Goal: Information Seeking & Learning: Learn about a topic

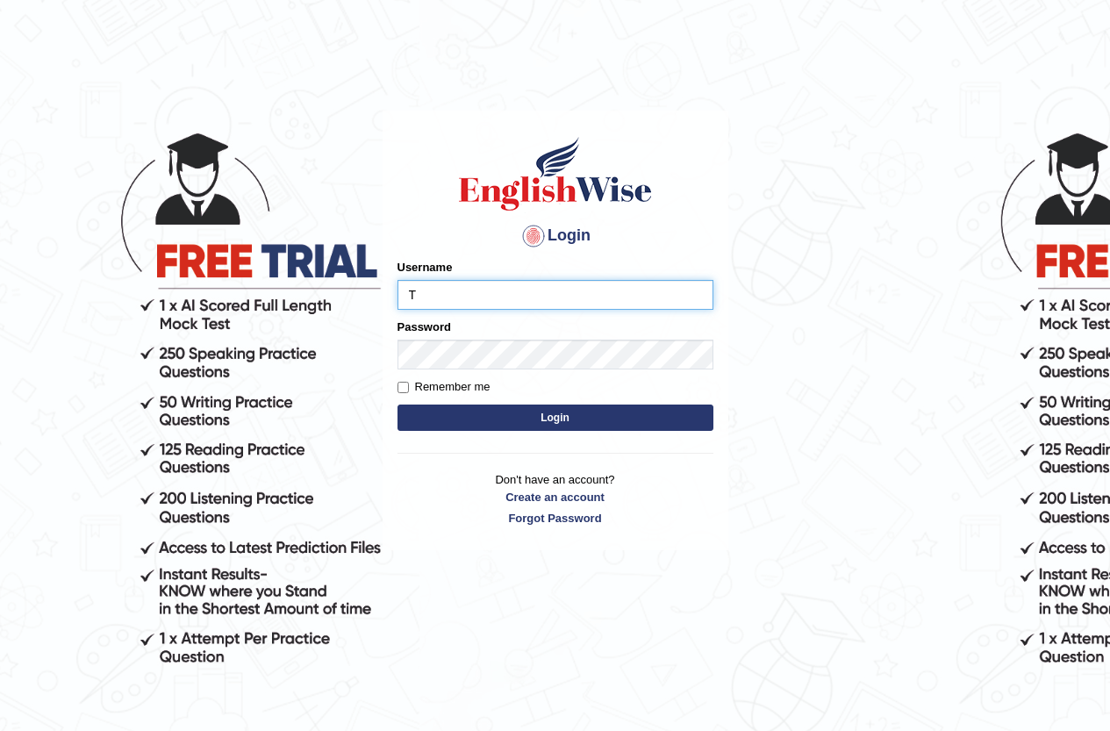
type input "Tia50"
click at [554, 411] on button "Login" at bounding box center [555, 417] width 316 height 26
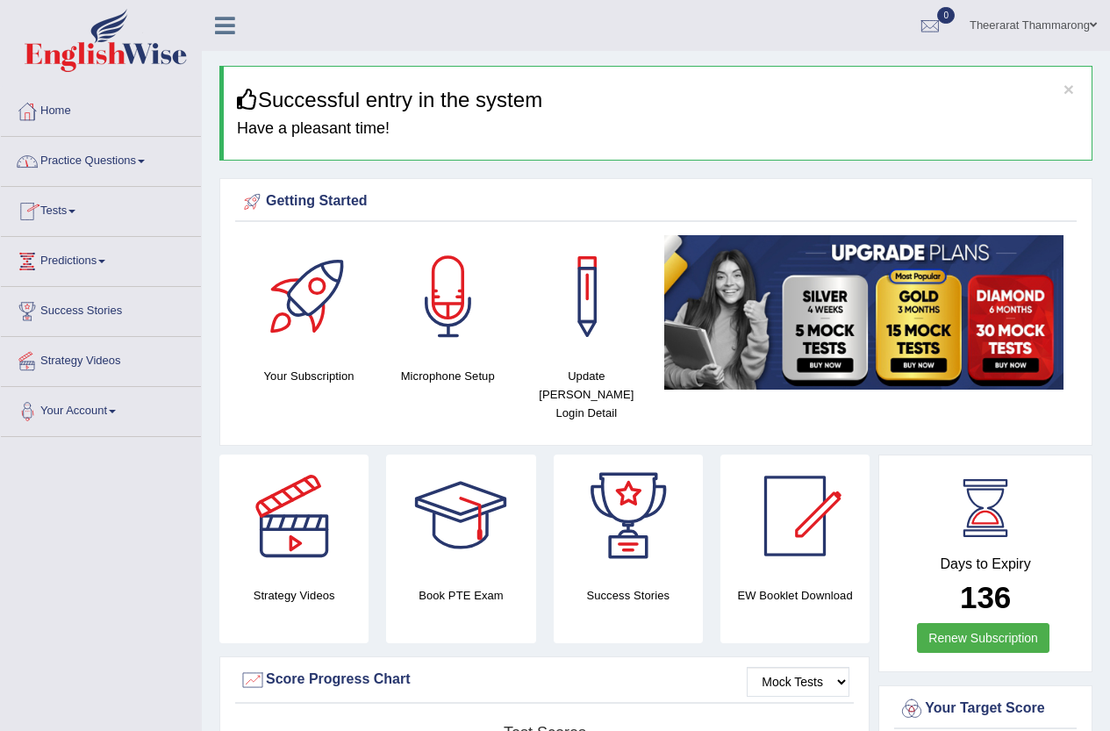
click at [86, 161] on link "Practice Questions" at bounding box center [101, 159] width 200 height 44
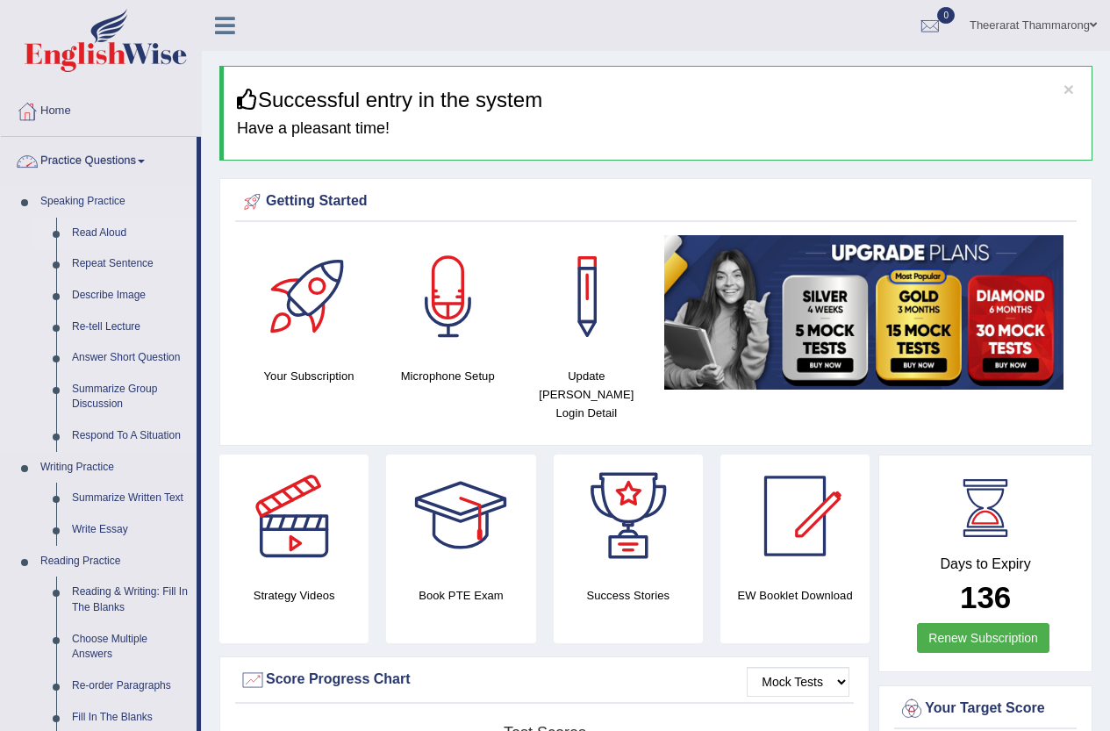
click at [77, 230] on link "Read Aloud" at bounding box center [130, 234] width 132 height 32
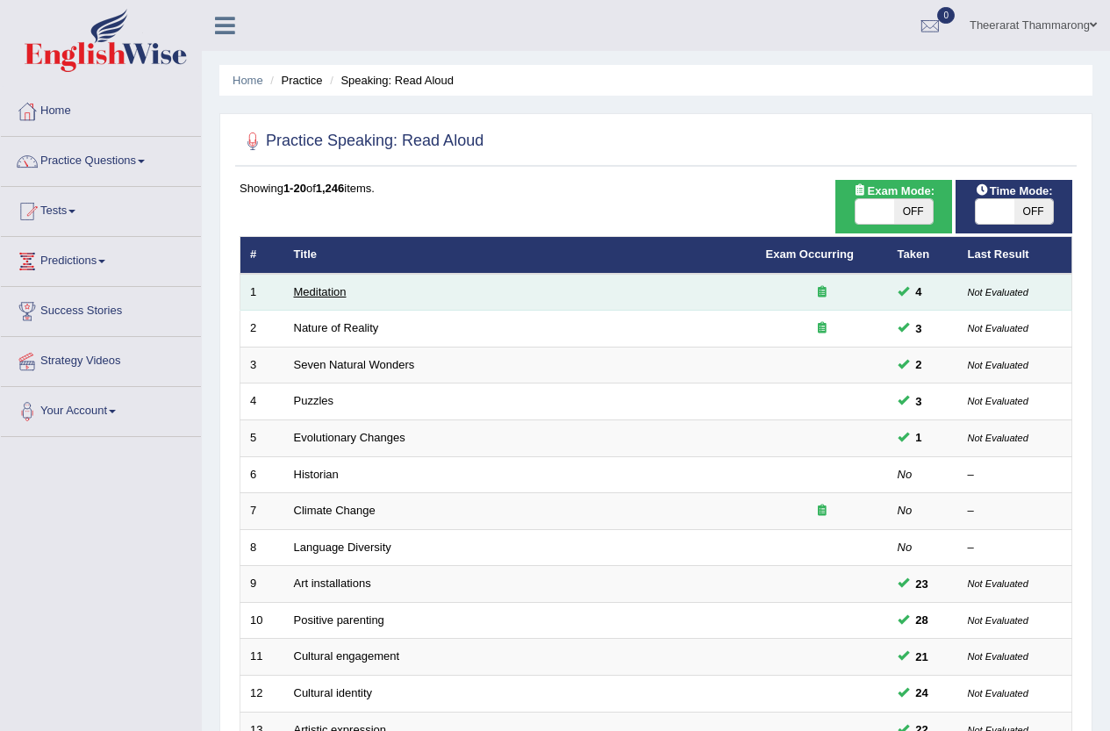
click at [303, 290] on link "Meditation" at bounding box center [320, 291] width 53 height 13
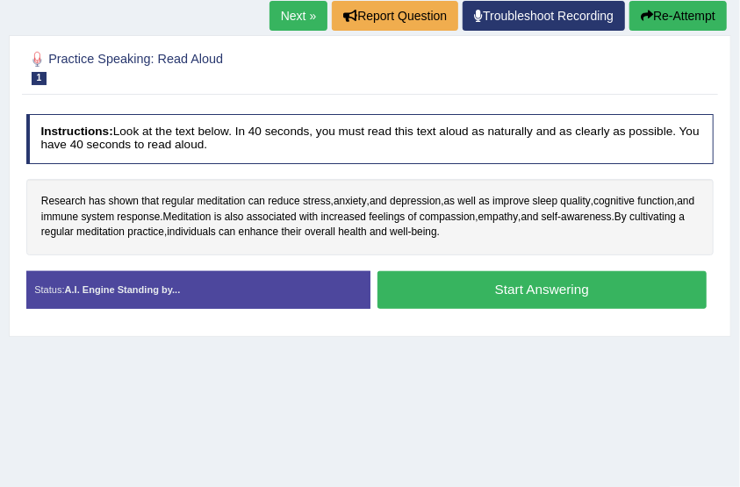
scroll to position [275, 0]
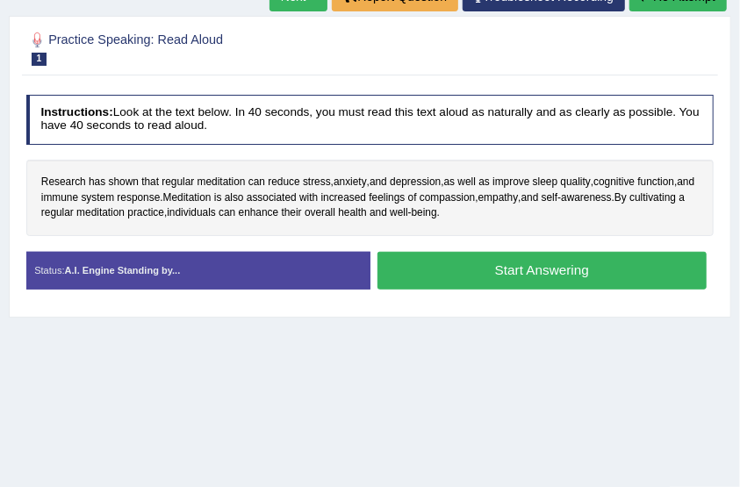
click at [405, 272] on button "Start Answering" at bounding box center [541, 271] width 329 height 38
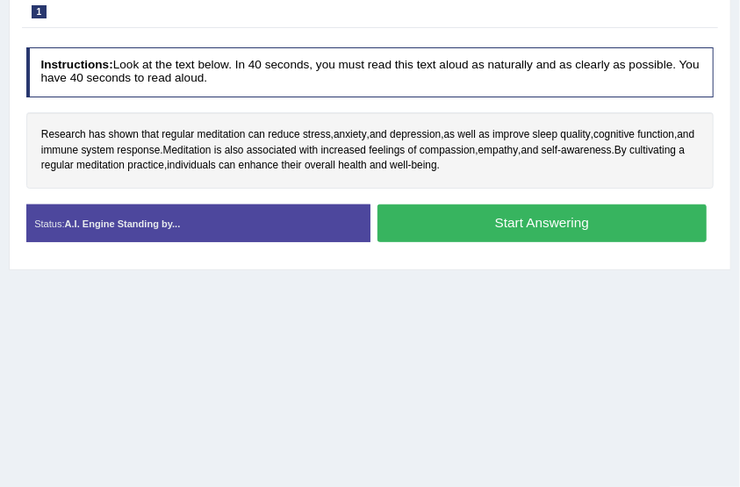
scroll to position [263, 0]
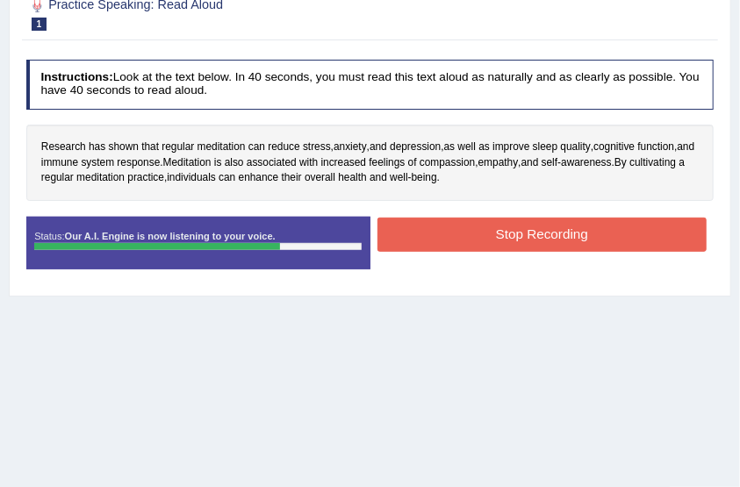
click at [458, 252] on button "Stop Recording" at bounding box center [541, 235] width 329 height 34
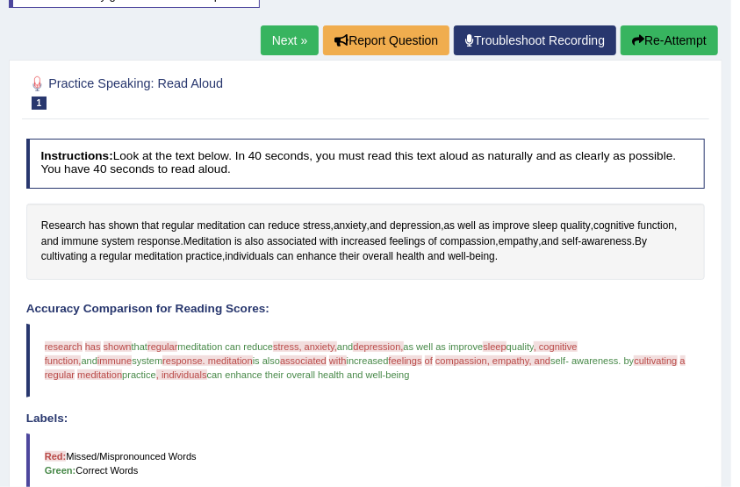
scroll to position [205, 0]
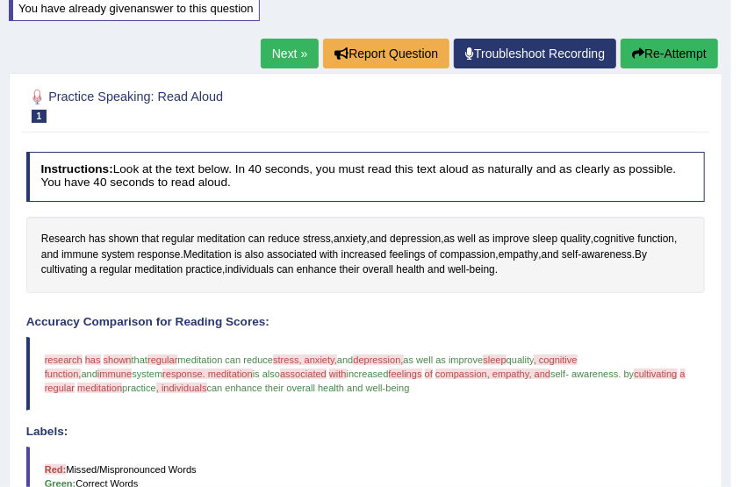
click at [272, 50] on link "Next »" at bounding box center [290, 54] width 58 height 30
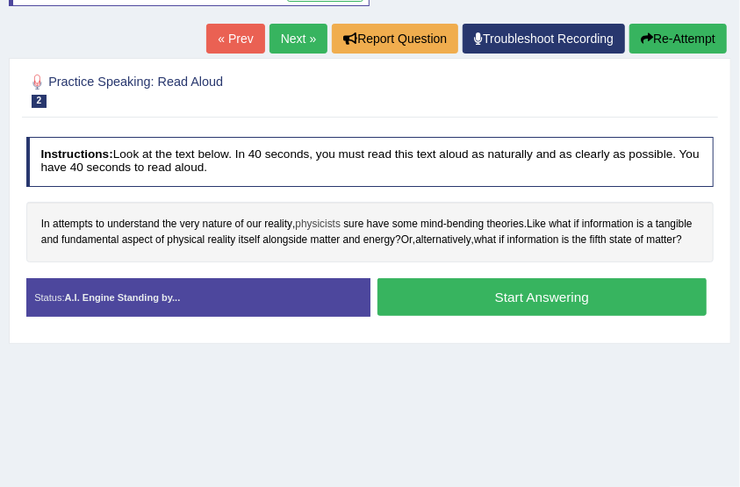
click at [328, 223] on span "physicists" at bounding box center [318, 225] width 46 height 16
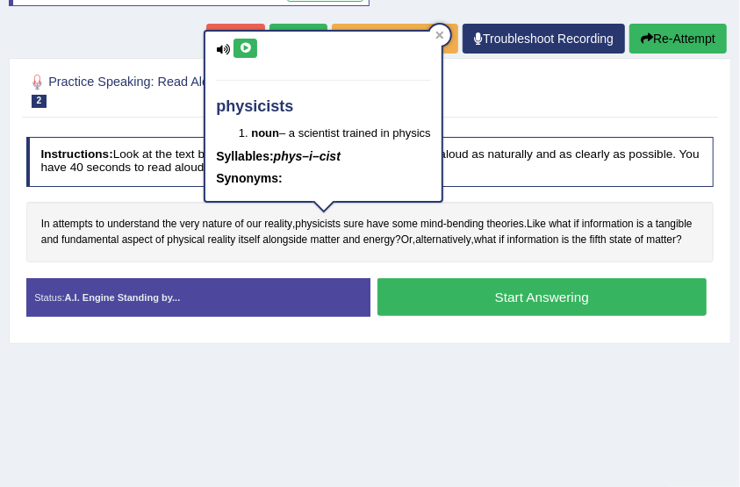
click at [248, 51] on icon at bounding box center [245, 48] width 13 height 11
click at [441, 32] on icon at bounding box center [439, 35] width 9 height 9
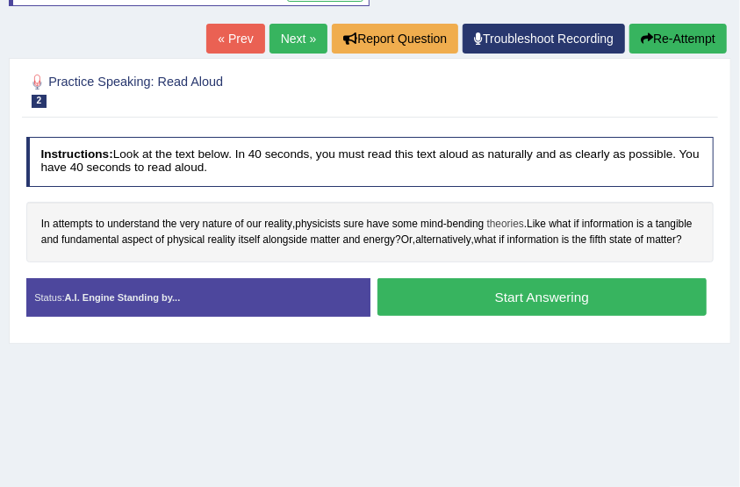
click at [512, 223] on span "theories" at bounding box center [505, 225] width 37 height 16
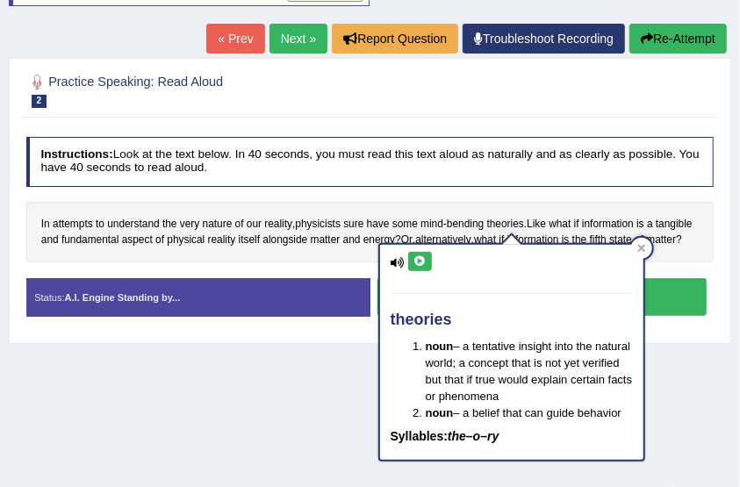
click at [421, 258] on icon at bounding box center [419, 261] width 13 height 11
click at [640, 242] on div at bounding box center [641, 248] width 21 height 21
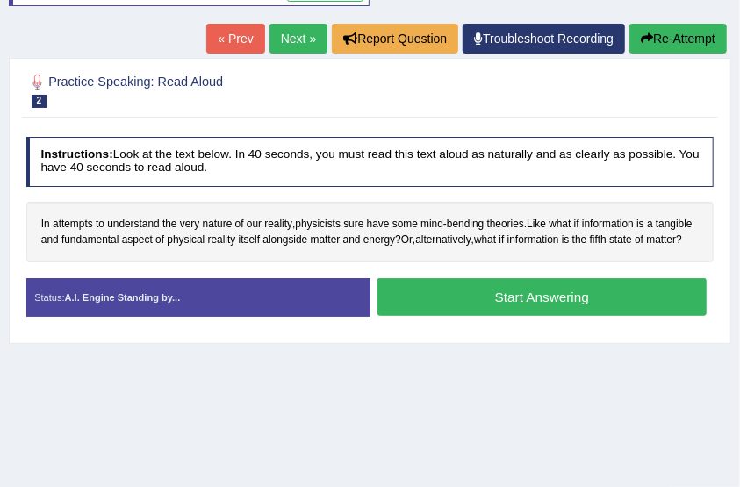
click at [434, 297] on button "Start Answering" at bounding box center [541, 297] width 329 height 38
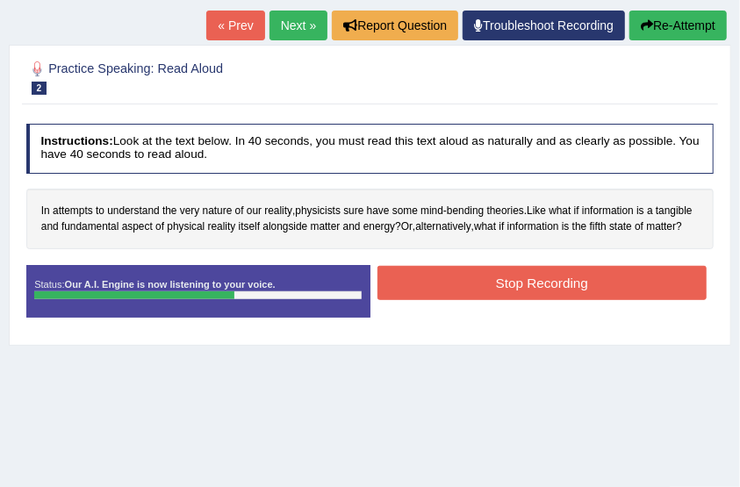
click at [476, 282] on button "Stop Recording" at bounding box center [541, 283] width 329 height 34
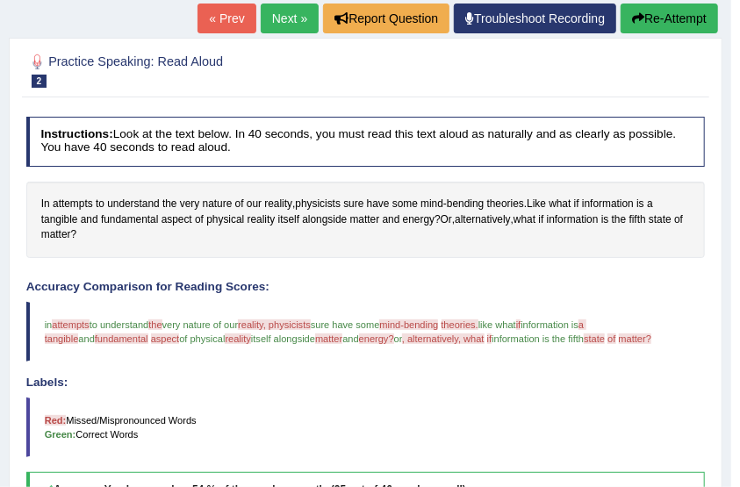
scroll to position [175, 0]
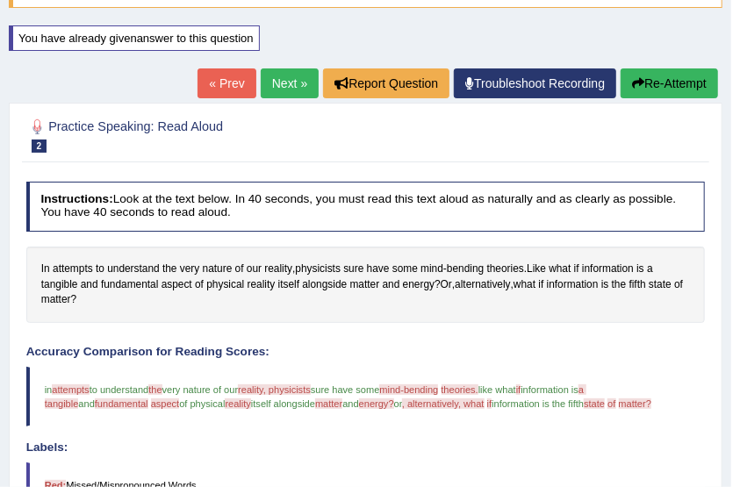
click at [266, 75] on link "Next »" at bounding box center [290, 83] width 58 height 30
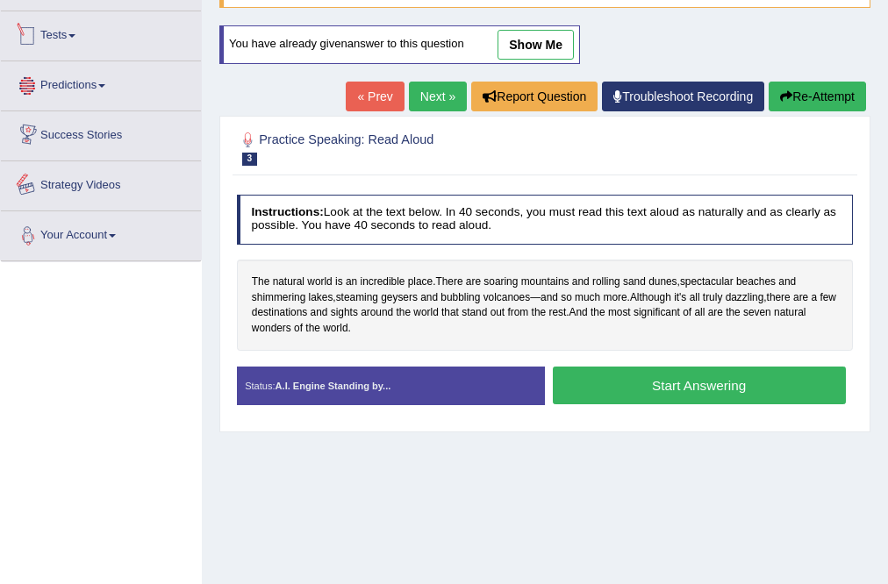
scroll to position [35, 0]
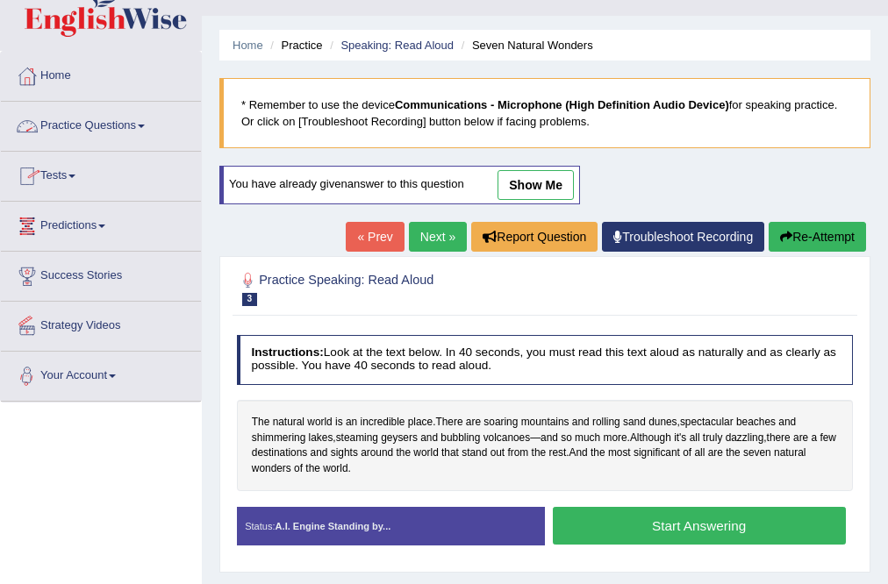
click at [89, 117] on link "Practice Questions" at bounding box center [101, 124] width 200 height 44
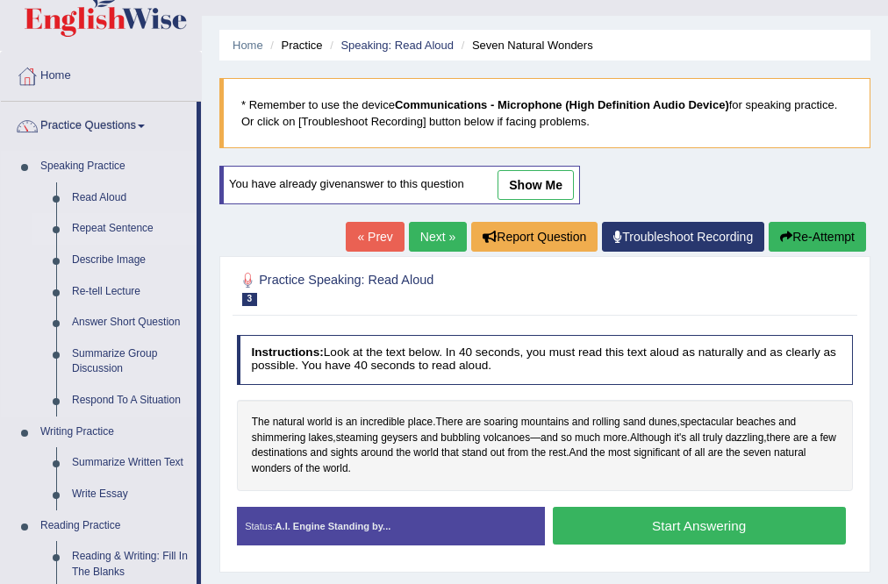
click at [100, 222] on link "Repeat Sentence" at bounding box center [130, 229] width 132 height 32
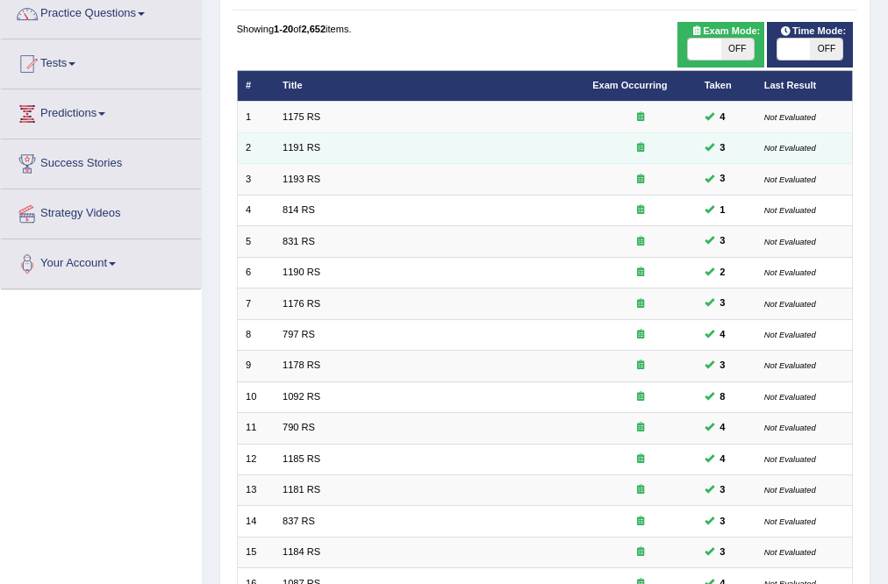
scroll to position [70, 0]
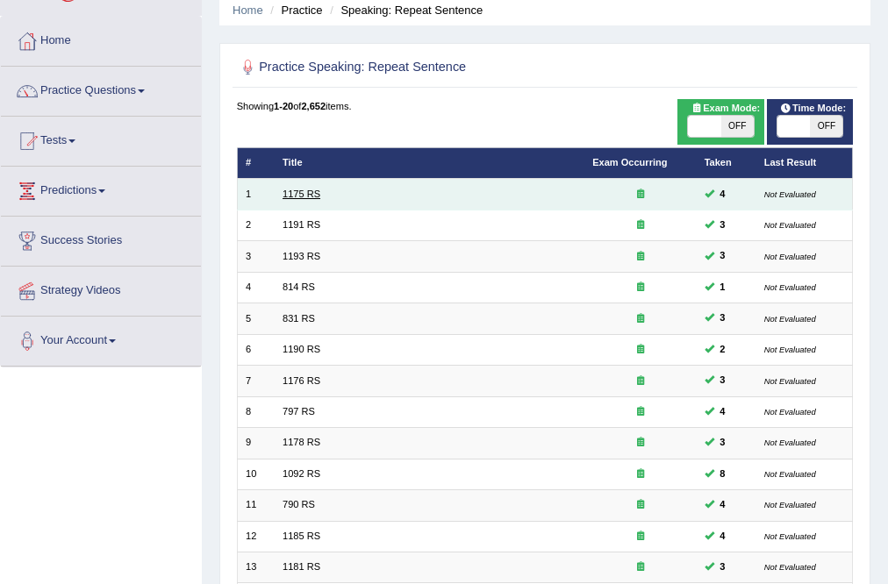
click at [304, 193] on link "1175 RS" at bounding box center [301, 194] width 38 height 11
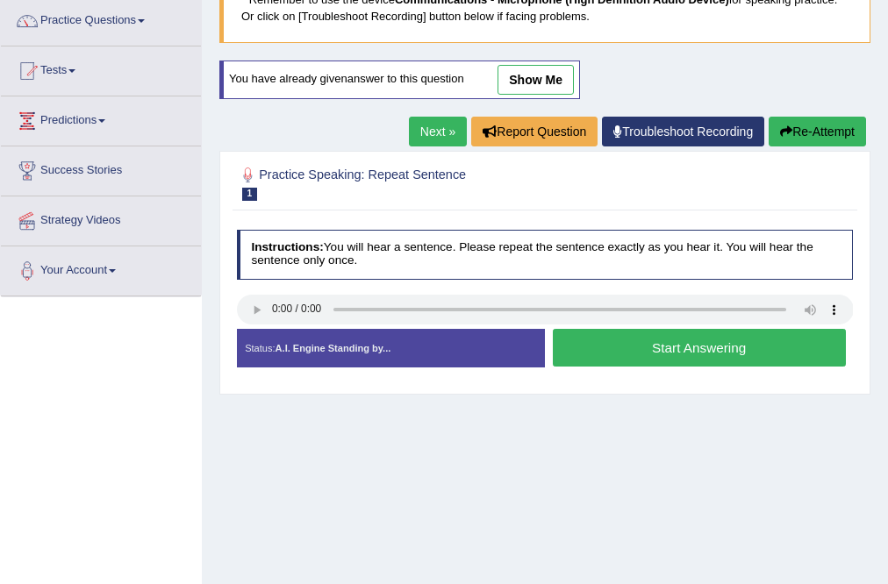
click at [632, 344] on button "Start Answering" at bounding box center [699, 348] width 293 height 38
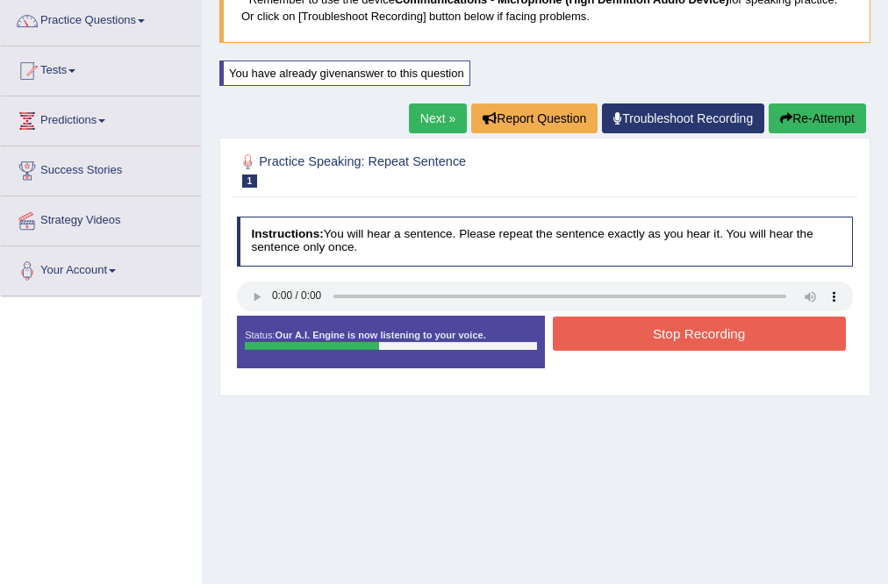
click at [611, 331] on button "Stop Recording" at bounding box center [699, 334] width 293 height 34
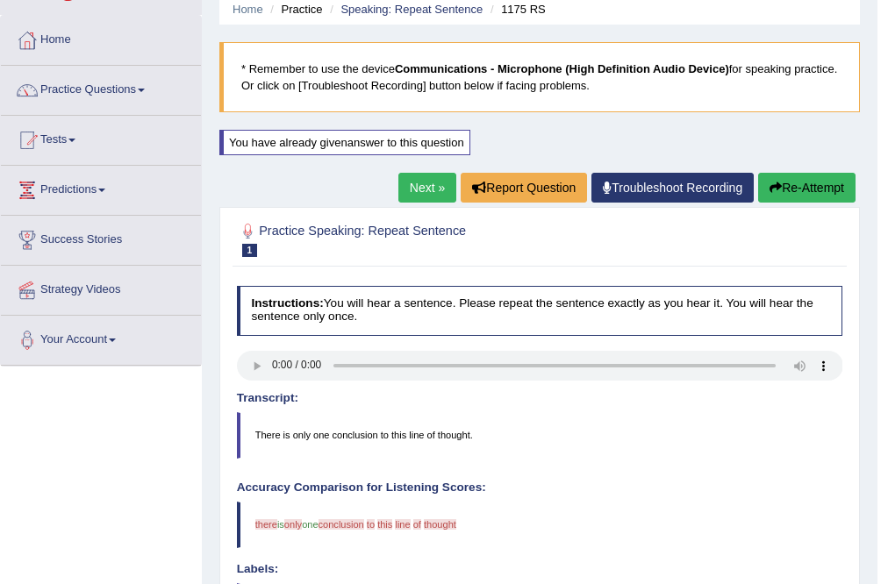
scroll to position [70, 0]
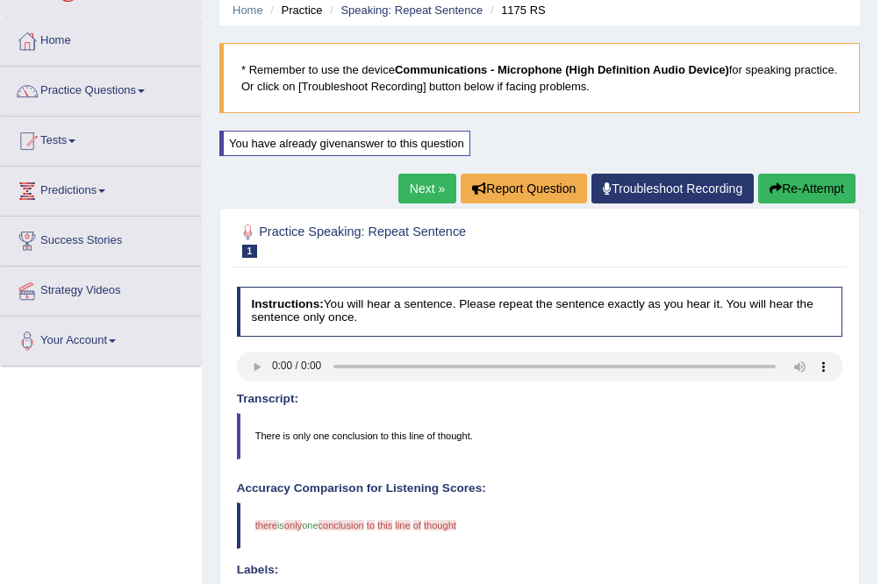
click at [421, 194] on link "Next »" at bounding box center [427, 189] width 58 height 30
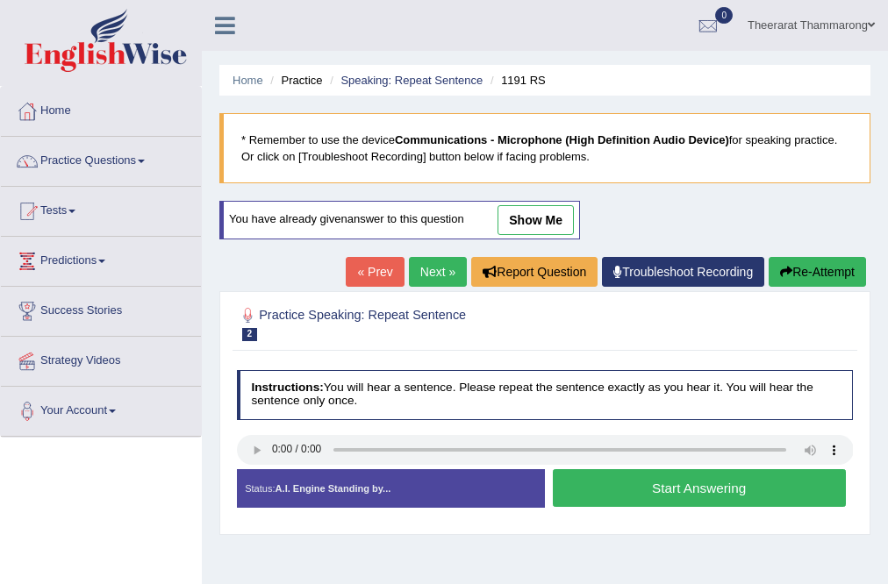
click at [430, 269] on link "Next »" at bounding box center [438, 272] width 58 height 30
click at [565, 491] on button "Start Answering" at bounding box center [699, 488] width 293 height 38
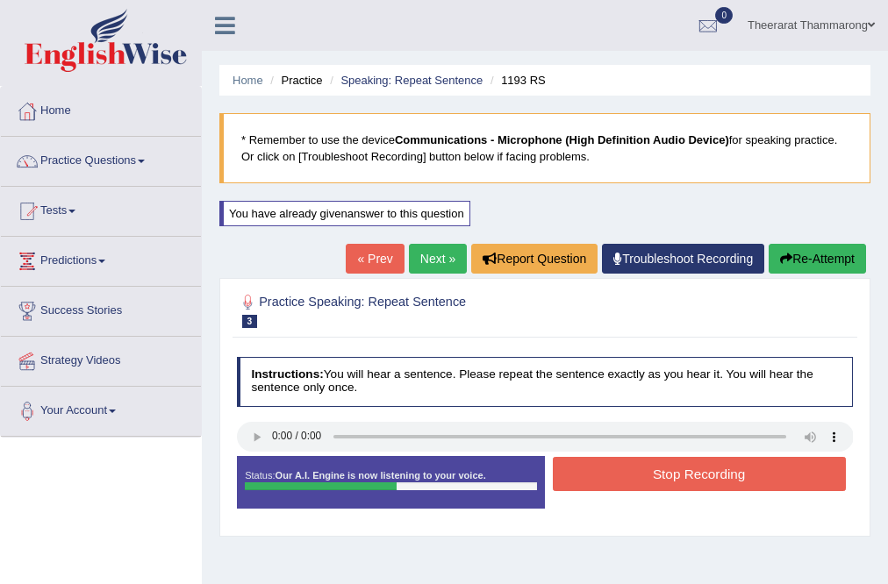
click at [607, 477] on button "Stop Recording" at bounding box center [699, 474] width 293 height 34
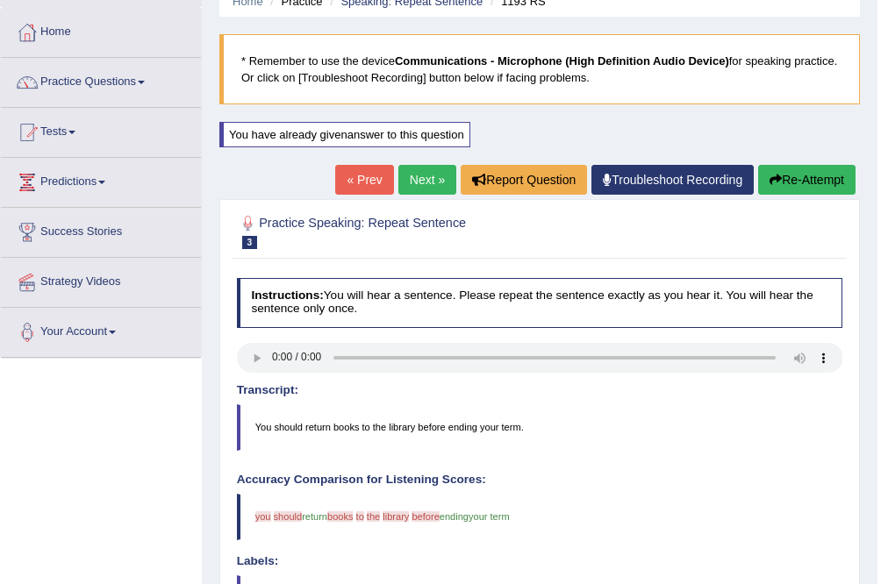
scroll to position [70, 0]
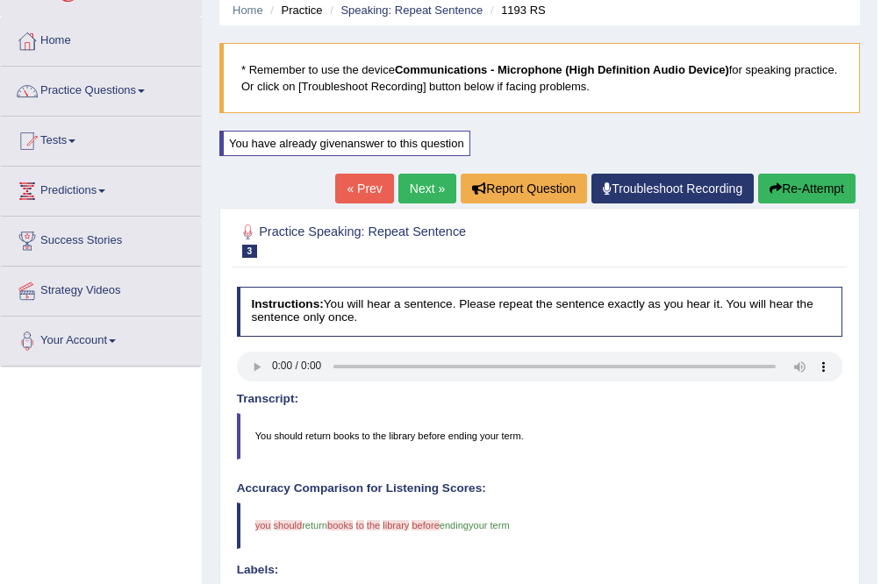
click at [812, 186] on button "Re-Attempt" at bounding box center [806, 189] width 97 height 30
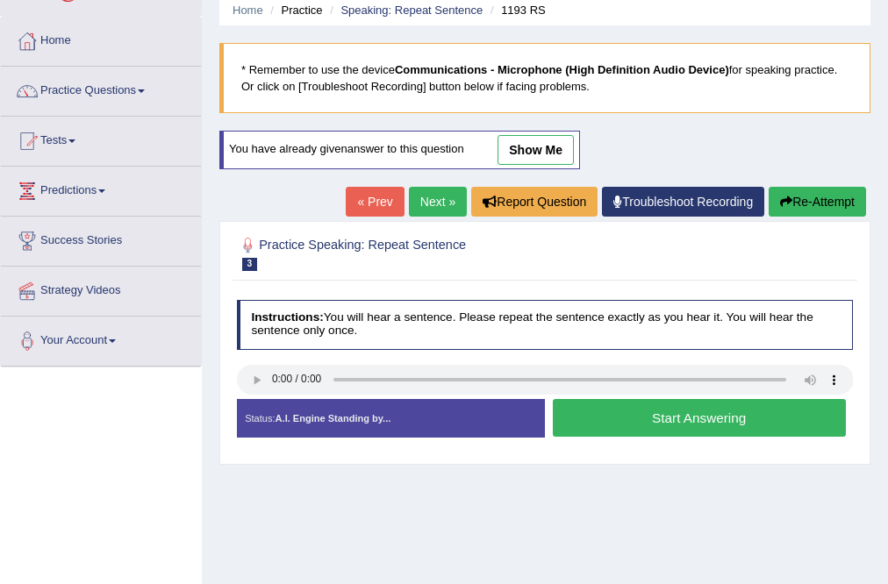
click at [565, 413] on button "Start Answering" at bounding box center [699, 418] width 293 height 38
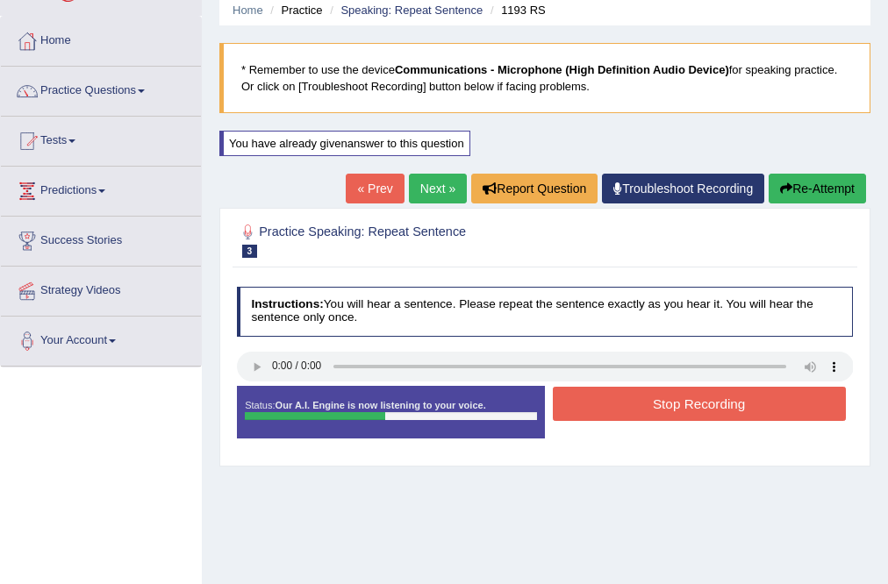
click at [590, 397] on button "Stop Recording" at bounding box center [699, 404] width 293 height 34
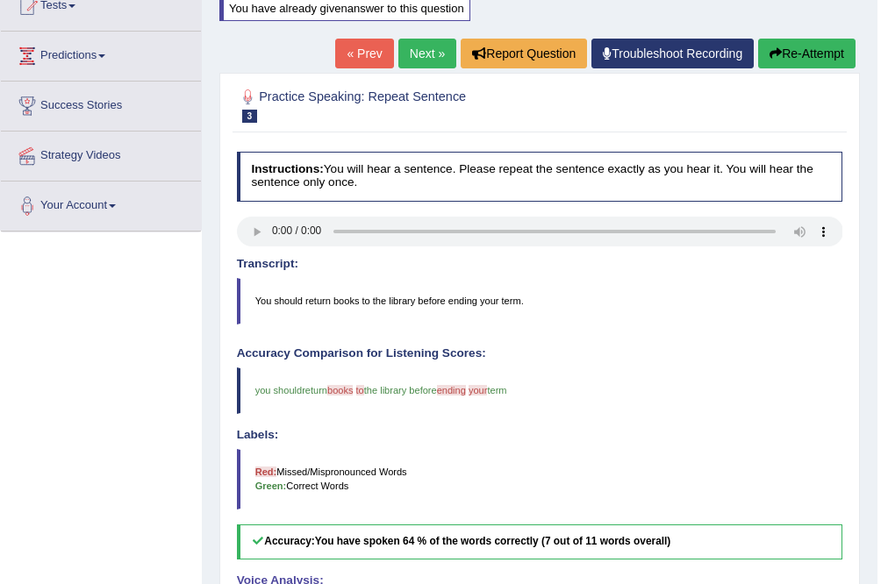
scroll to position [211, 0]
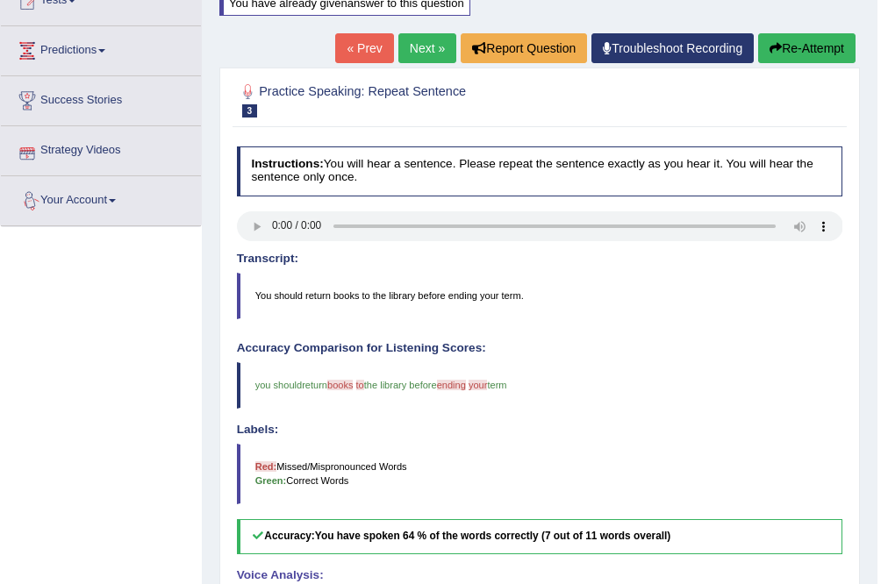
click at [441, 45] on link "Next »" at bounding box center [427, 48] width 58 height 30
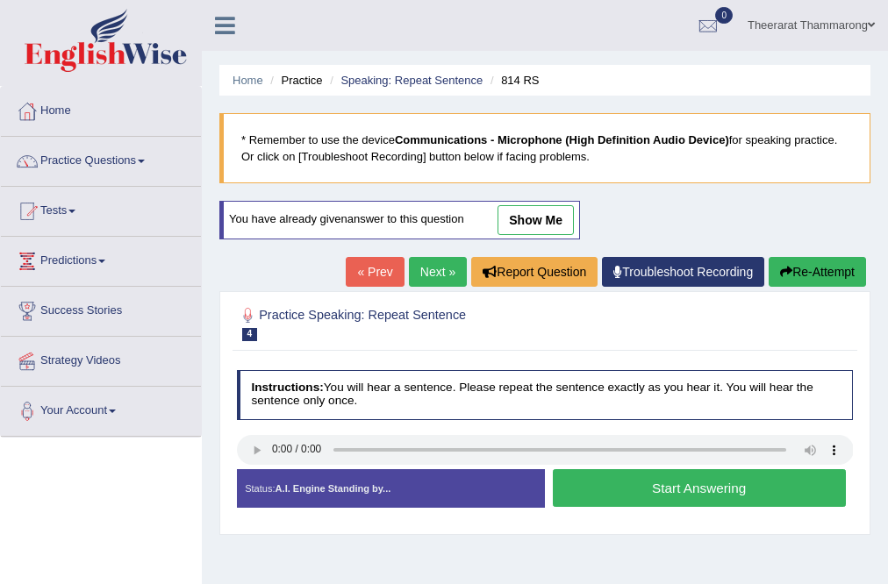
click at [600, 487] on button "Start Answering" at bounding box center [699, 488] width 293 height 38
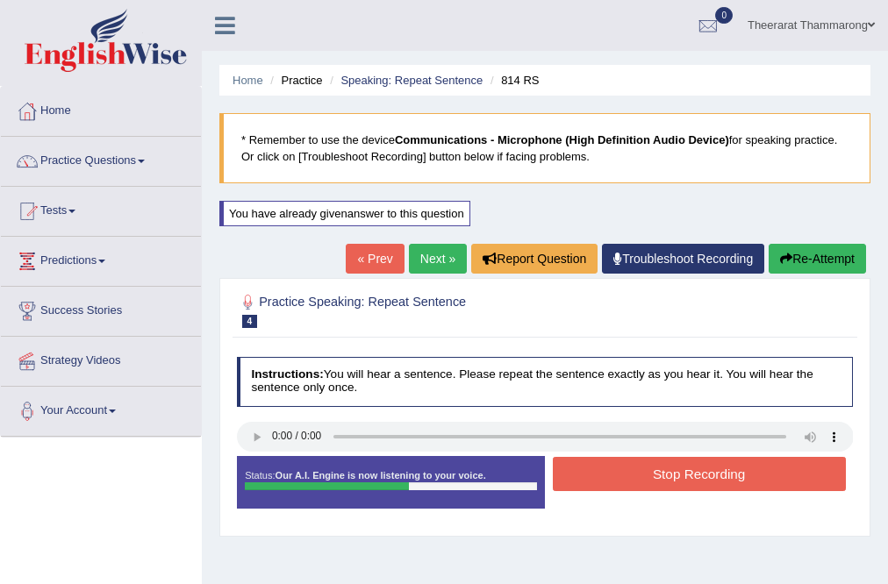
click at [596, 472] on button "Stop Recording" at bounding box center [699, 474] width 293 height 34
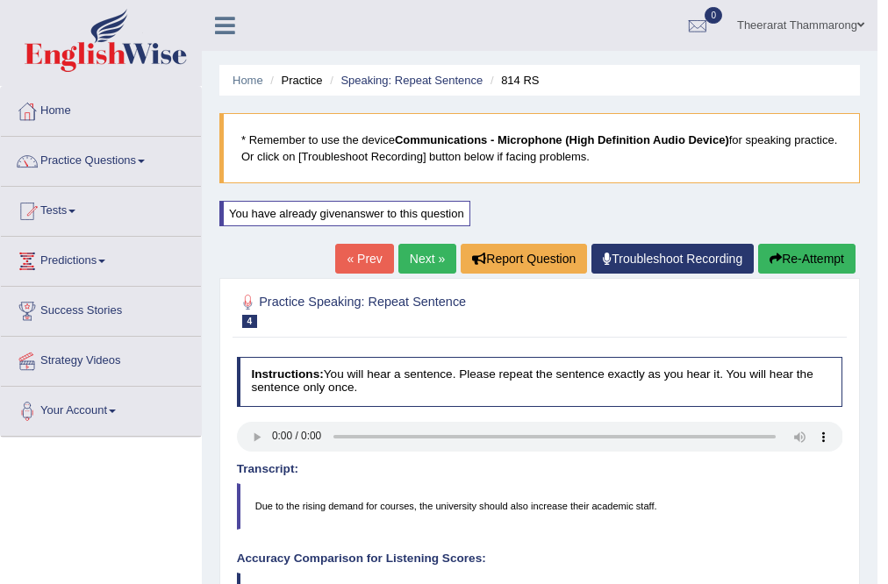
click at [424, 262] on link "Next »" at bounding box center [427, 259] width 58 height 30
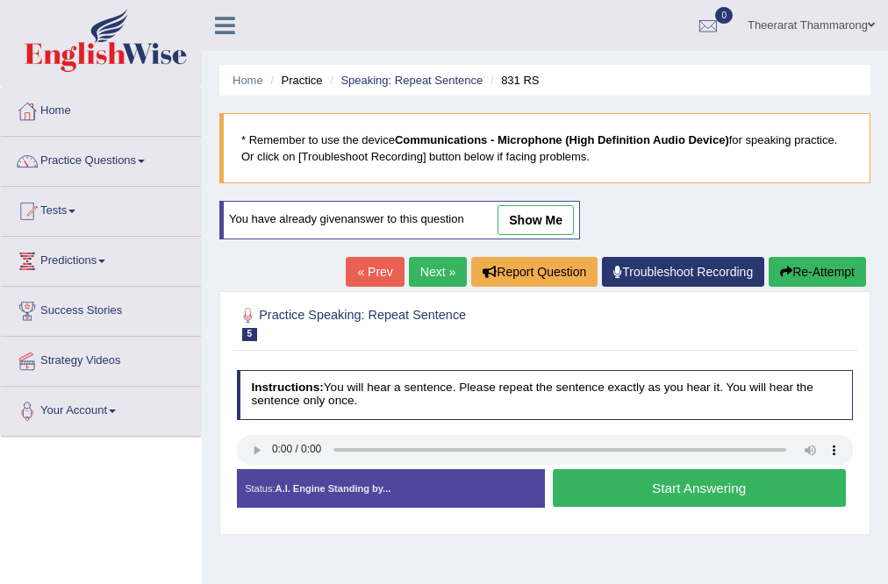
click at [598, 481] on button "Start Answering" at bounding box center [699, 488] width 293 height 38
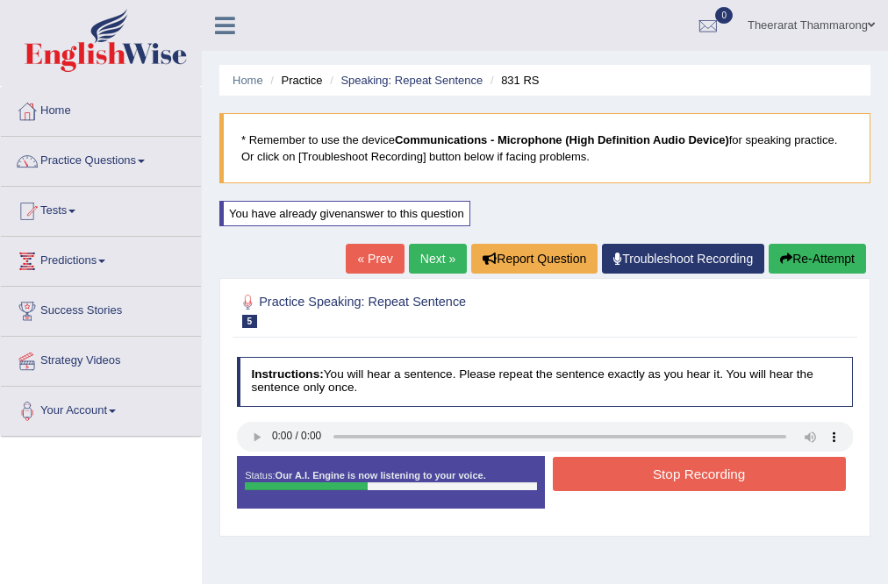
click at [619, 468] on button "Stop Recording" at bounding box center [699, 474] width 293 height 34
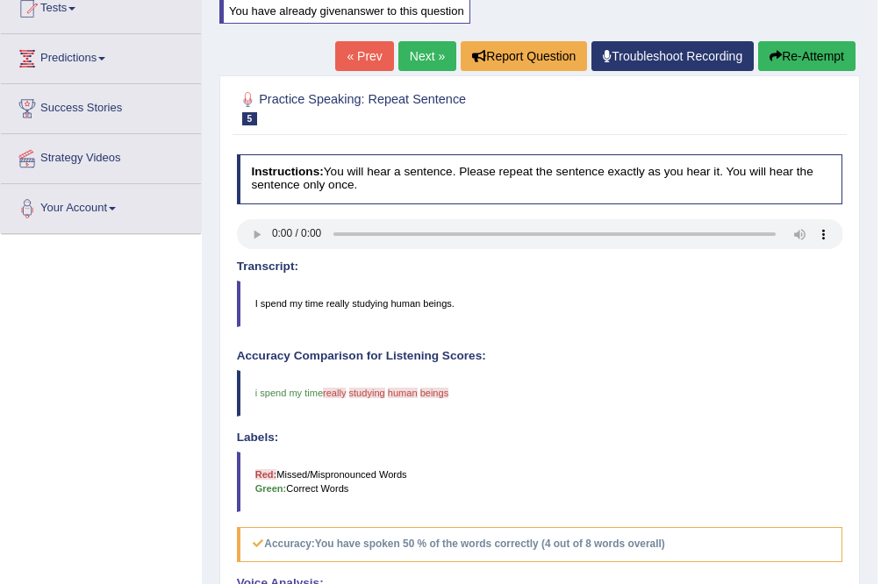
scroll to position [211, 0]
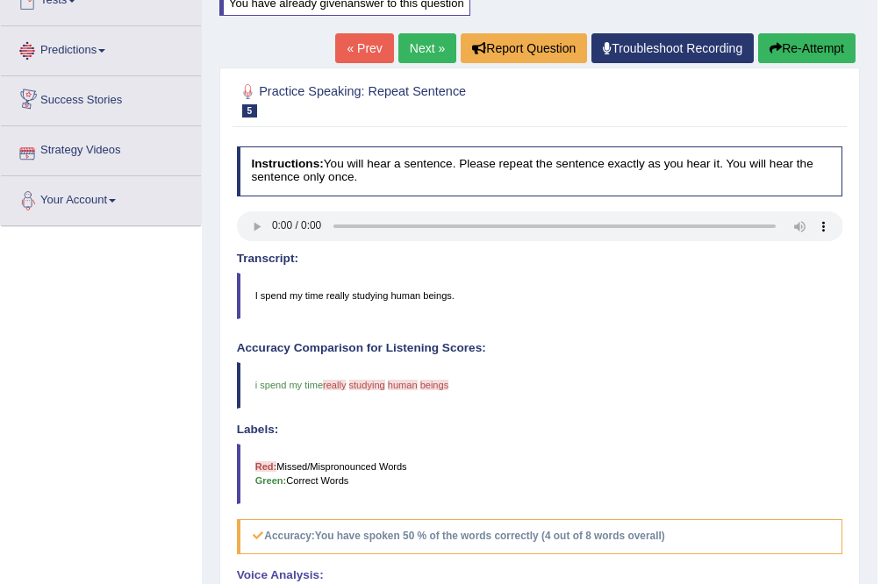
click at [403, 55] on link "Next »" at bounding box center [427, 48] width 58 height 30
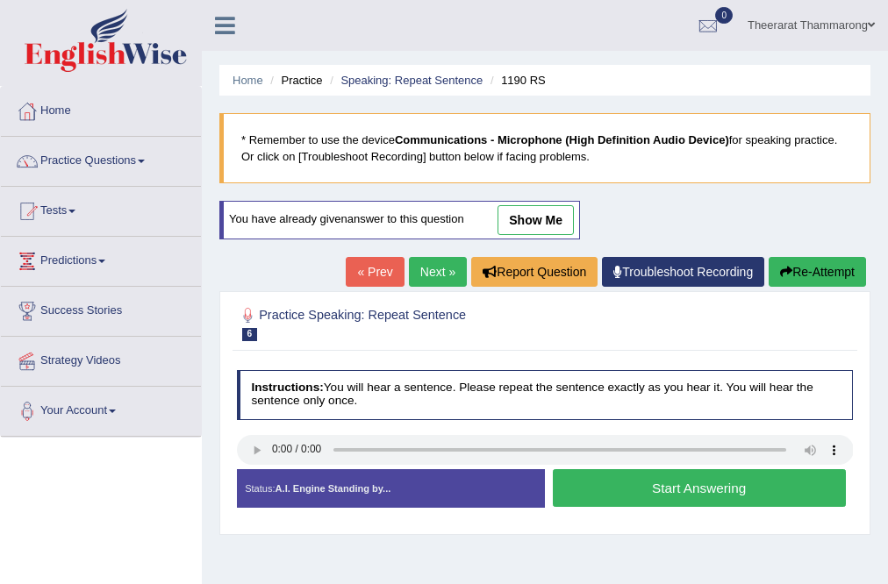
click at [605, 490] on button "Start Answering" at bounding box center [699, 488] width 293 height 38
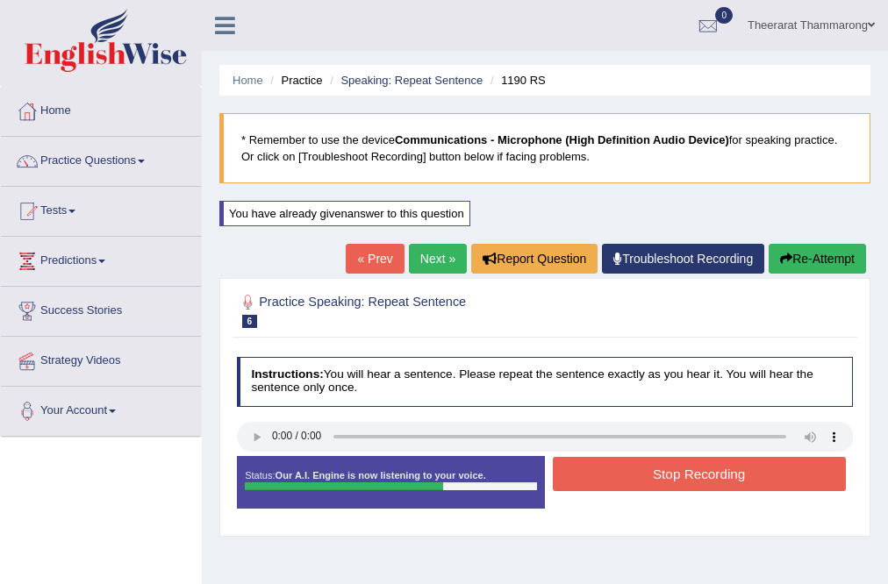
click at [607, 466] on button "Stop Recording" at bounding box center [699, 474] width 293 height 34
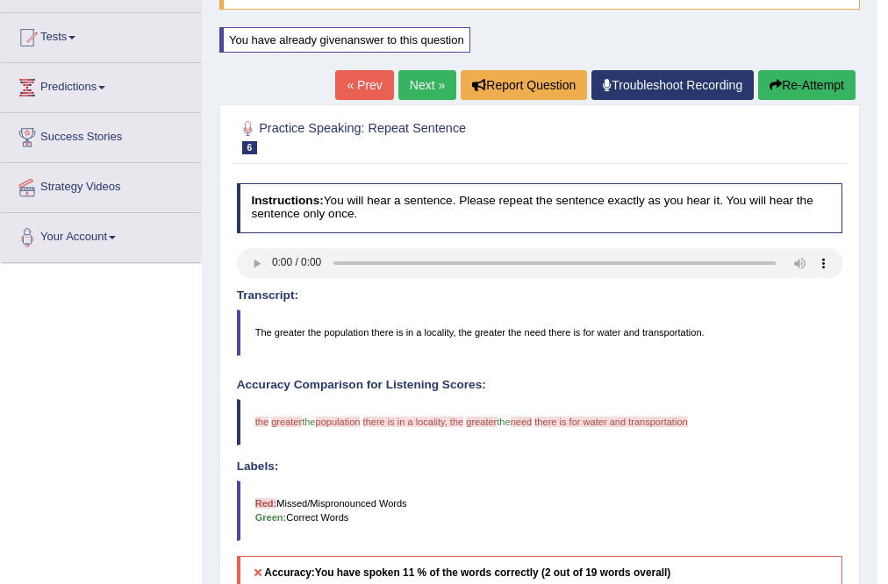
scroll to position [211, 0]
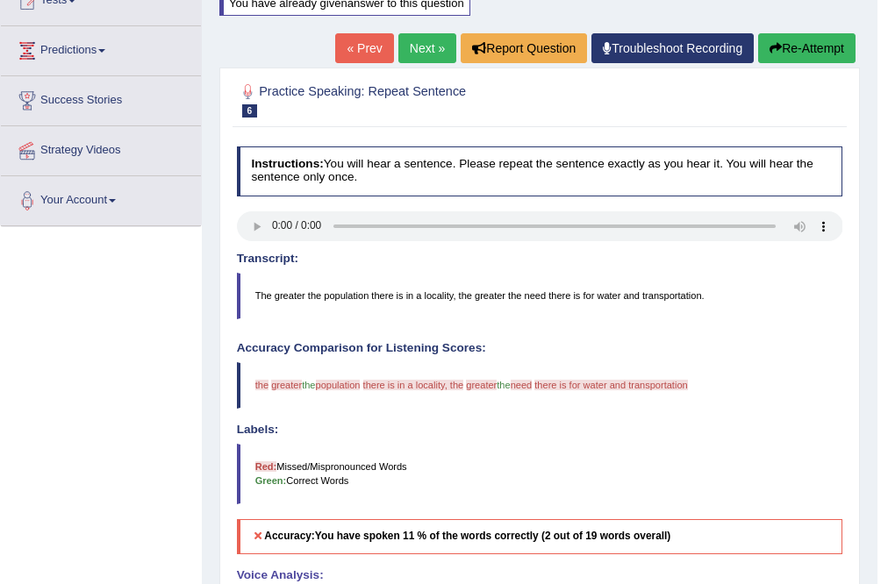
click at [439, 48] on link "Next »" at bounding box center [427, 48] width 58 height 30
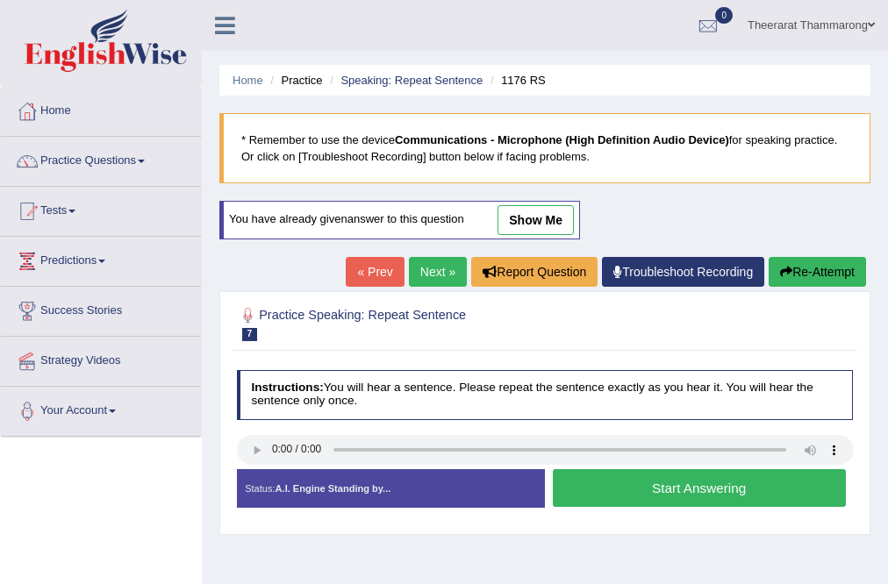
click at [618, 493] on button "Start Answering" at bounding box center [699, 488] width 293 height 38
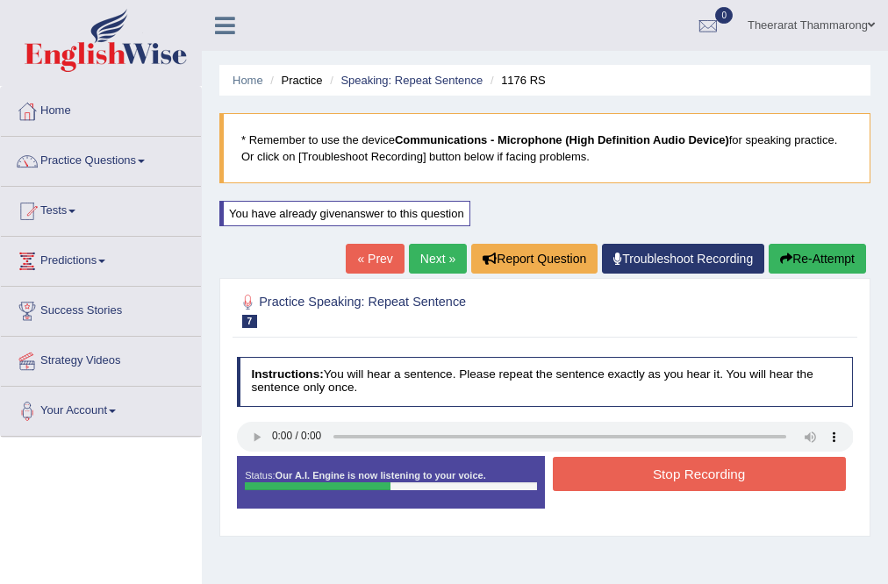
click at [642, 480] on button "Stop Recording" at bounding box center [699, 474] width 293 height 34
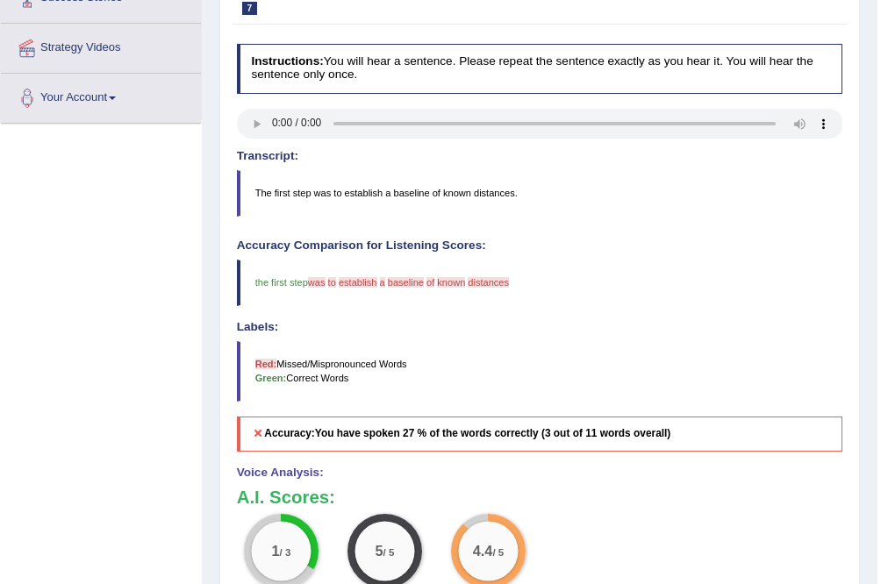
scroll to position [211, 0]
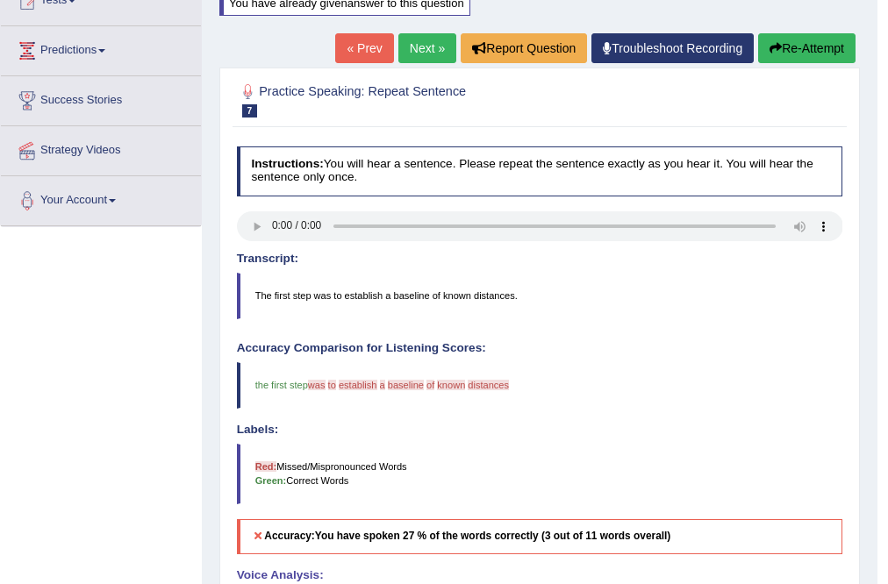
click at [419, 56] on link "Next »" at bounding box center [427, 48] width 58 height 30
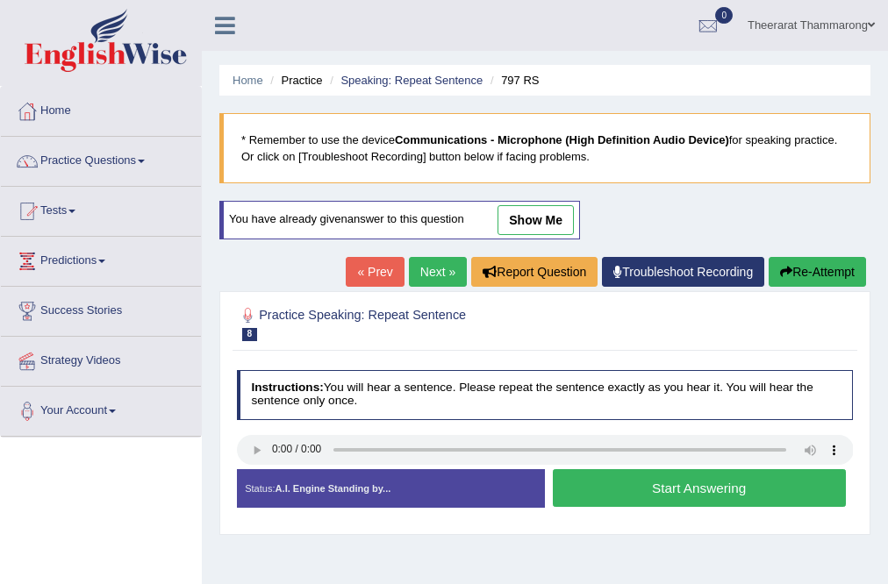
click at [600, 488] on button "Start Answering" at bounding box center [699, 488] width 293 height 38
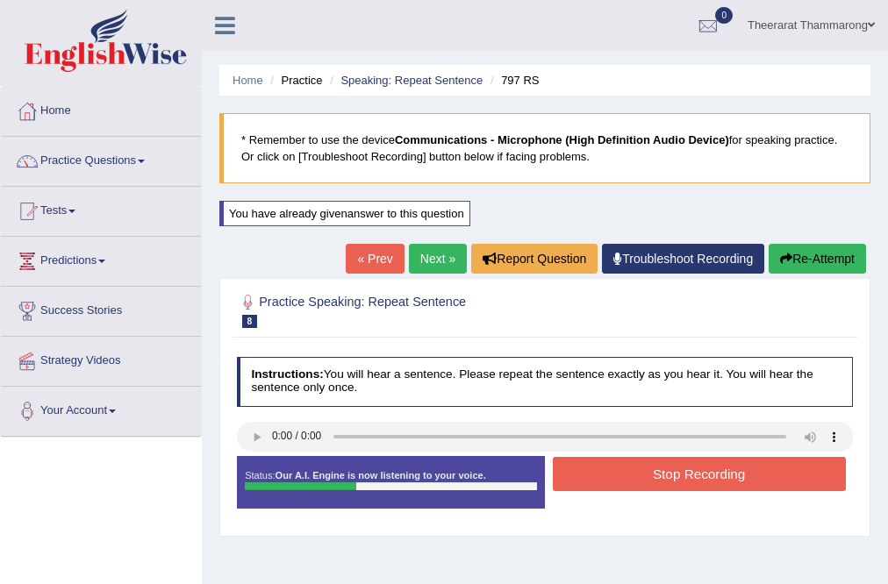
click at [604, 472] on button "Stop Recording" at bounding box center [699, 474] width 293 height 34
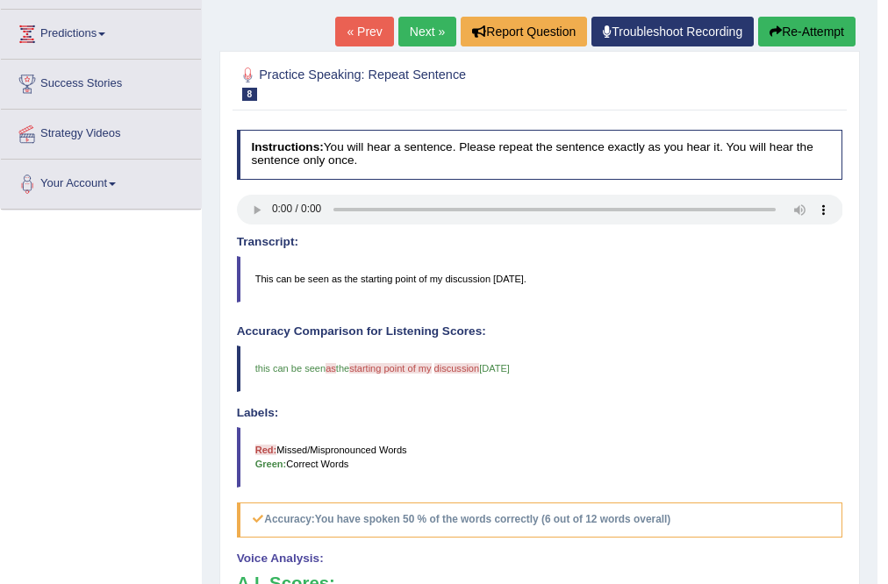
scroll to position [140, 0]
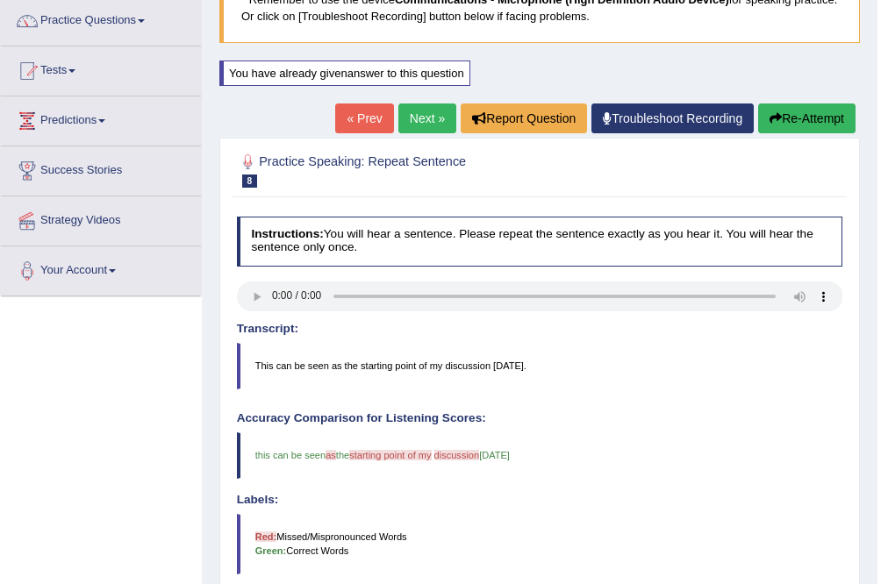
click at [411, 125] on link "Next »" at bounding box center [427, 119] width 58 height 30
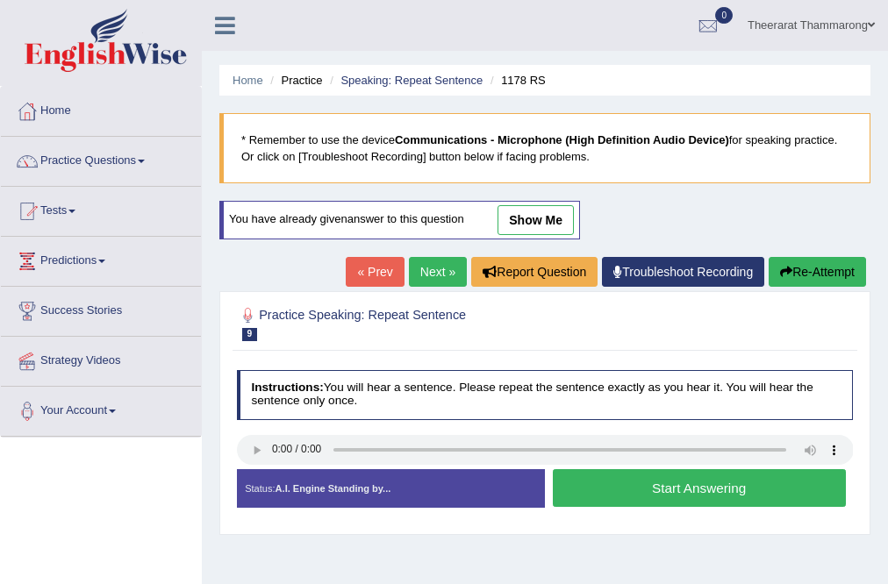
click at [596, 491] on button "Start Answering" at bounding box center [699, 488] width 293 height 38
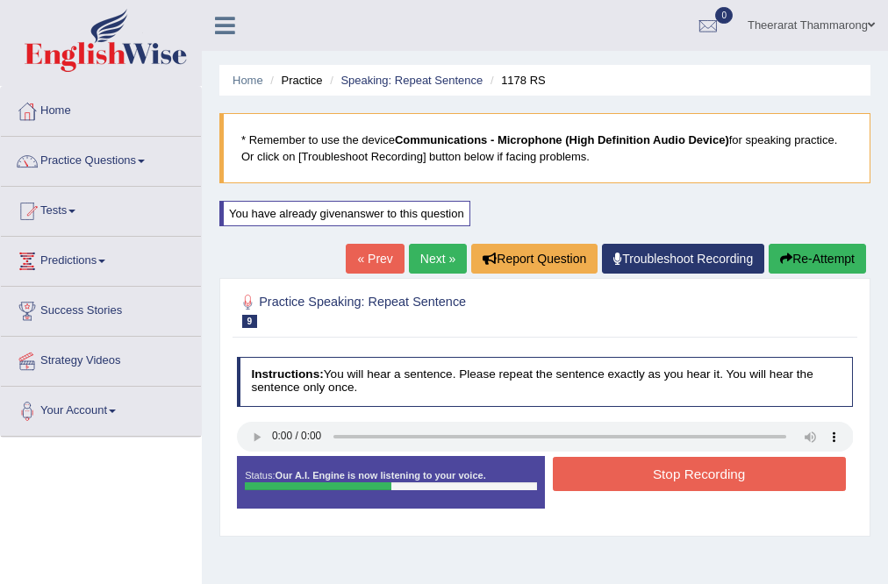
click at [624, 472] on button "Stop Recording" at bounding box center [699, 474] width 293 height 34
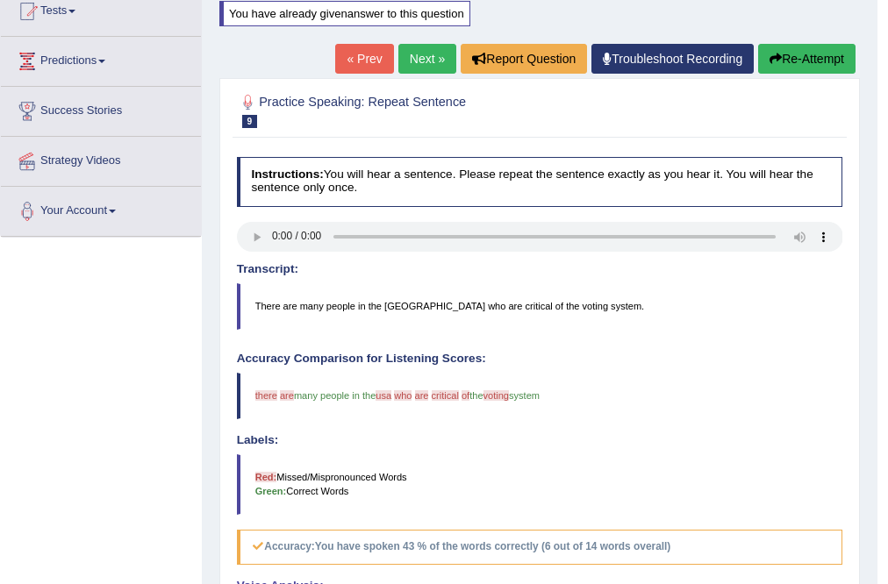
scroll to position [140, 0]
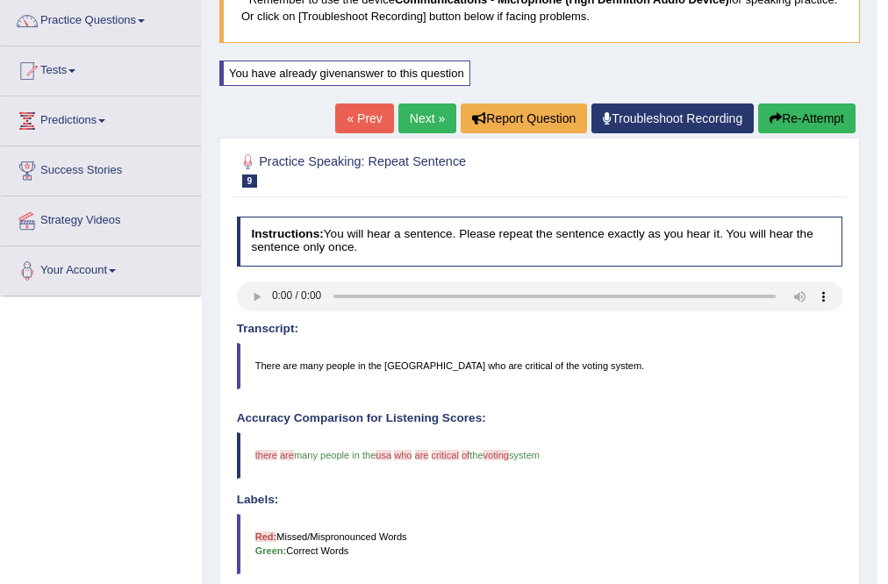
click at [421, 109] on link "Next »" at bounding box center [427, 119] width 58 height 30
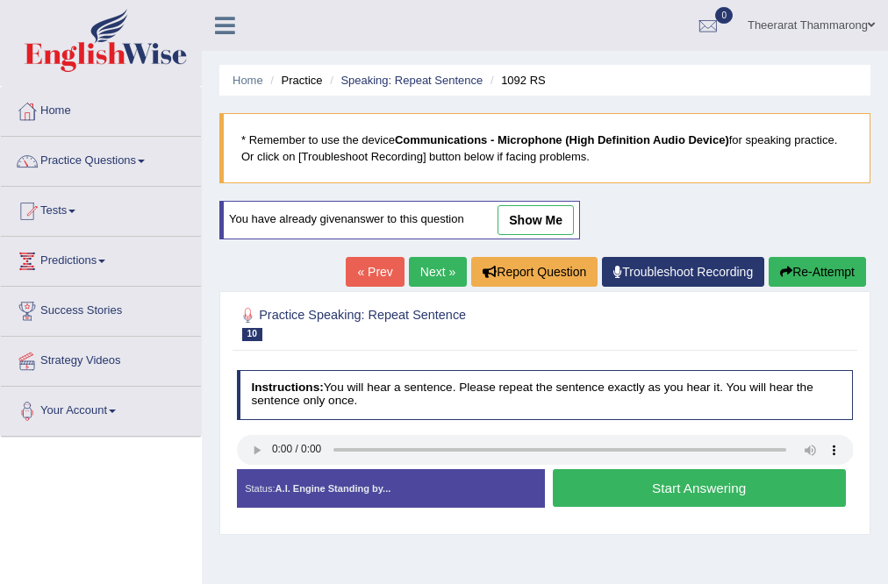
click at [619, 484] on button "Start Answering" at bounding box center [699, 488] width 293 height 38
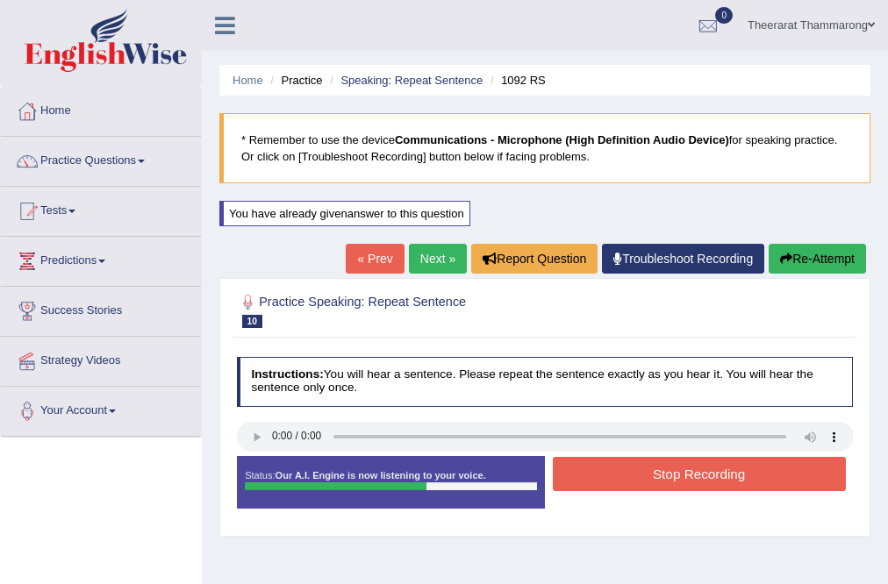
click at [618, 476] on button "Stop Recording" at bounding box center [699, 474] width 293 height 34
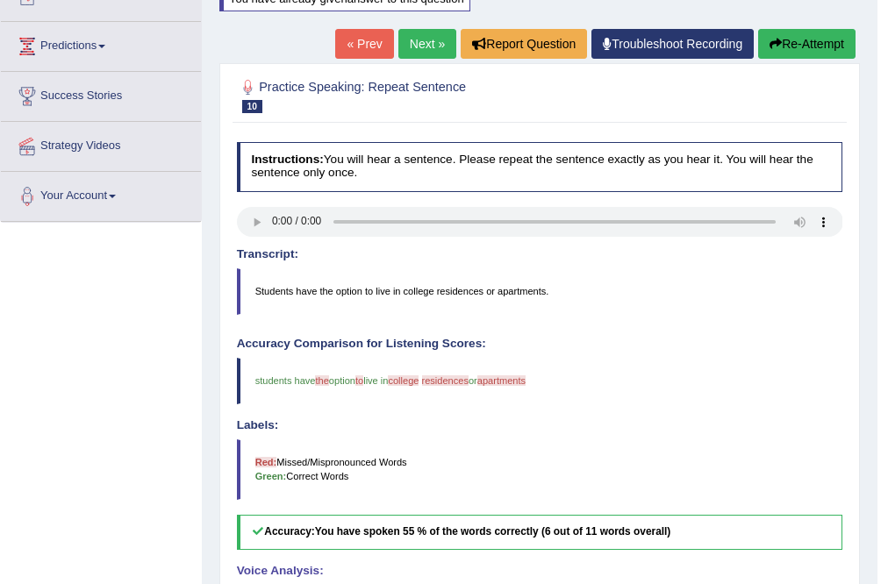
scroll to position [211, 0]
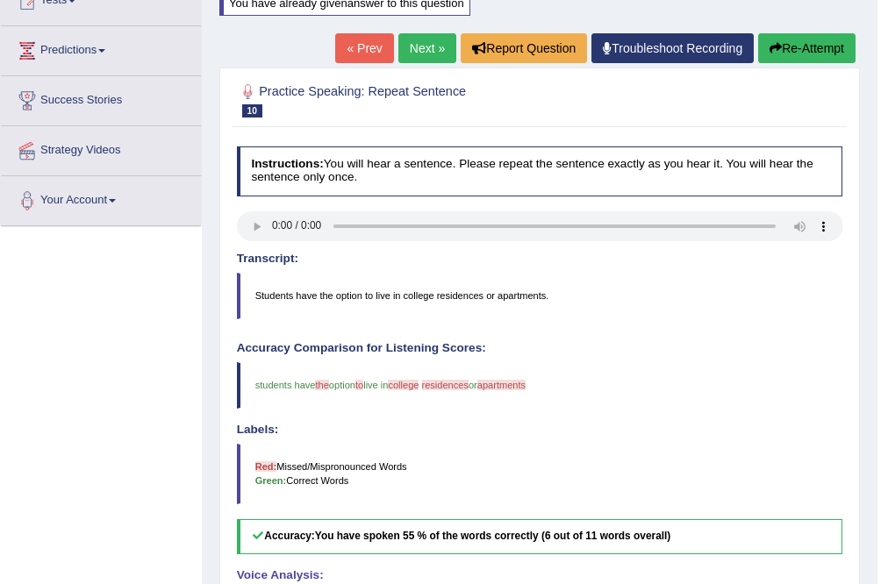
click at [409, 51] on link "Next »" at bounding box center [427, 48] width 58 height 30
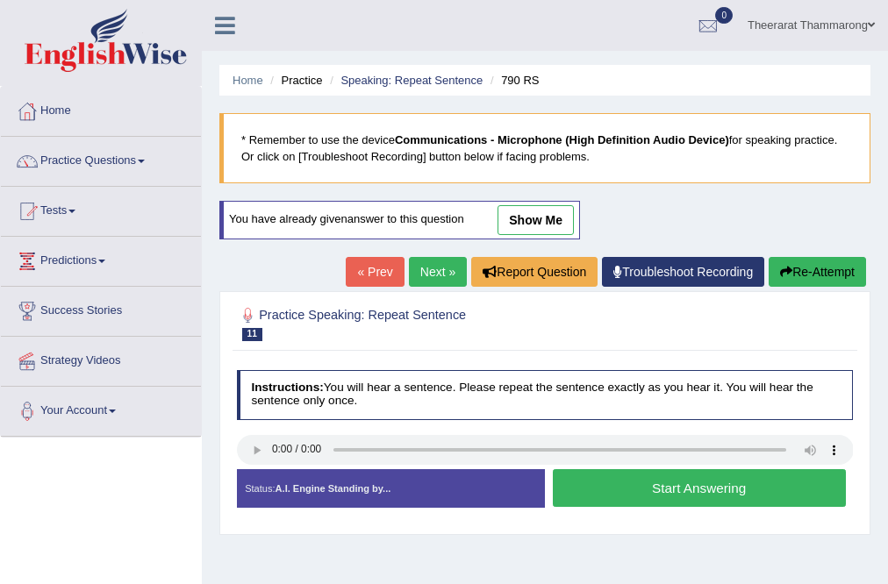
click at [639, 479] on button "Start Answering" at bounding box center [699, 488] width 293 height 38
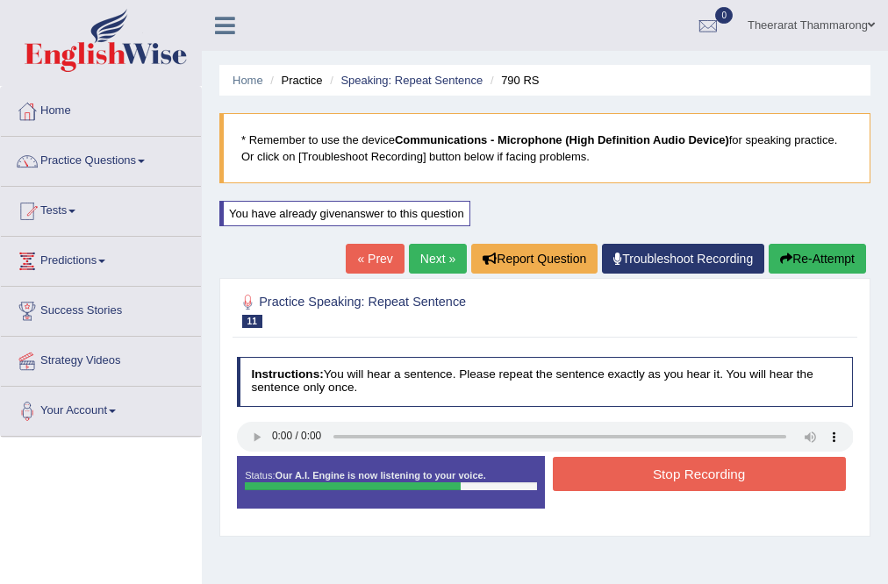
click at [641, 475] on button "Stop Recording" at bounding box center [699, 474] width 293 height 34
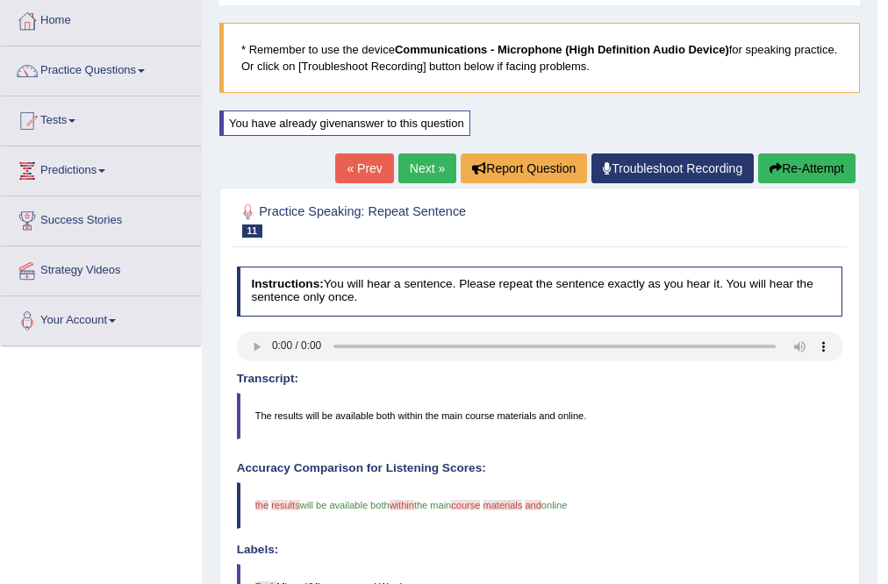
scroll to position [70, 0]
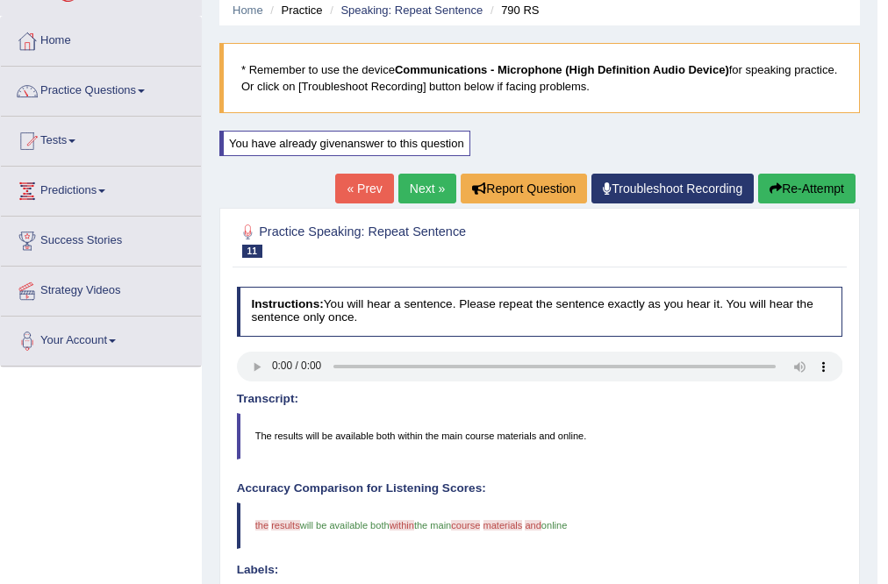
click at [417, 184] on link "Next »" at bounding box center [427, 189] width 58 height 30
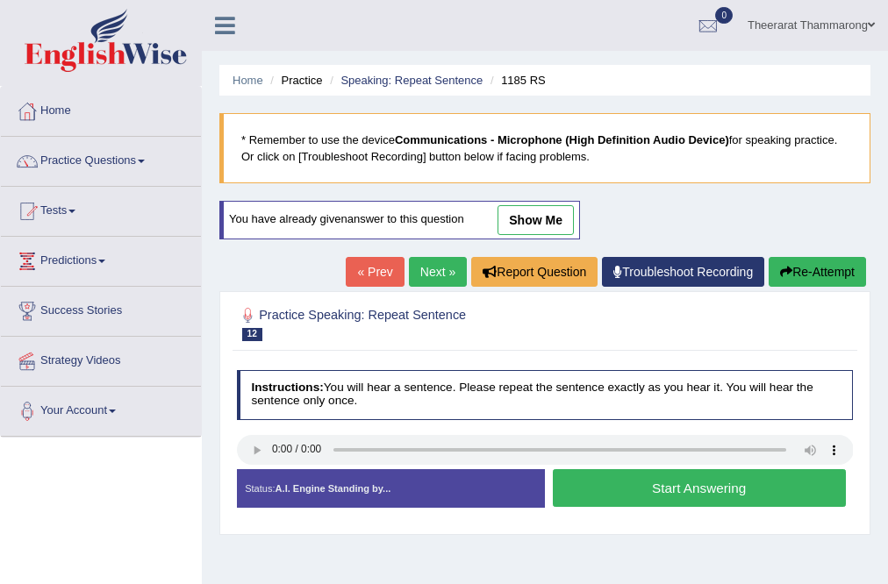
click at [607, 482] on button "Start Answering" at bounding box center [699, 488] width 293 height 38
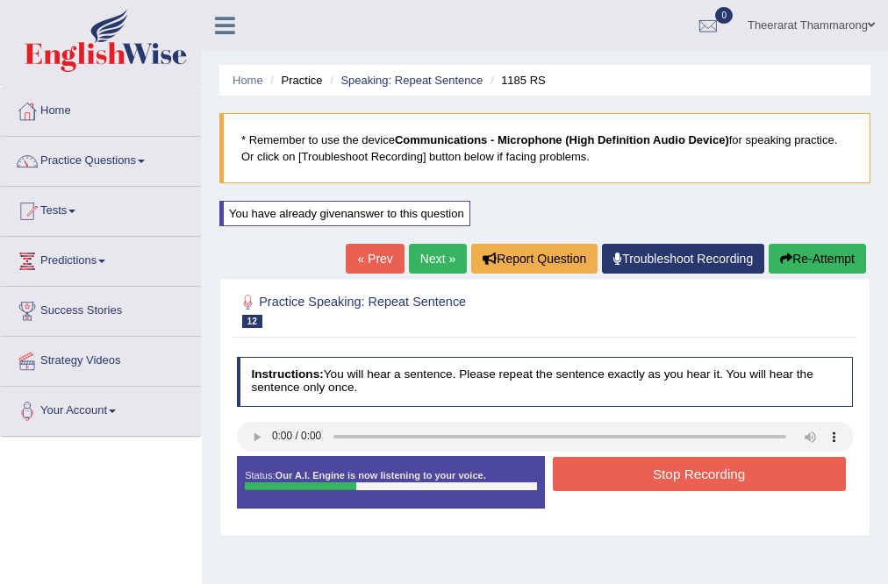
click at [607, 468] on button "Stop Recording" at bounding box center [699, 474] width 293 height 34
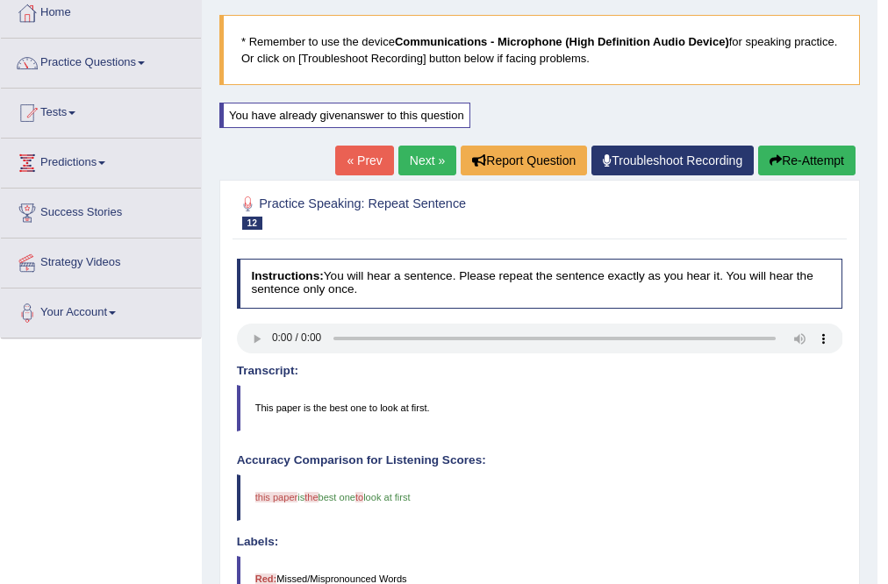
scroll to position [70, 0]
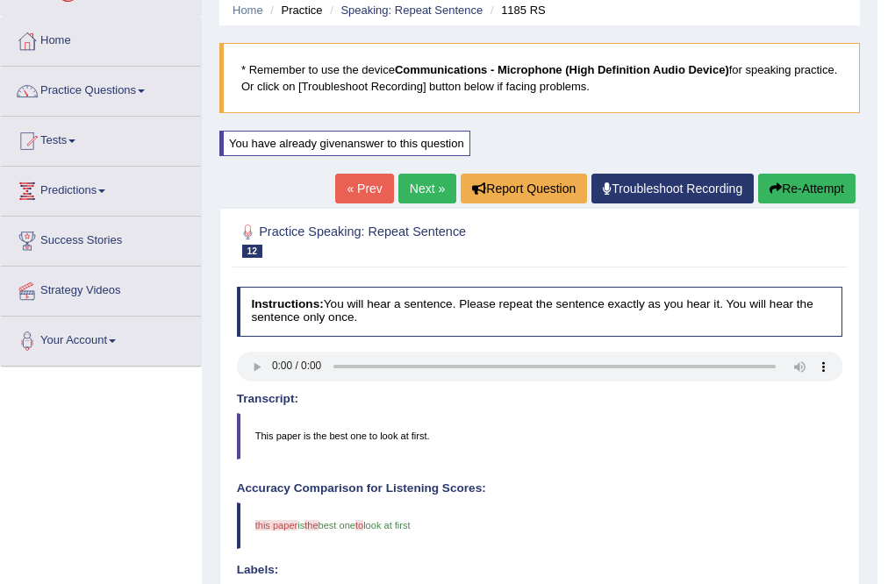
click at [415, 182] on link "Next »" at bounding box center [427, 189] width 58 height 30
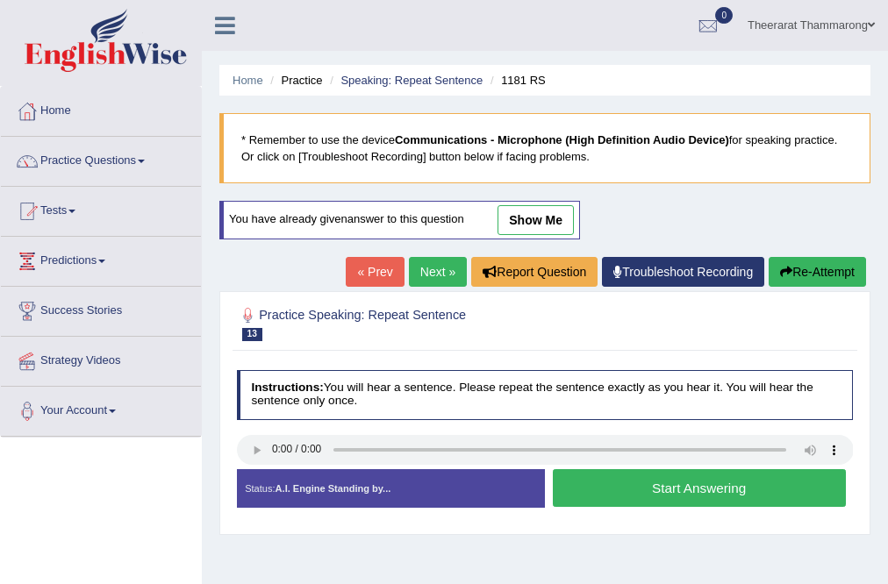
click at [616, 490] on button "Start Answering" at bounding box center [699, 488] width 293 height 38
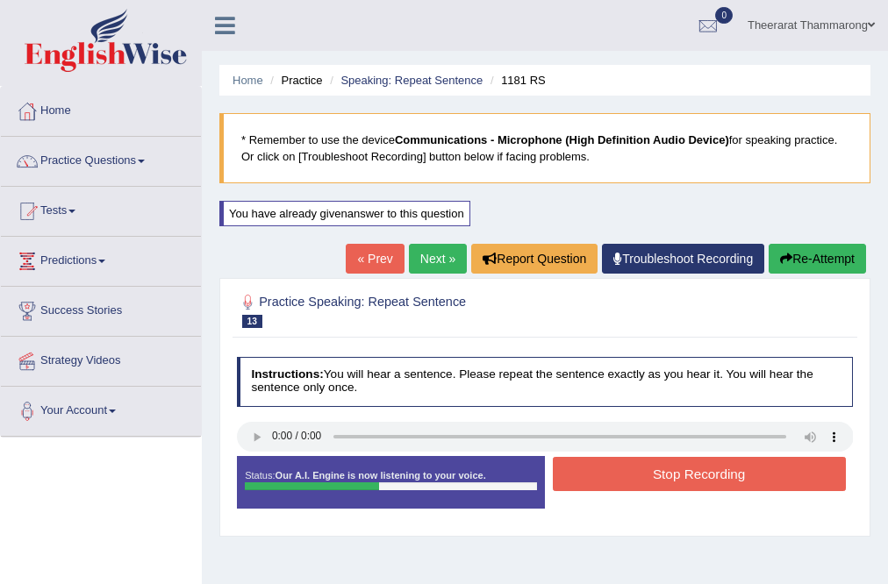
click at [616, 469] on button "Stop Recording" at bounding box center [699, 474] width 293 height 34
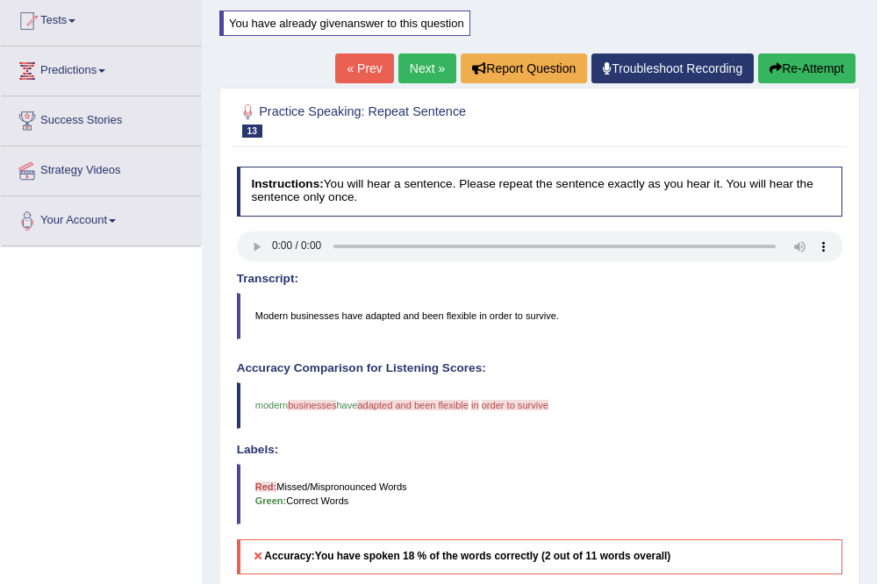
scroll to position [211, 0]
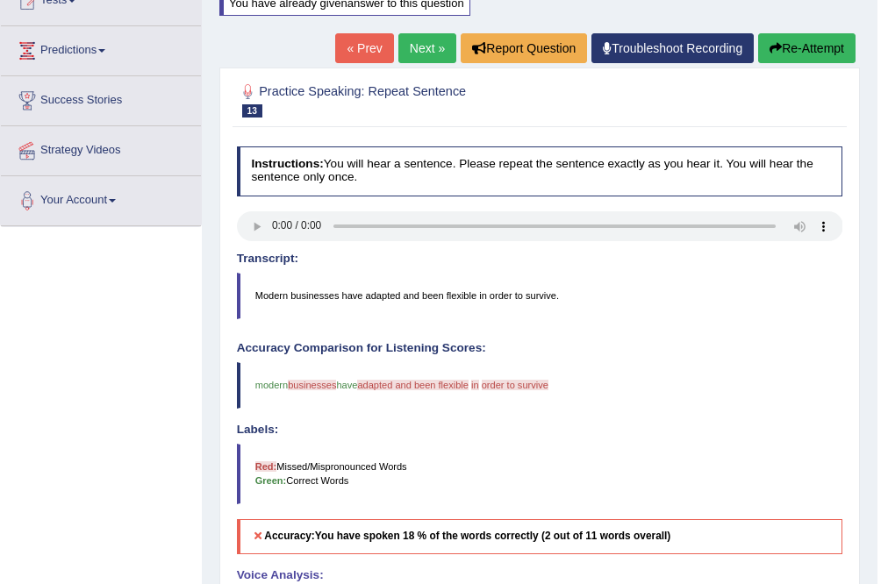
click at [433, 45] on link "Next »" at bounding box center [427, 48] width 58 height 30
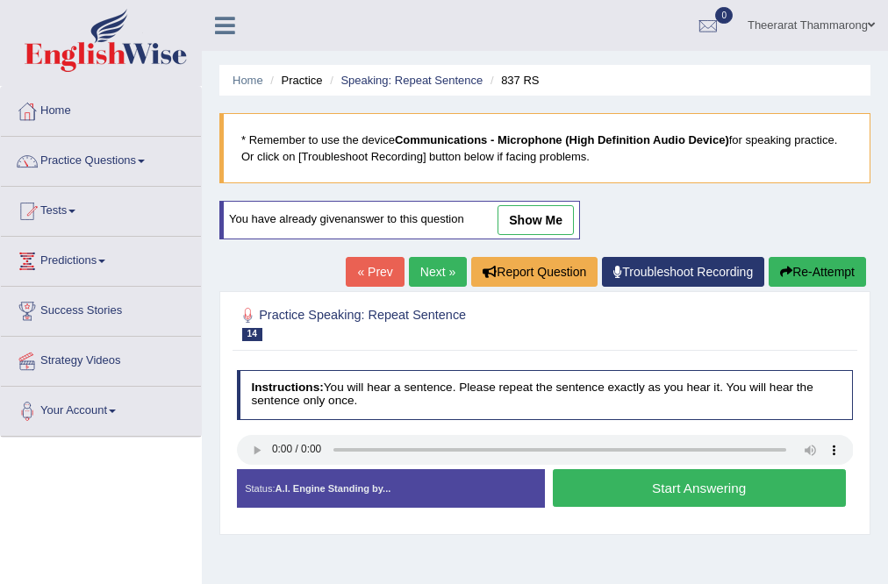
click at [600, 478] on button "Start Answering" at bounding box center [699, 488] width 293 height 38
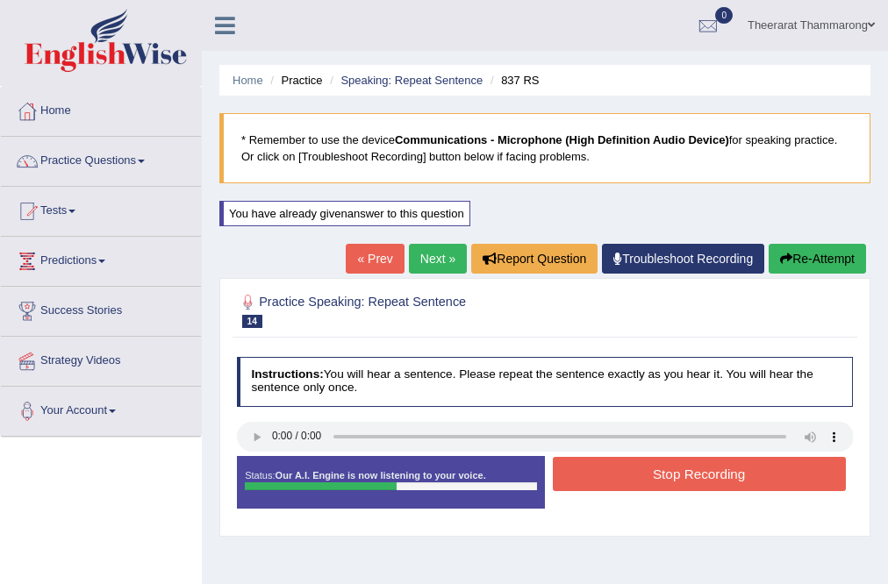
click at [635, 469] on button "Stop Recording" at bounding box center [699, 474] width 293 height 34
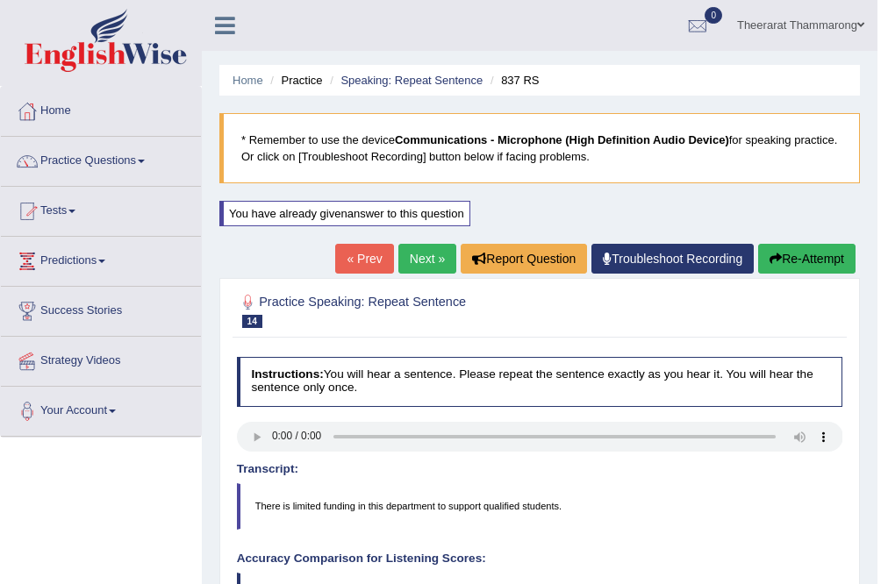
click at [435, 263] on link "Next »" at bounding box center [427, 259] width 58 height 30
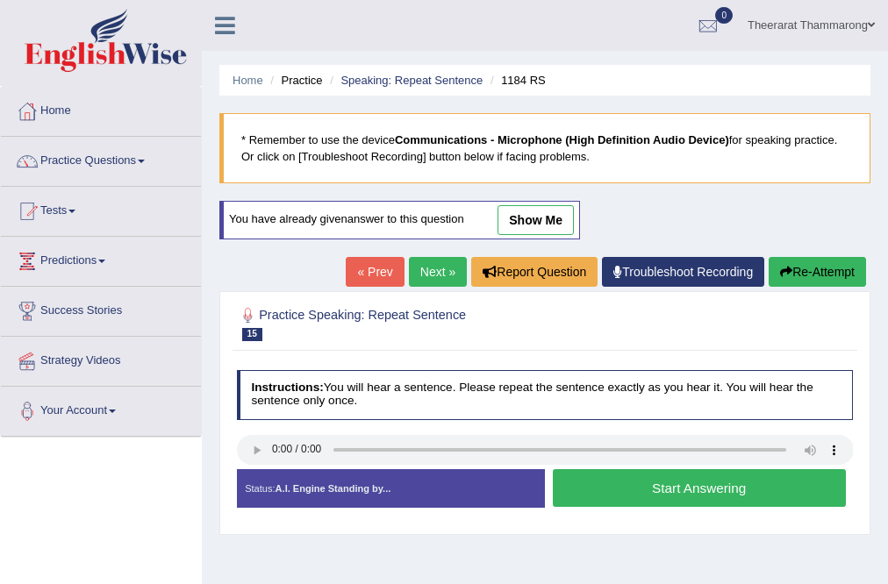
click at [602, 490] on button "Start Answering" at bounding box center [699, 488] width 293 height 38
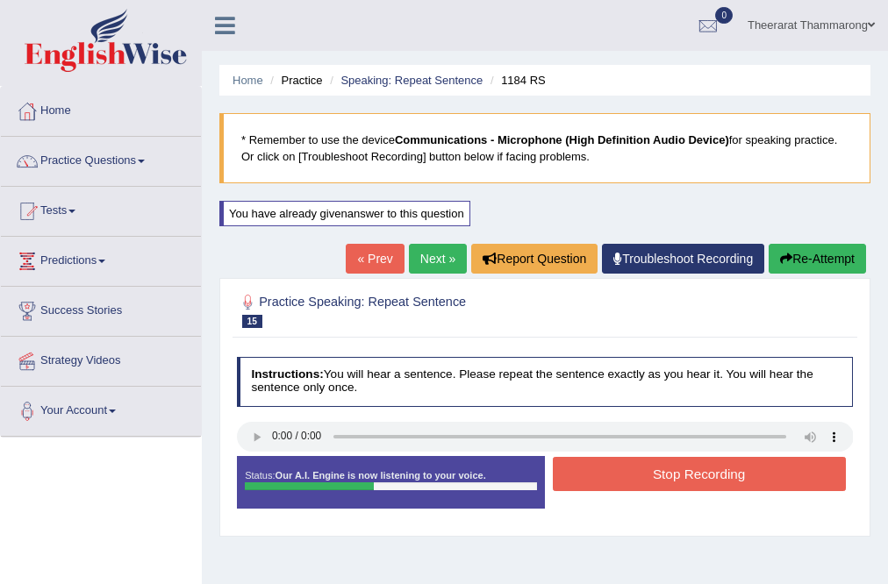
click at [611, 474] on button "Stop Recording" at bounding box center [699, 474] width 293 height 34
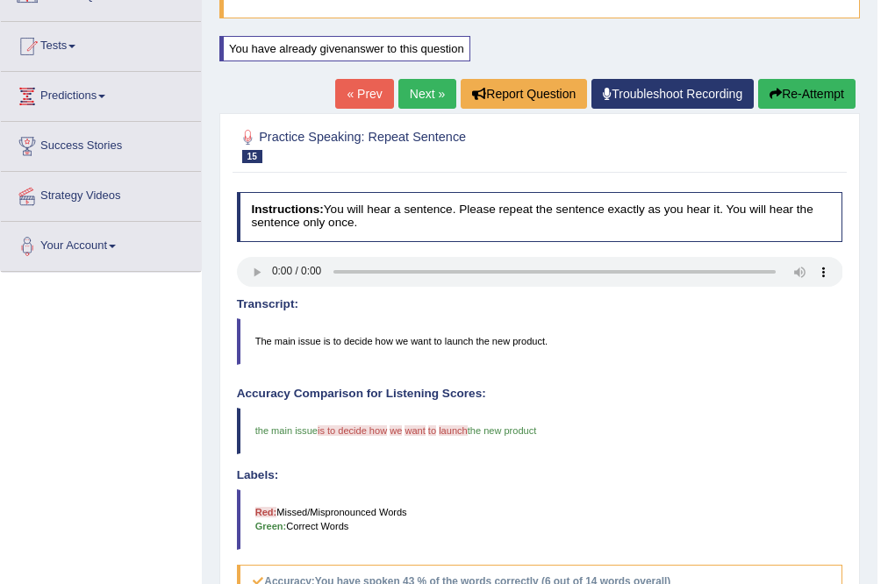
scroll to position [211, 0]
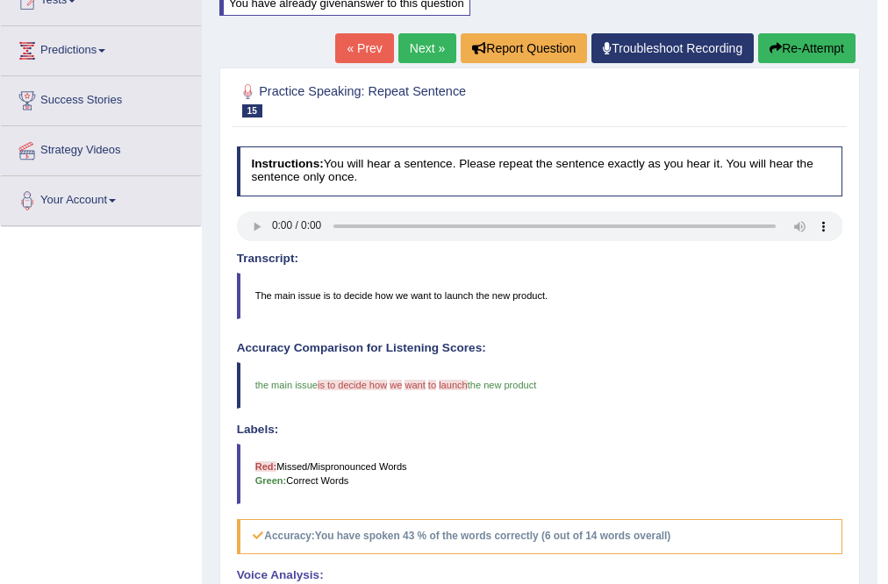
click at [432, 49] on link "Next »" at bounding box center [427, 48] width 58 height 30
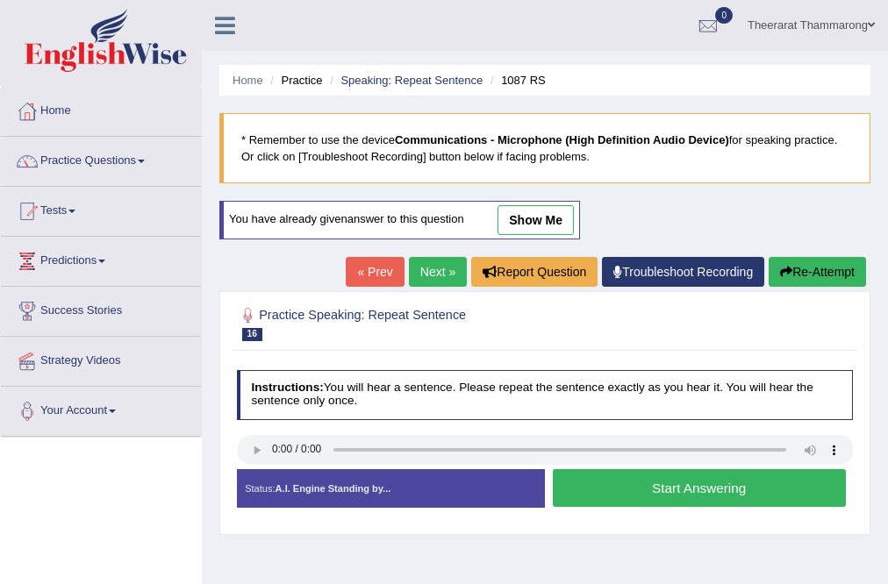
click at [589, 488] on button "Start Answering" at bounding box center [699, 488] width 293 height 38
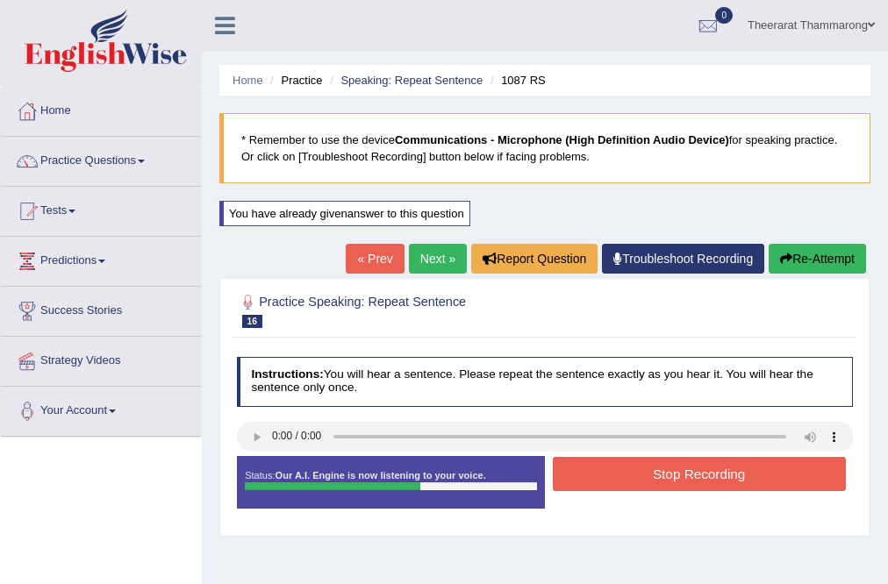
click at [616, 477] on button "Stop Recording" at bounding box center [699, 474] width 293 height 34
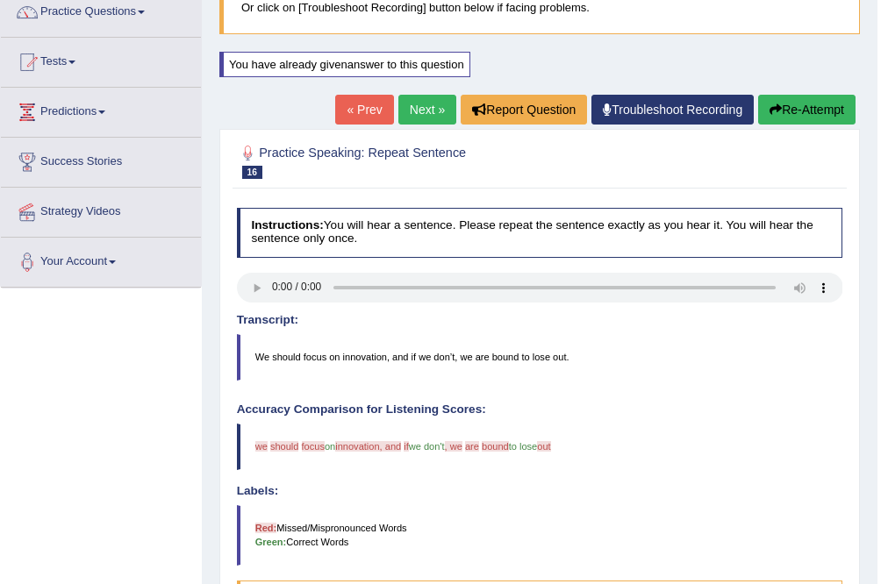
scroll to position [211, 0]
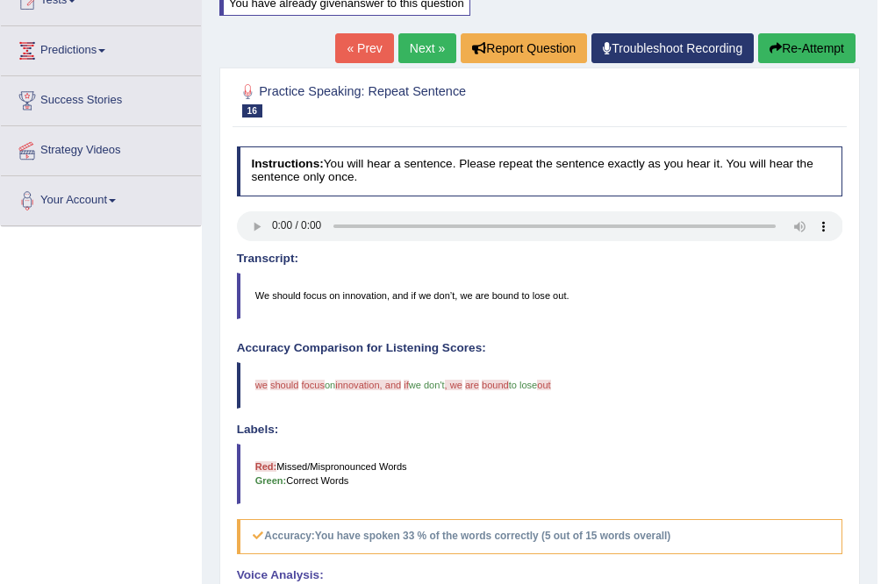
click at [426, 42] on link "Next »" at bounding box center [427, 48] width 58 height 30
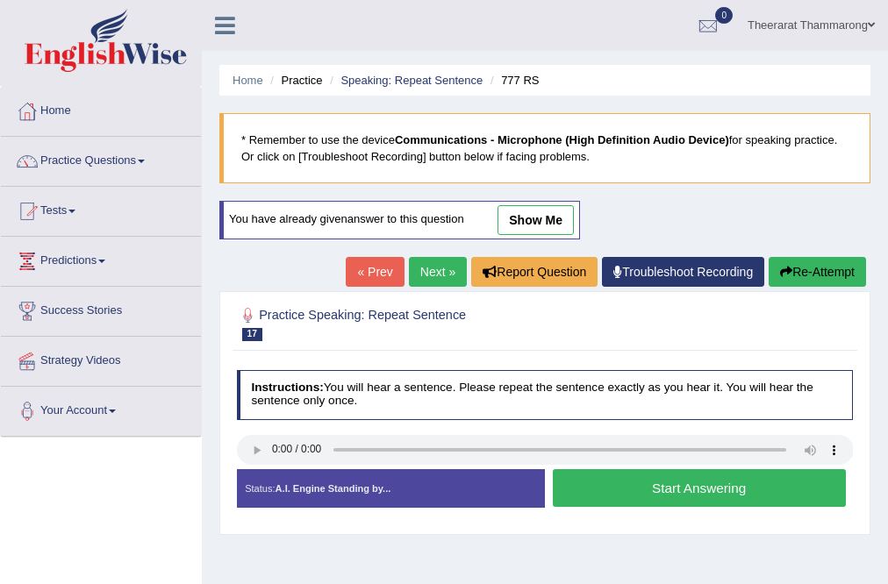
click at [645, 492] on button "Start Answering" at bounding box center [699, 488] width 293 height 38
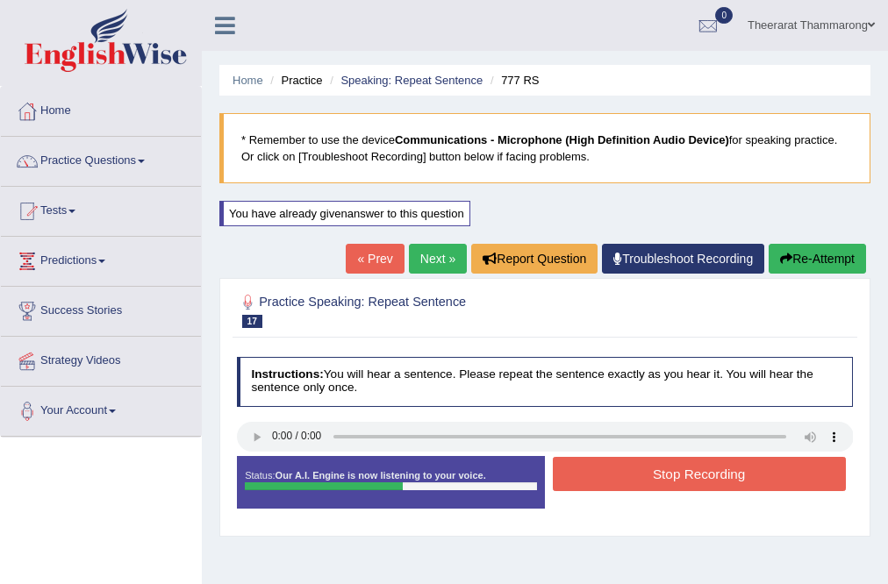
click at [615, 468] on button "Stop Recording" at bounding box center [699, 474] width 293 height 34
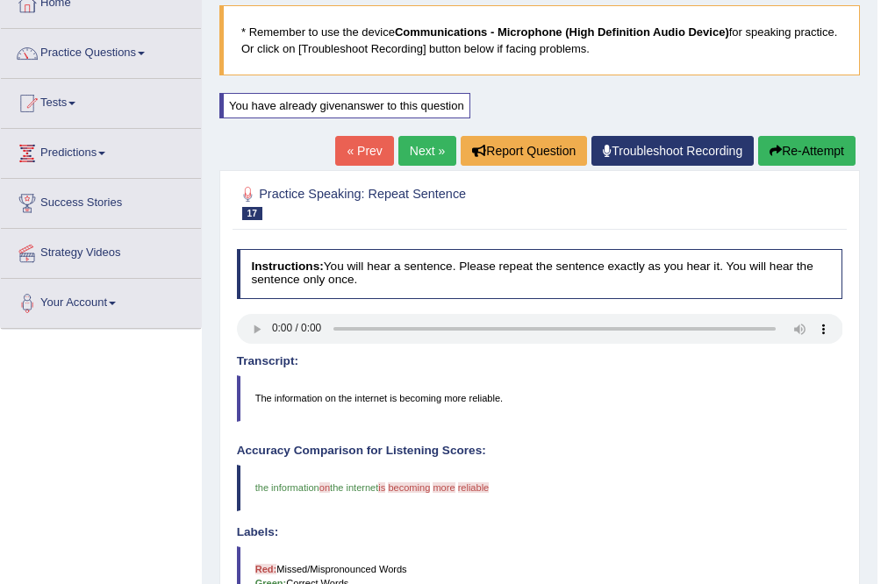
scroll to position [140, 0]
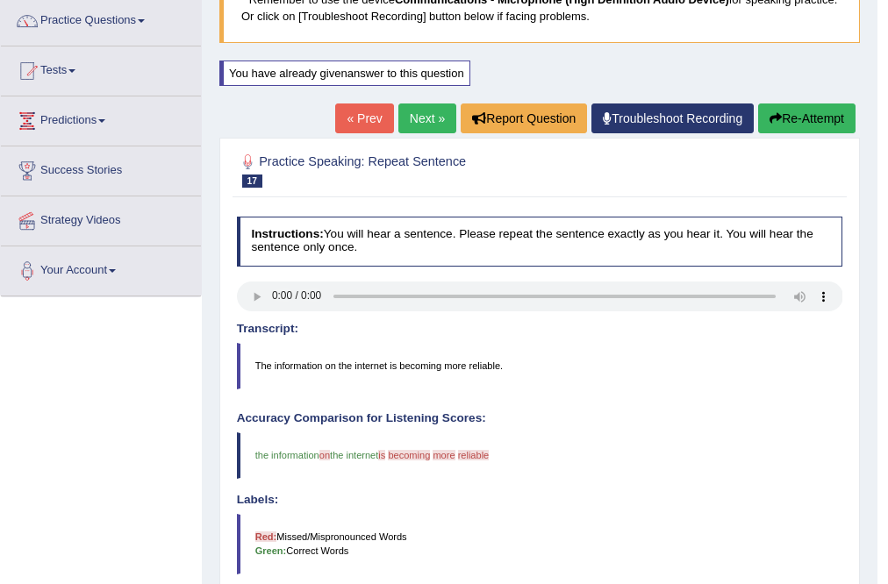
click at [426, 125] on link "Next »" at bounding box center [427, 119] width 58 height 30
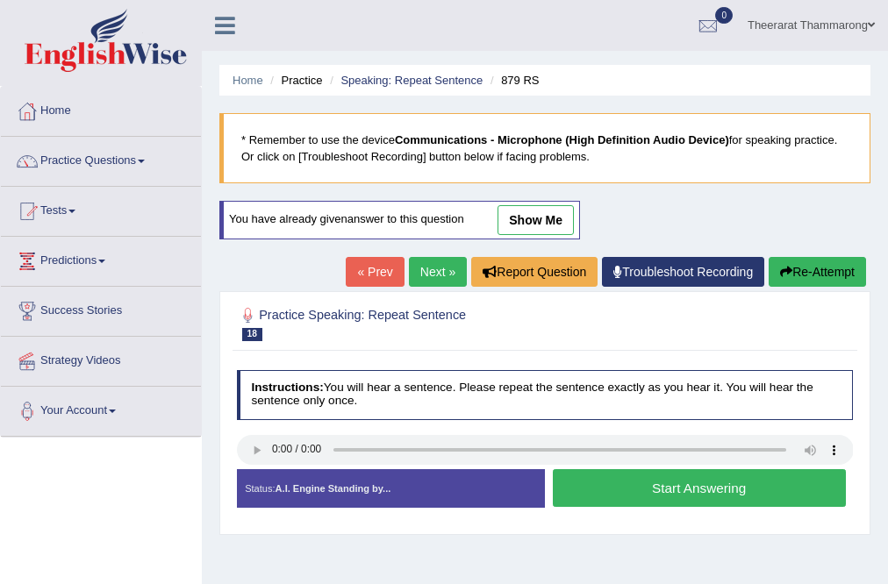
click at [585, 476] on button "Start Answering" at bounding box center [699, 488] width 293 height 38
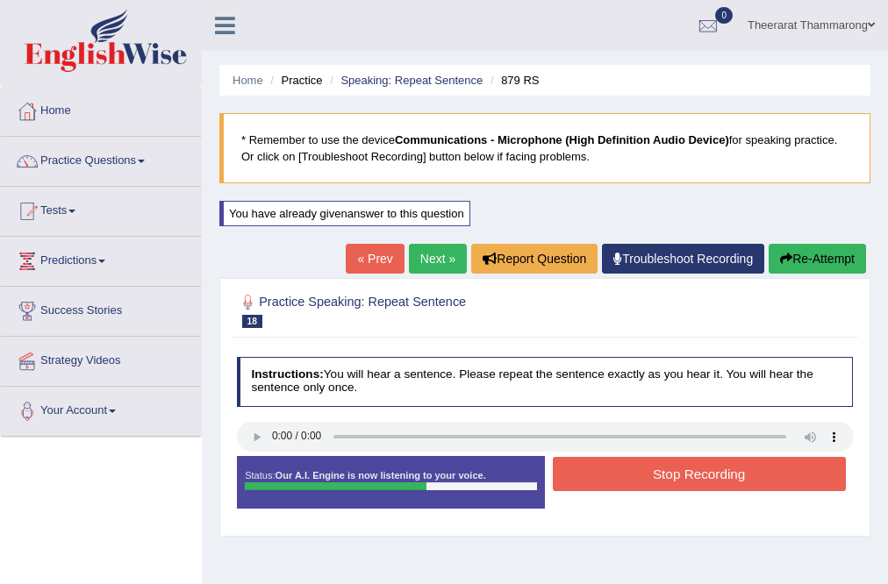
click at [624, 474] on button "Stop Recording" at bounding box center [699, 474] width 293 height 34
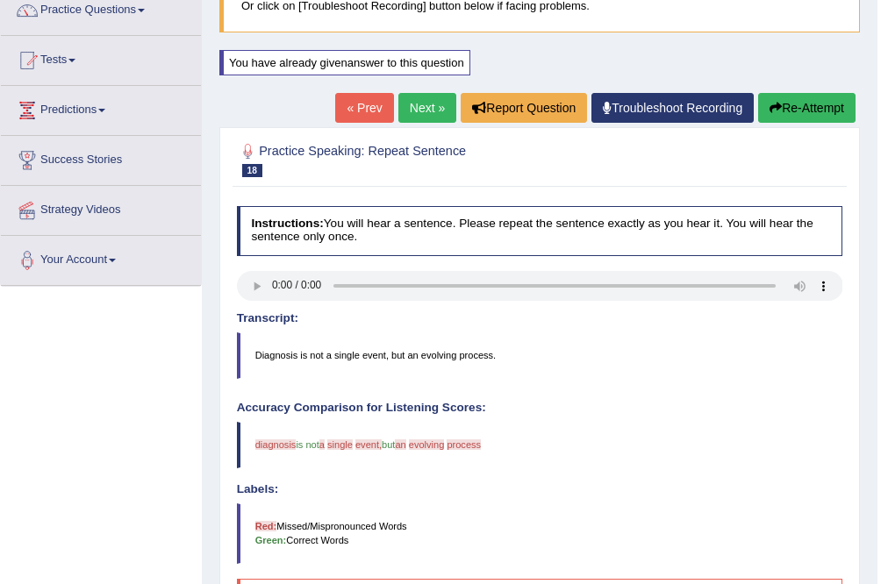
scroll to position [70, 0]
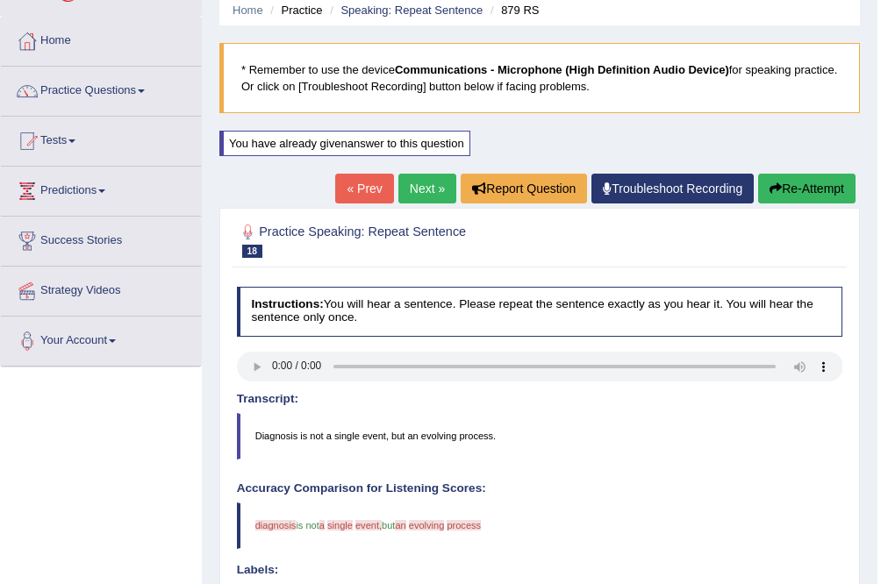
click at [406, 183] on link "Next »" at bounding box center [427, 189] width 58 height 30
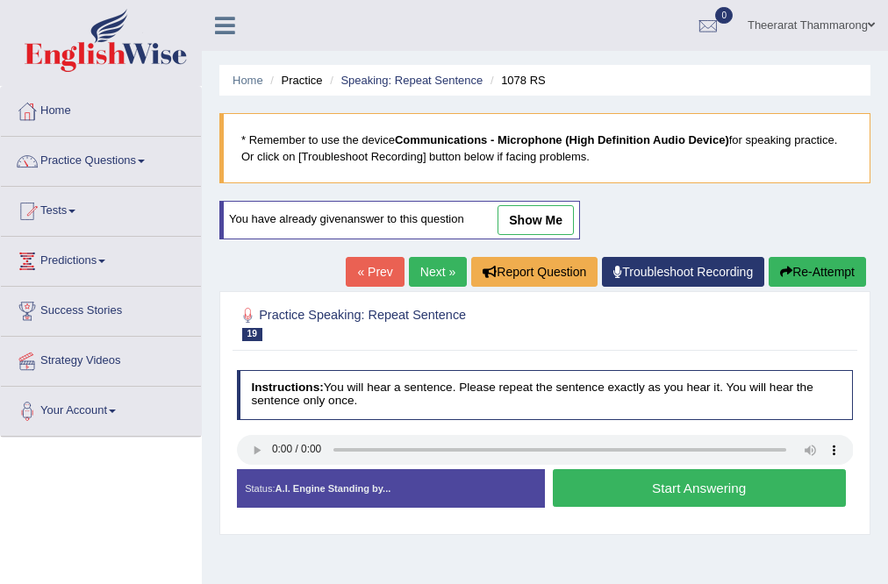
click at [605, 488] on button "Start Answering" at bounding box center [699, 488] width 293 height 38
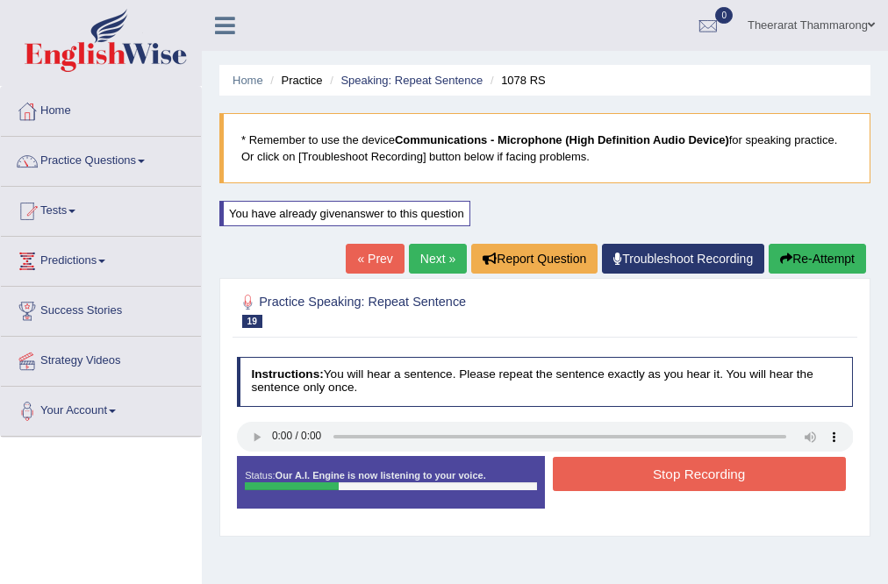
click at [593, 472] on button "Stop Recording" at bounding box center [699, 474] width 293 height 34
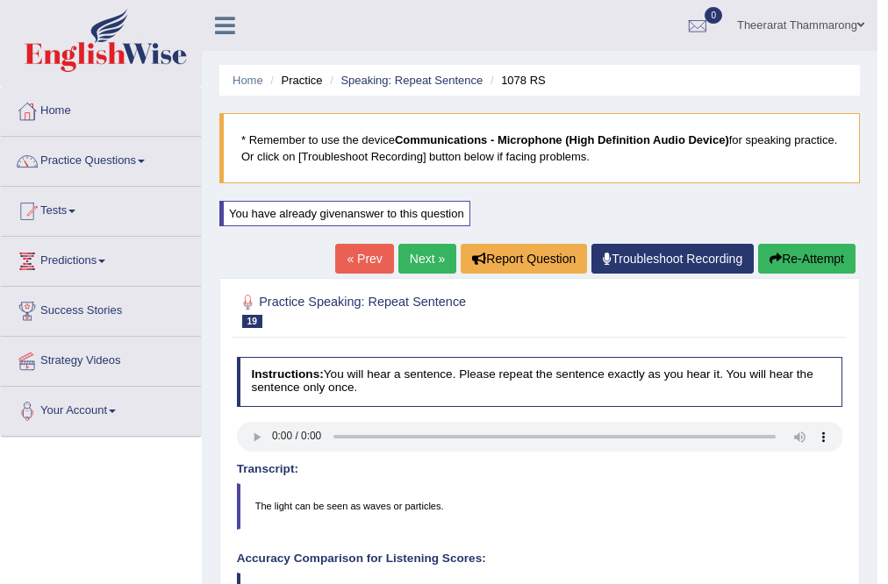
click at [425, 261] on link "Next »" at bounding box center [427, 259] width 58 height 30
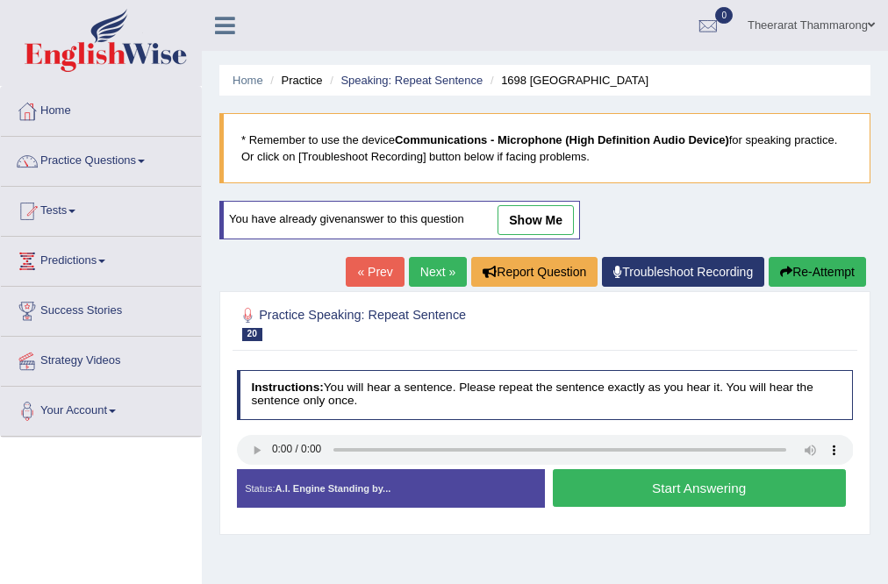
click at [612, 490] on button "Start Answering" at bounding box center [699, 488] width 293 height 38
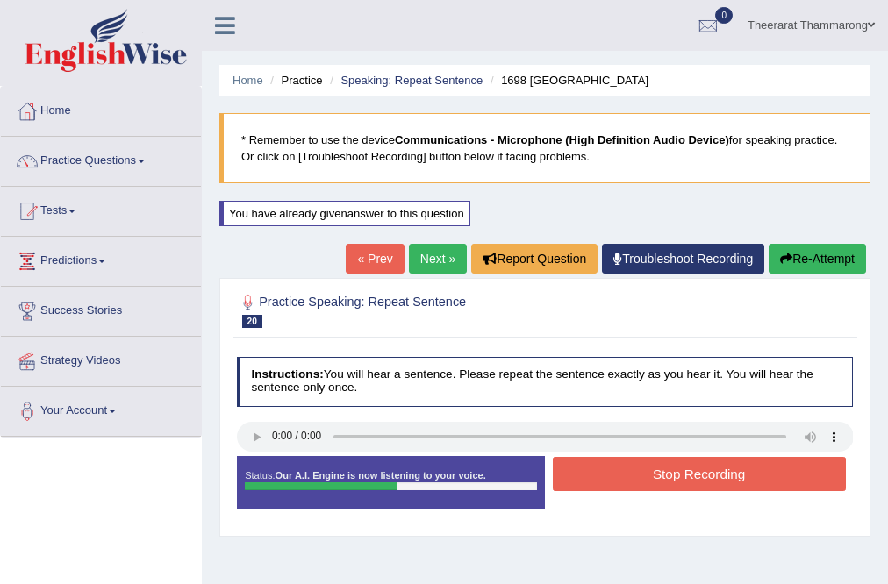
click at [588, 470] on button "Stop Recording" at bounding box center [699, 474] width 293 height 34
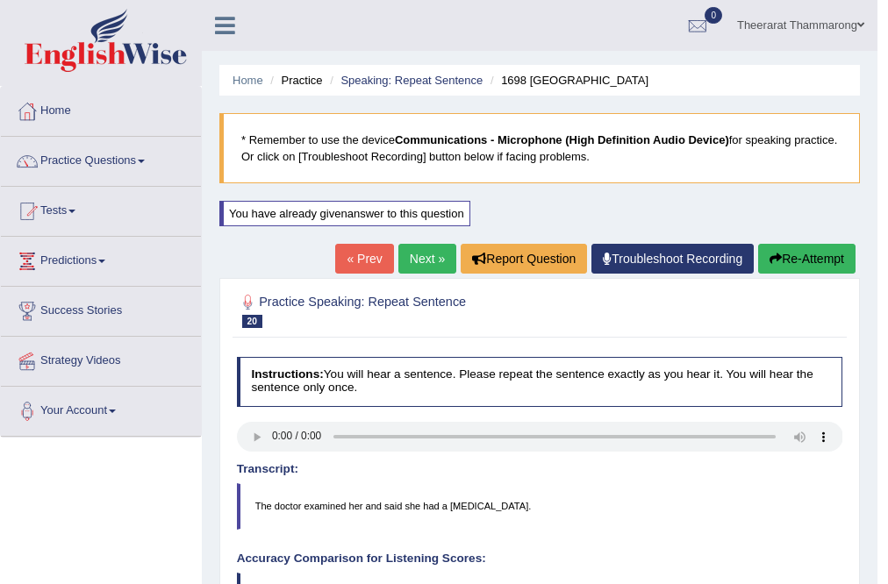
click at [413, 263] on link "Next »" at bounding box center [427, 259] width 58 height 30
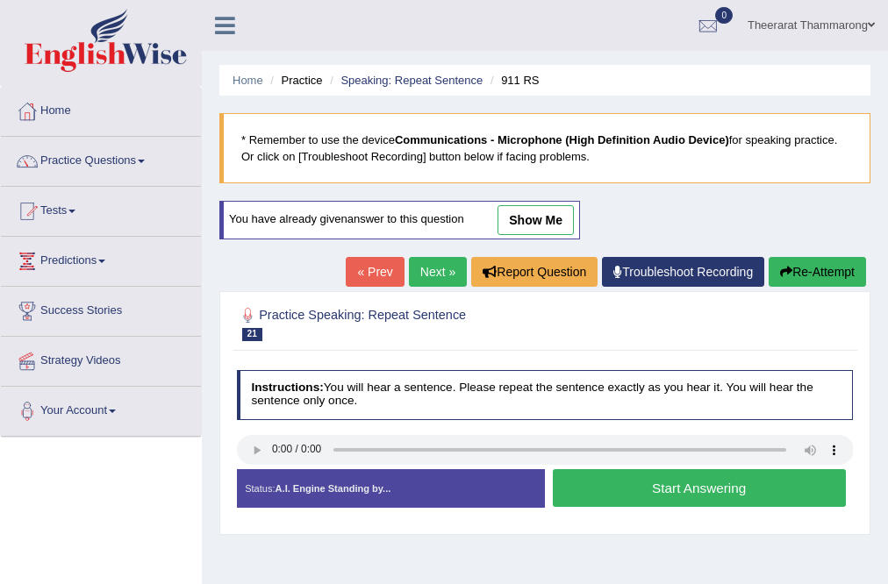
click at [633, 486] on button "Start Answering" at bounding box center [699, 488] width 293 height 38
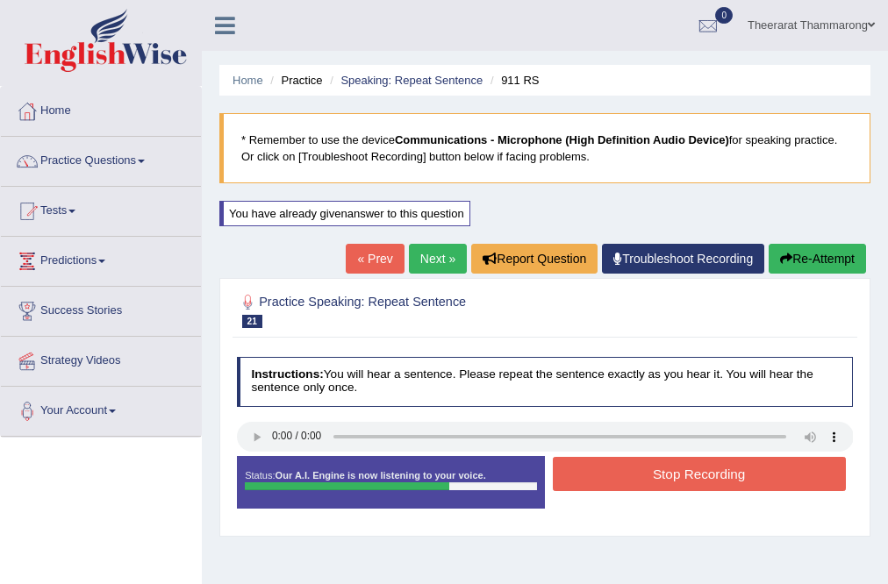
click at [607, 466] on button "Stop Recording" at bounding box center [699, 474] width 293 height 34
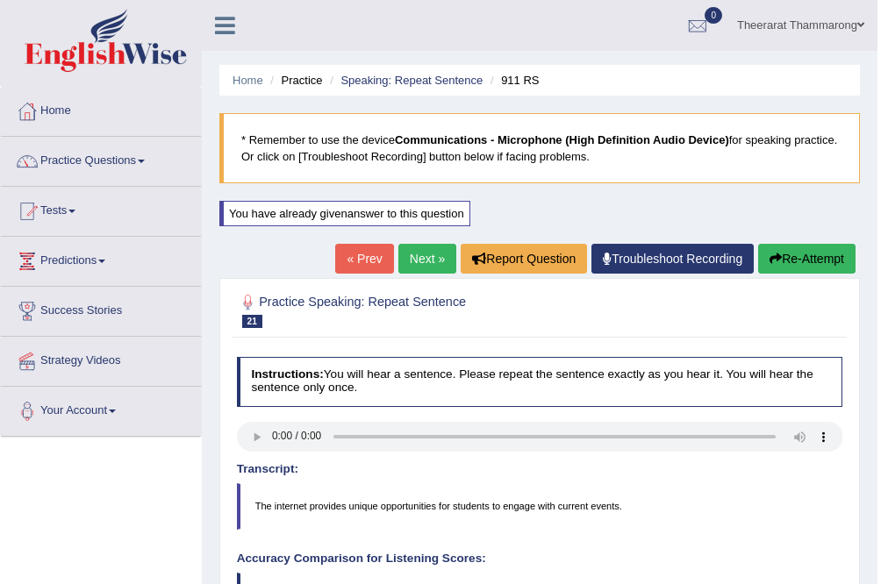
click at [406, 256] on link "Next »" at bounding box center [427, 259] width 58 height 30
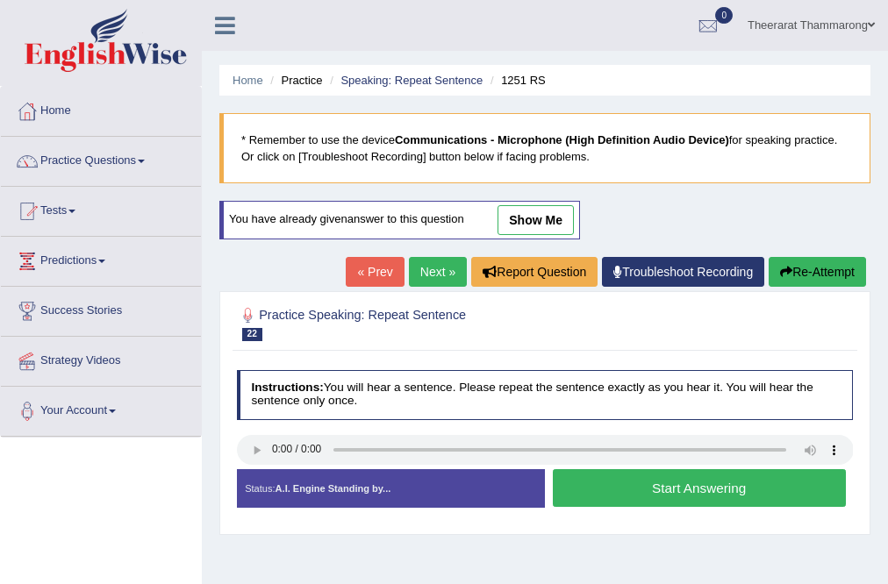
click at [627, 486] on button "Start Answering" at bounding box center [699, 488] width 293 height 38
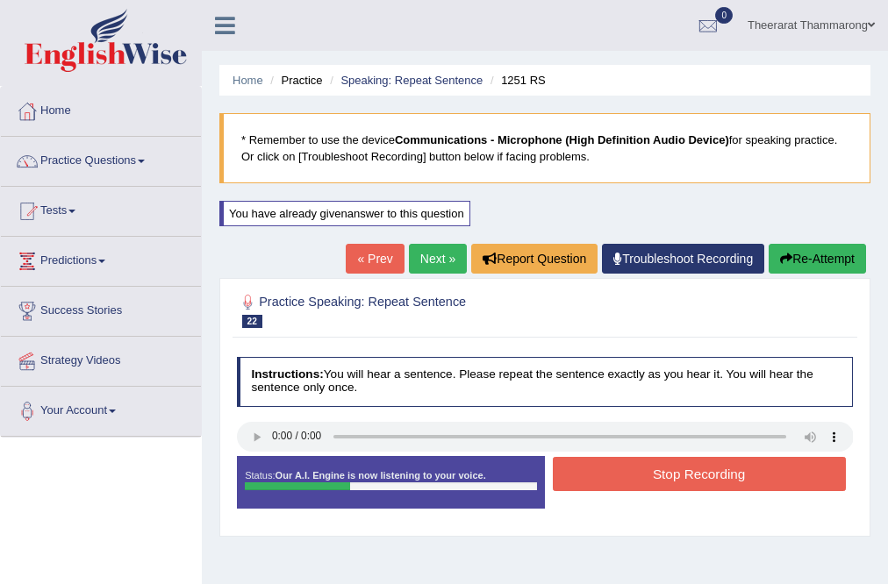
click at [611, 465] on button "Stop Recording" at bounding box center [699, 474] width 293 height 34
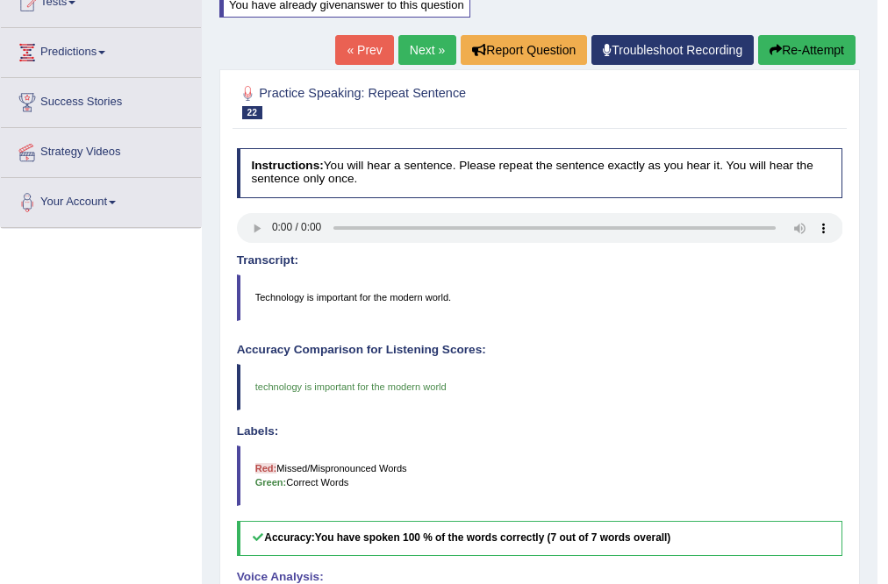
scroll to position [211, 0]
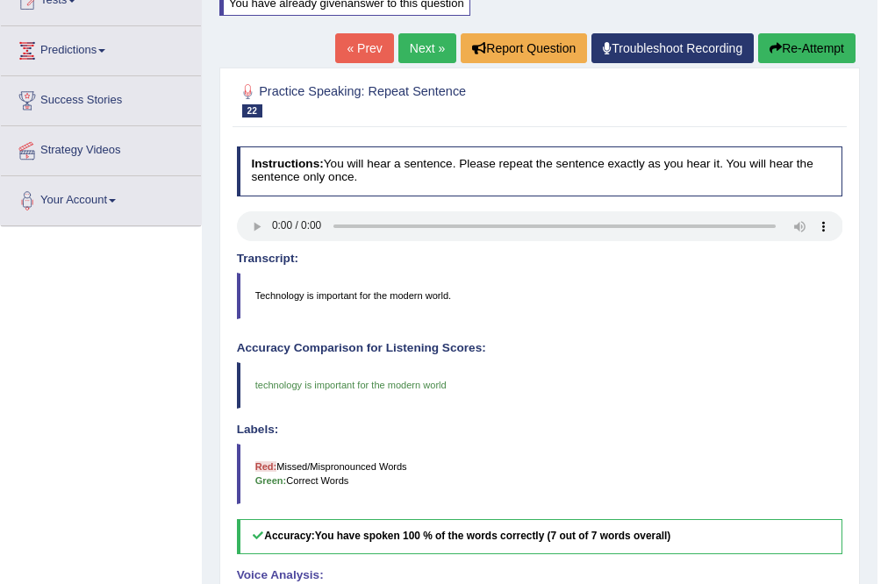
click at [420, 48] on link "Next »" at bounding box center [427, 48] width 58 height 30
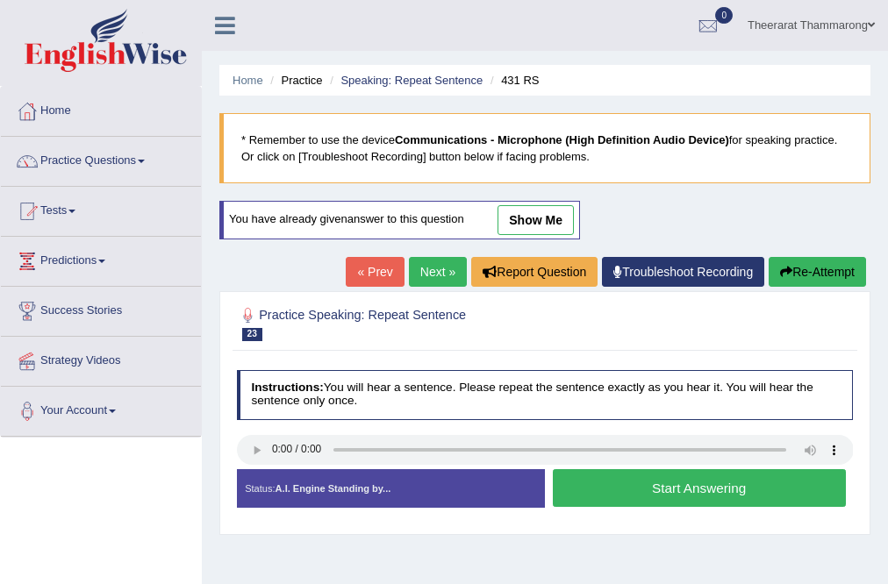
click at [615, 485] on button "Start Answering" at bounding box center [699, 488] width 293 height 38
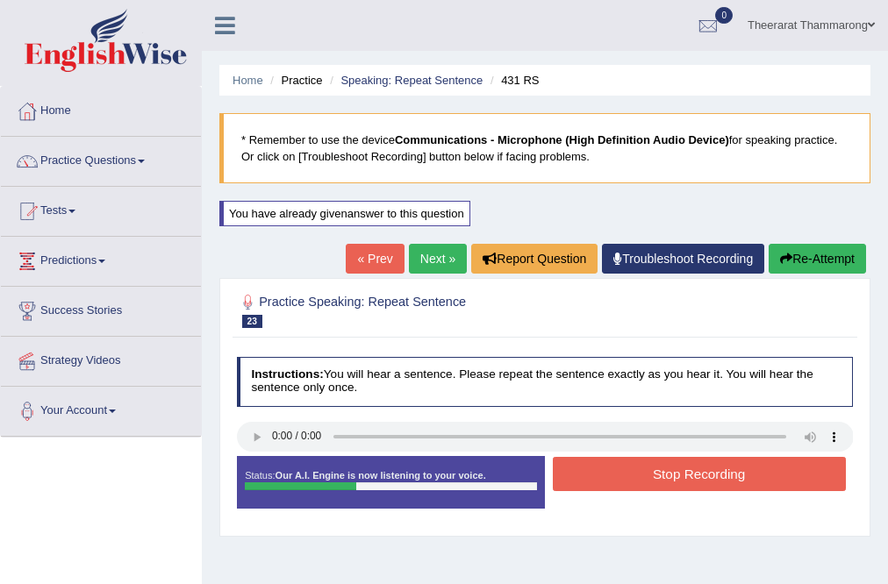
click at [598, 471] on button "Stop Recording" at bounding box center [699, 474] width 293 height 34
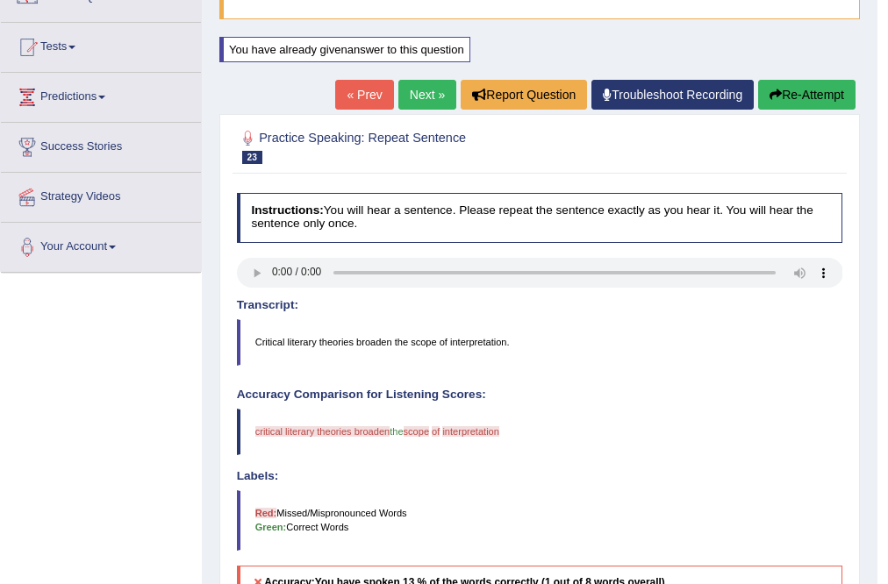
scroll to position [211, 0]
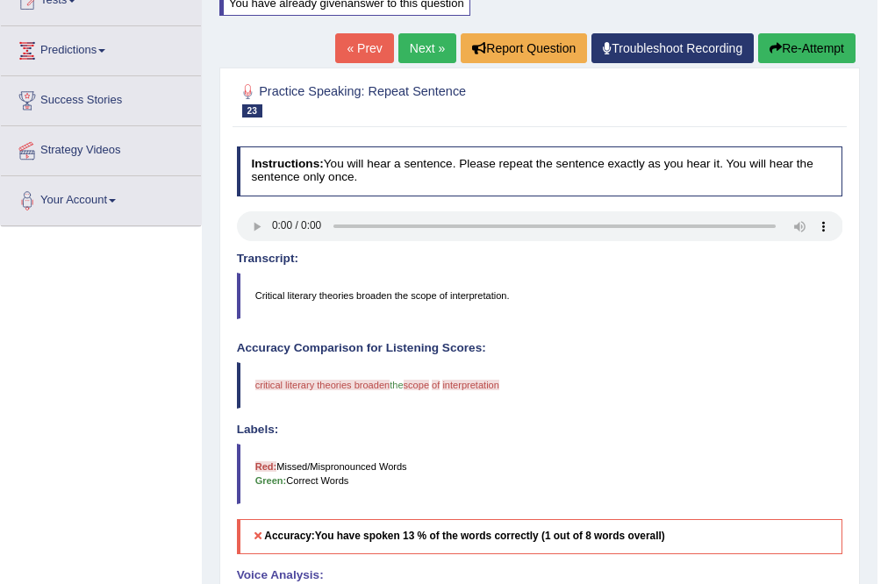
click at [427, 46] on link "Next »" at bounding box center [427, 48] width 58 height 30
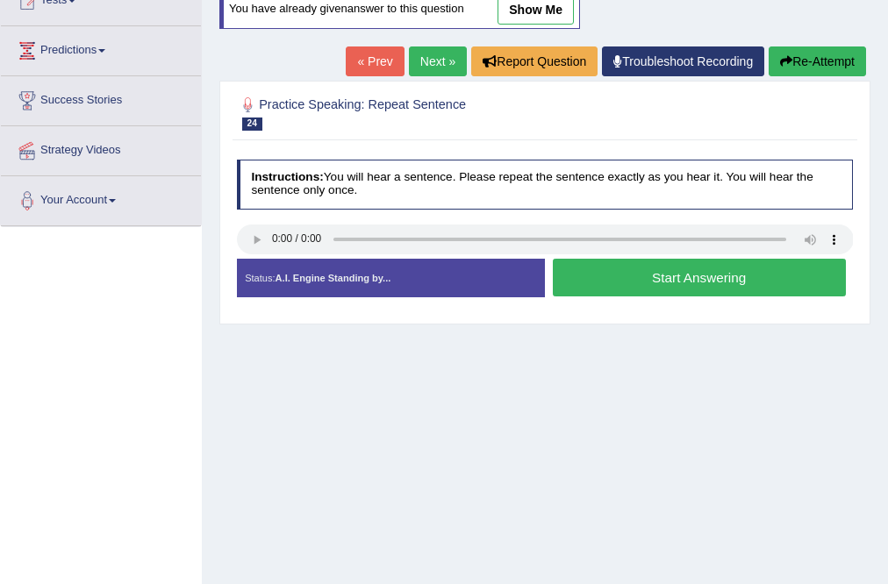
click at [610, 279] on button "Start Answering" at bounding box center [699, 278] width 293 height 38
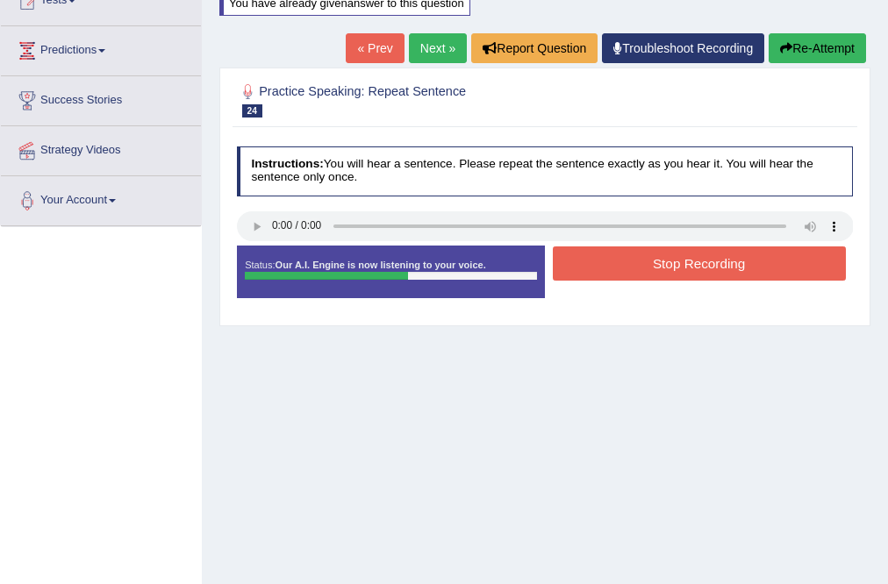
click at [662, 268] on button "Stop Recording" at bounding box center [699, 264] width 293 height 34
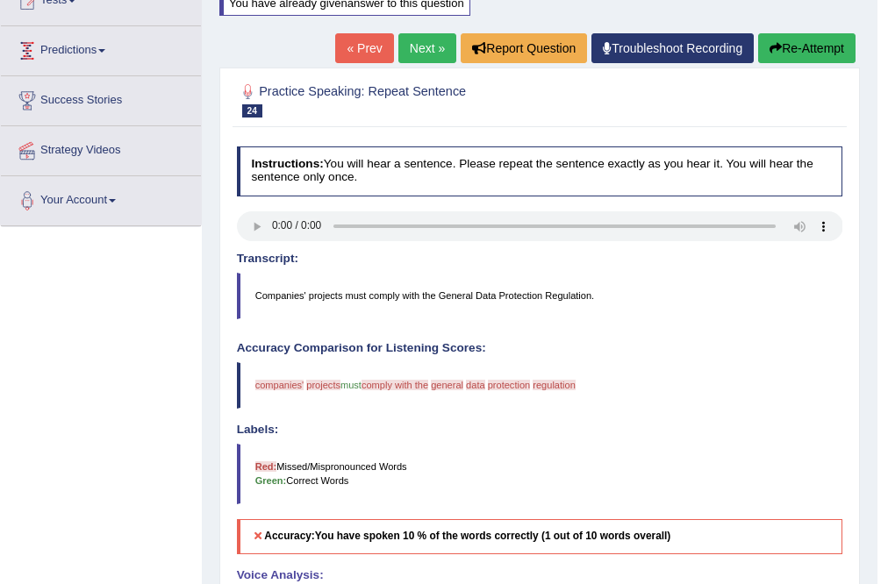
click at [432, 52] on link "Next »" at bounding box center [427, 48] width 58 height 30
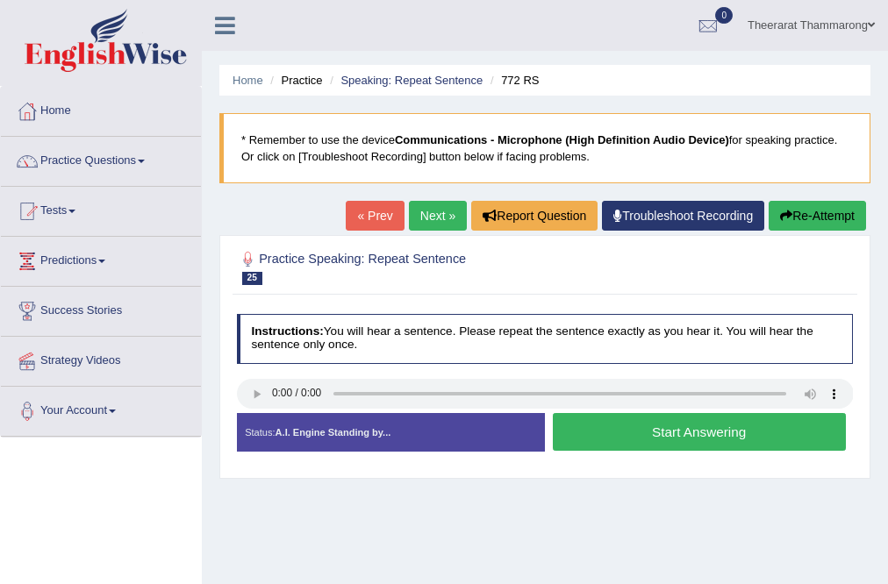
click at [585, 433] on button "Start Answering" at bounding box center [699, 432] width 293 height 38
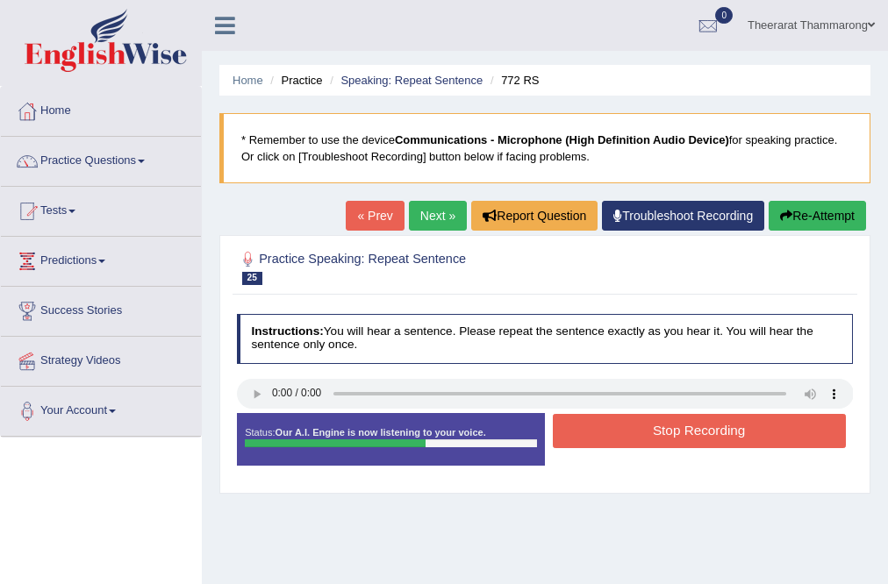
click at [625, 427] on button "Stop Recording" at bounding box center [699, 431] width 293 height 34
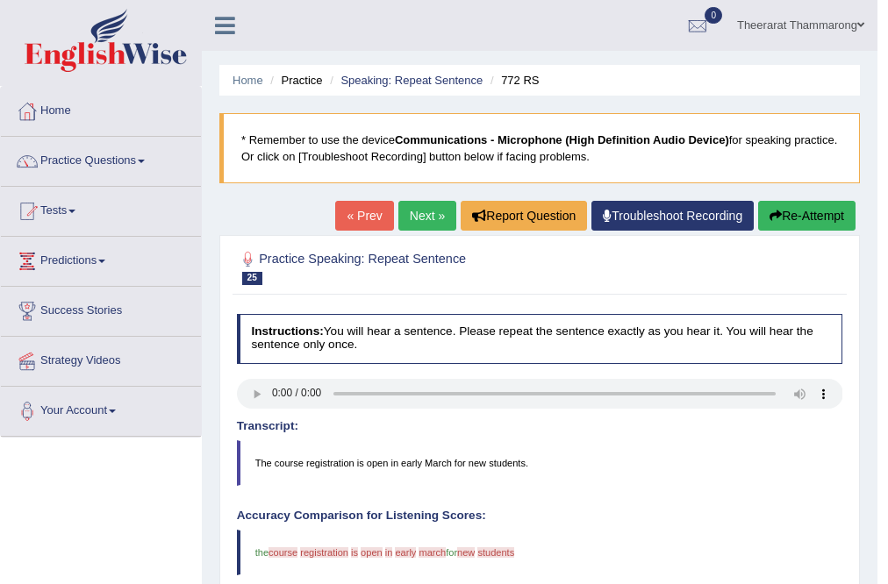
click at [416, 216] on link "Next »" at bounding box center [427, 216] width 58 height 30
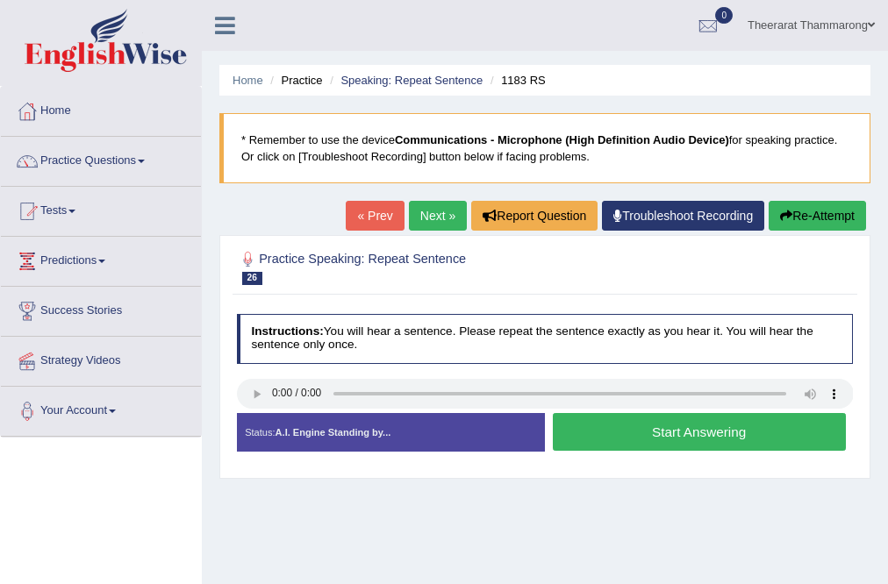
click at [624, 422] on button "Start Answering" at bounding box center [699, 432] width 293 height 38
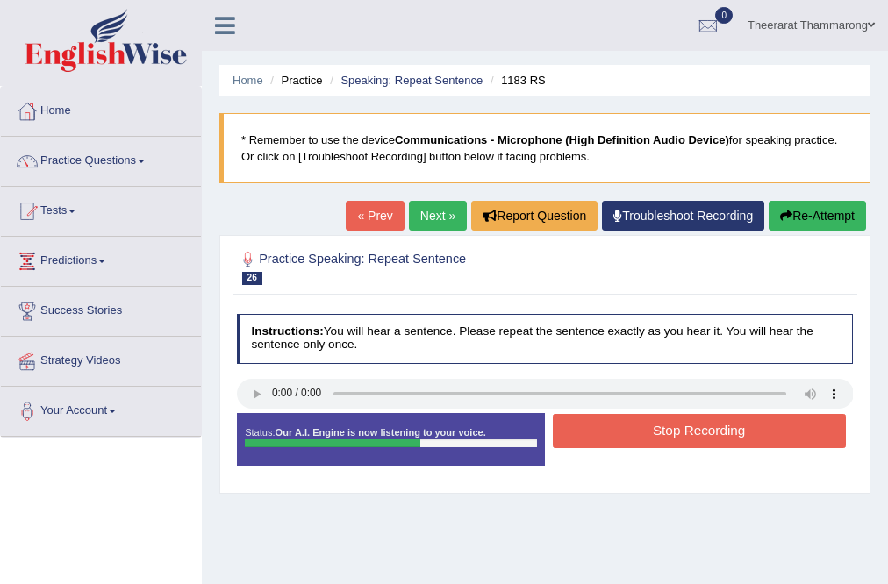
click at [604, 426] on button "Stop Recording" at bounding box center [699, 431] width 293 height 34
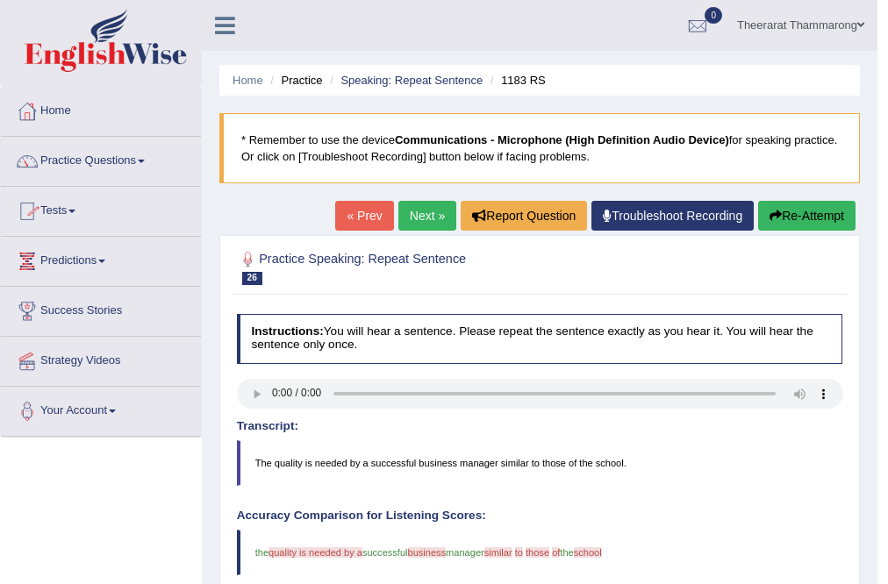
click at [439, 225] on link "Next »" at bounding box center [427, 216] width 58 height 30
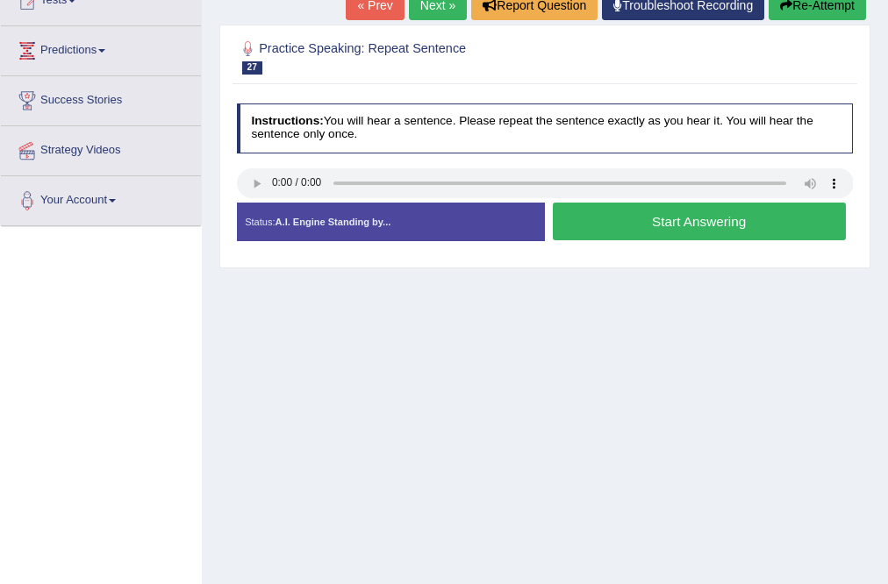
click at [629, 228] on button "Start Answering" at bounding box center [699, 222] width 293 height 38
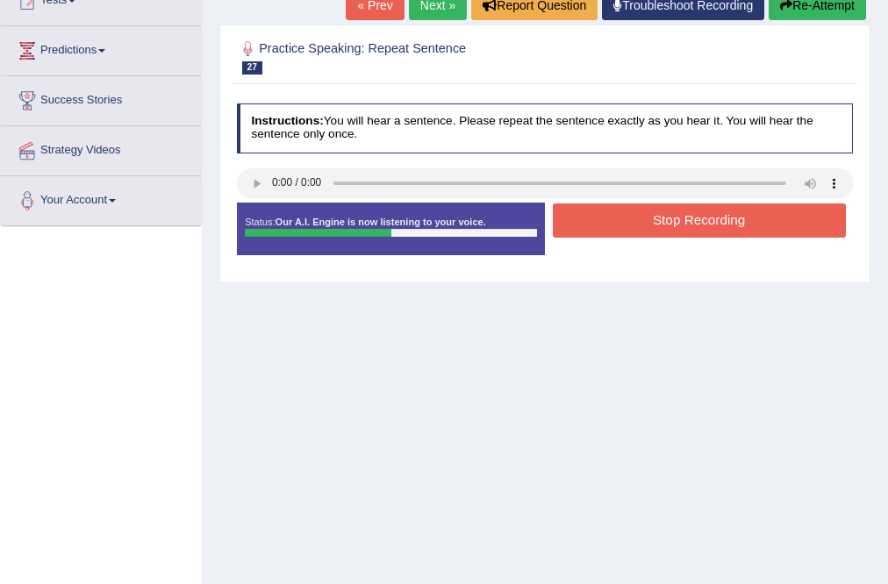
click at [626, 212] on button "Stop Recording" at bounding box center [699, 221] width 293 height 34
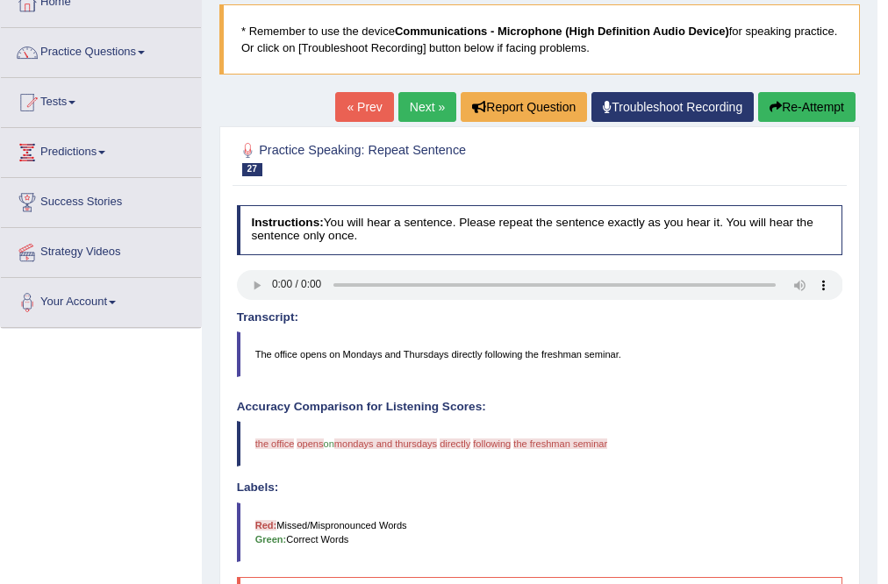
scroll to position [70, 0]
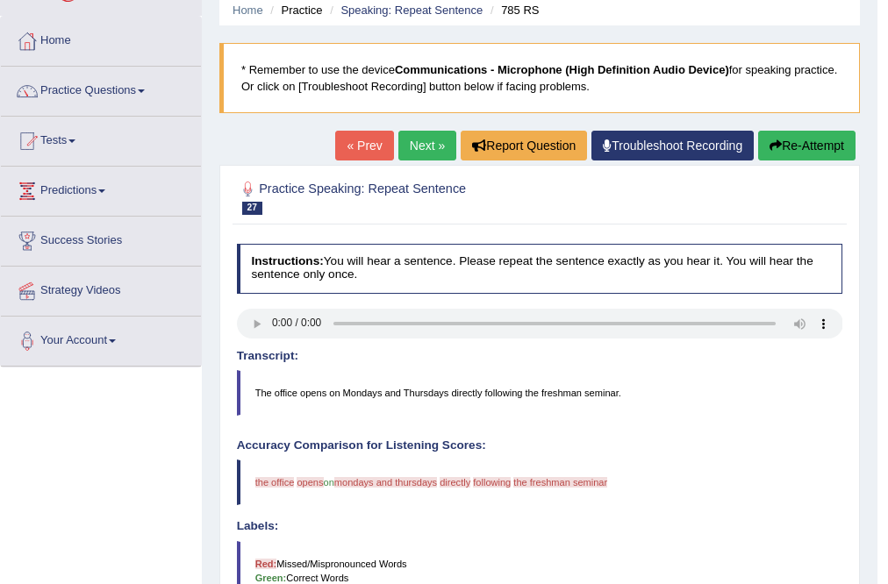
click at [825, 132] on button "Re-Attempt" at bounding box center [806, 146] width 97 height 30
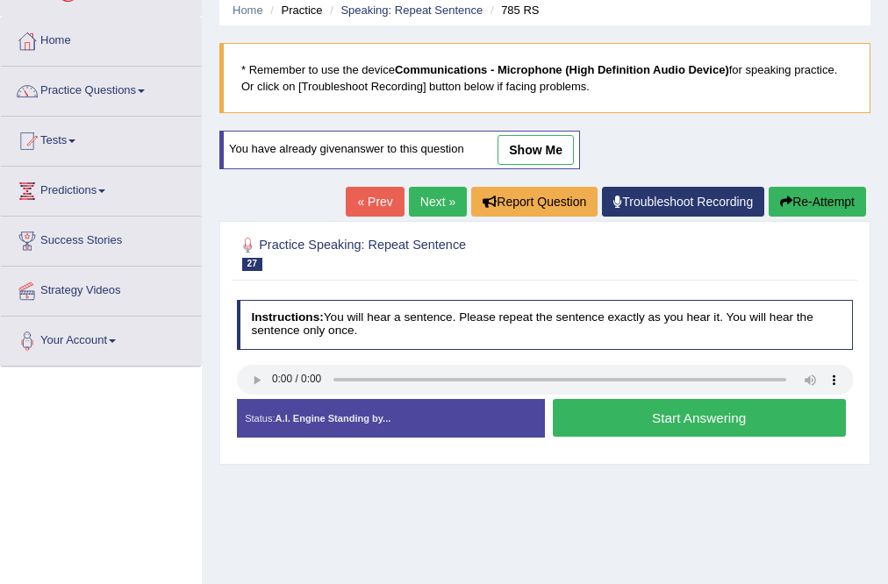
click at [626, 407] on button "Start Answering" at bounding box center [699, 418] width 293 height 38
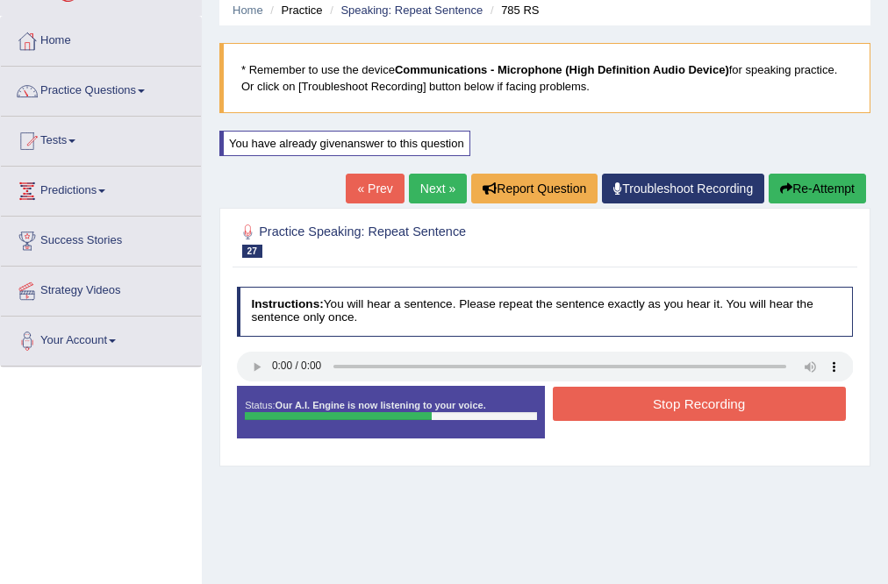
click at [610, 414] on button "Stop Recording" at bounding box center [699, 404] width 293 height 34
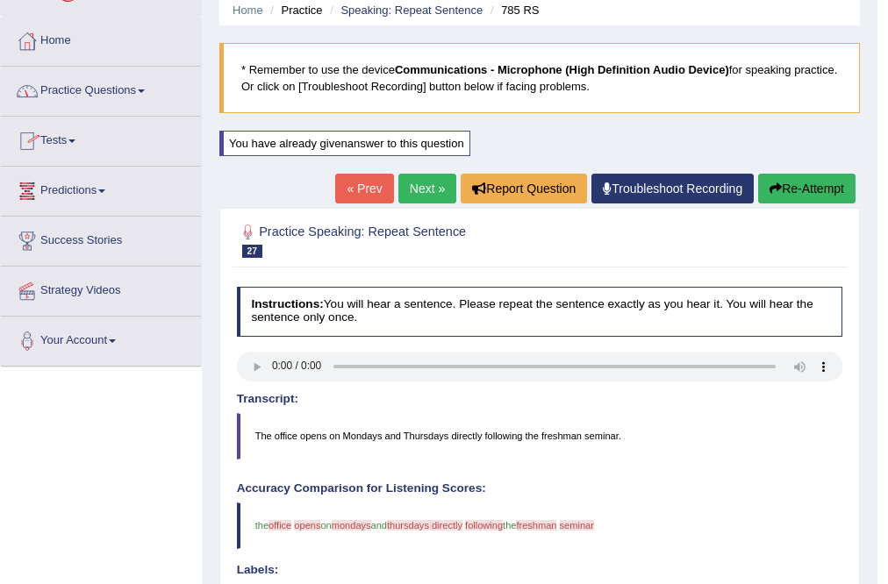
click at [76, 94] on link "Practice Questions" at bounding box center [101, 89] width 200 height 44
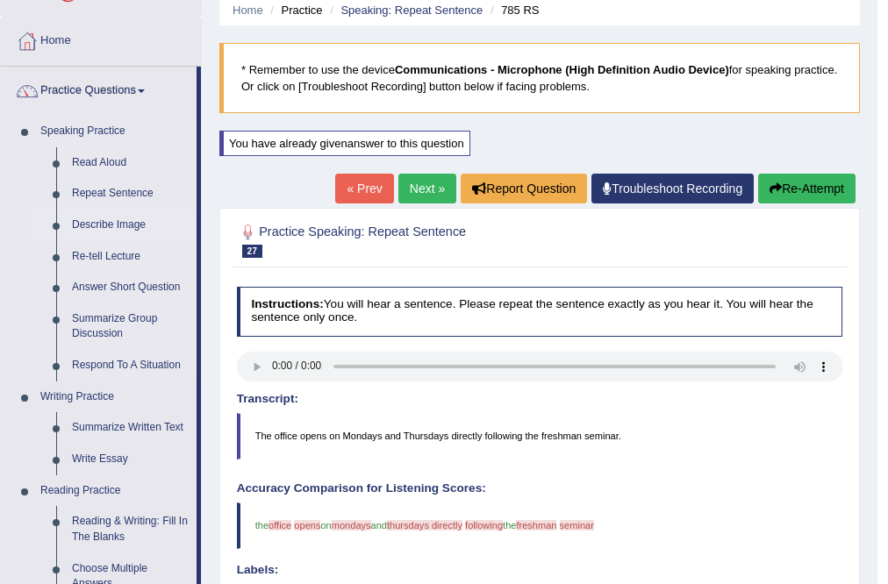
click at [104, 225] on link "Describe Image" at bounding box center [130, 226] width 132 height 32
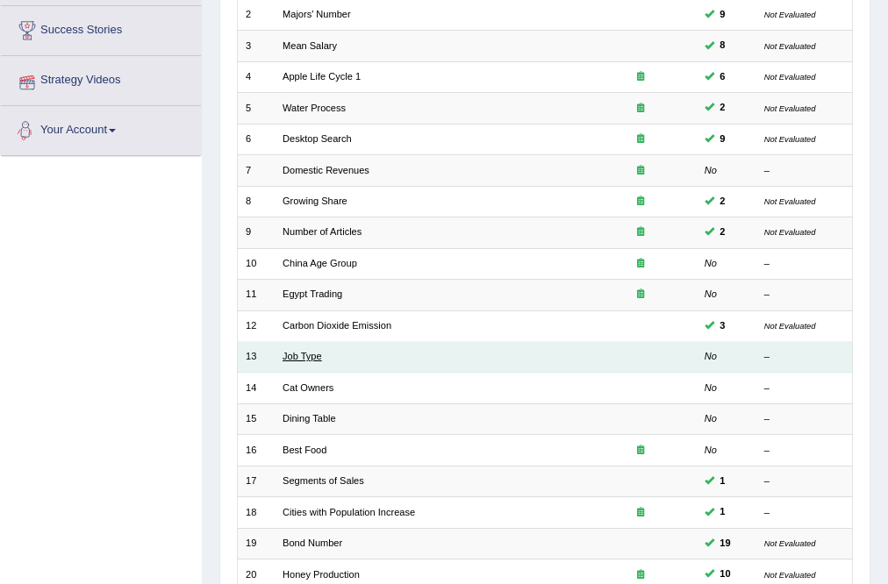
scroll to position [284, 0]
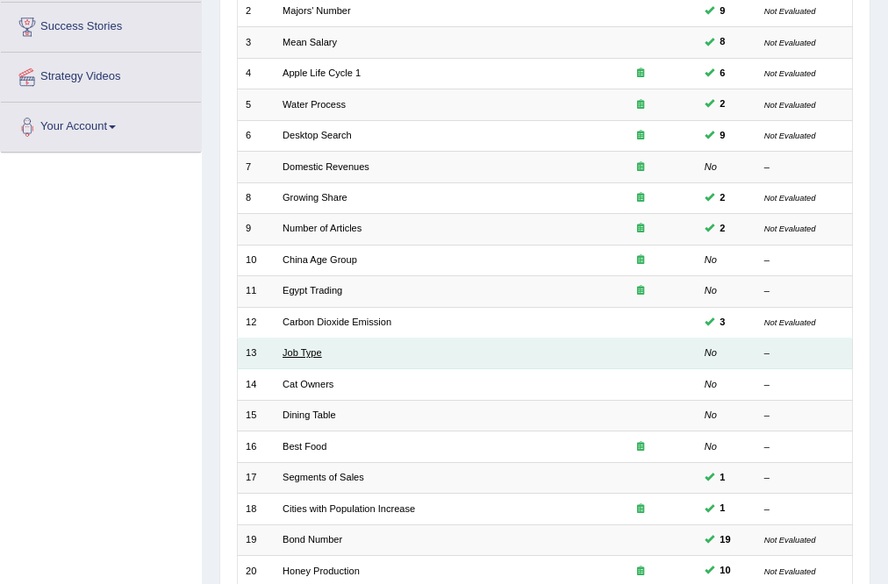
click at [291, 349] on link "Job Type" at bounding box center [301, 352] width 39 height 11
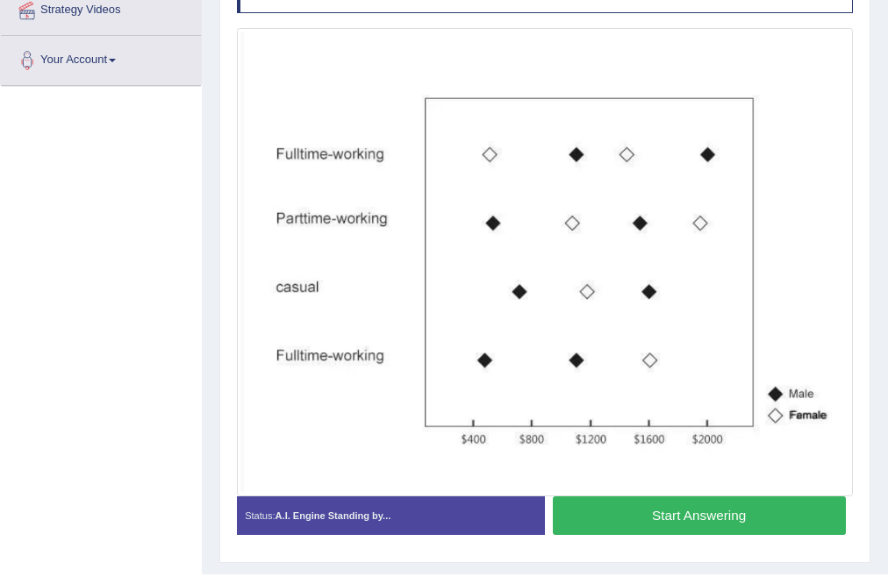
click at [613, 510] on button "Start Answering" at bounding box center [699, 516] width 293 height 38
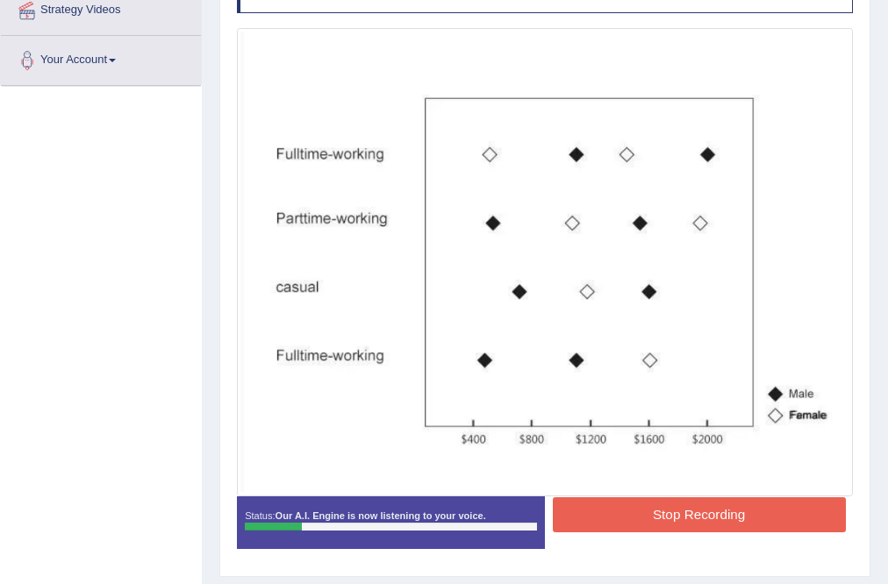
click at [628, 509] on button "Stop Recording" at bounding box center [699, 514] width 293 height 34
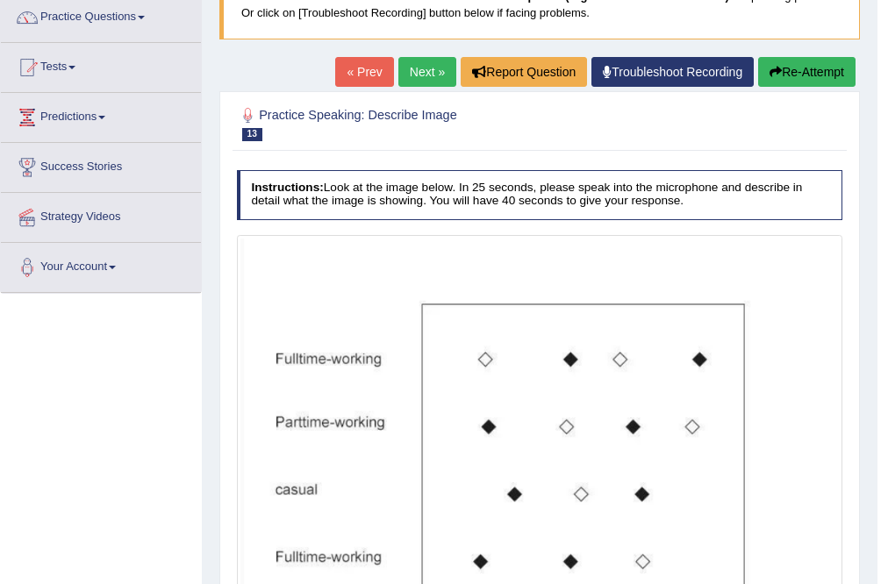
scroll to position [140, 0]
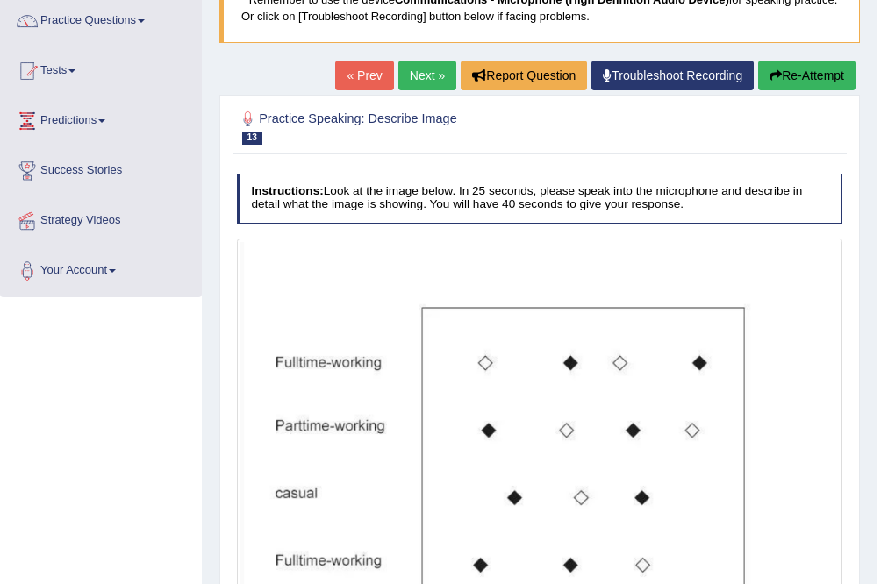
click at [776, 80] on icon "button" at bounding box center [775, 75] width 12 height 12
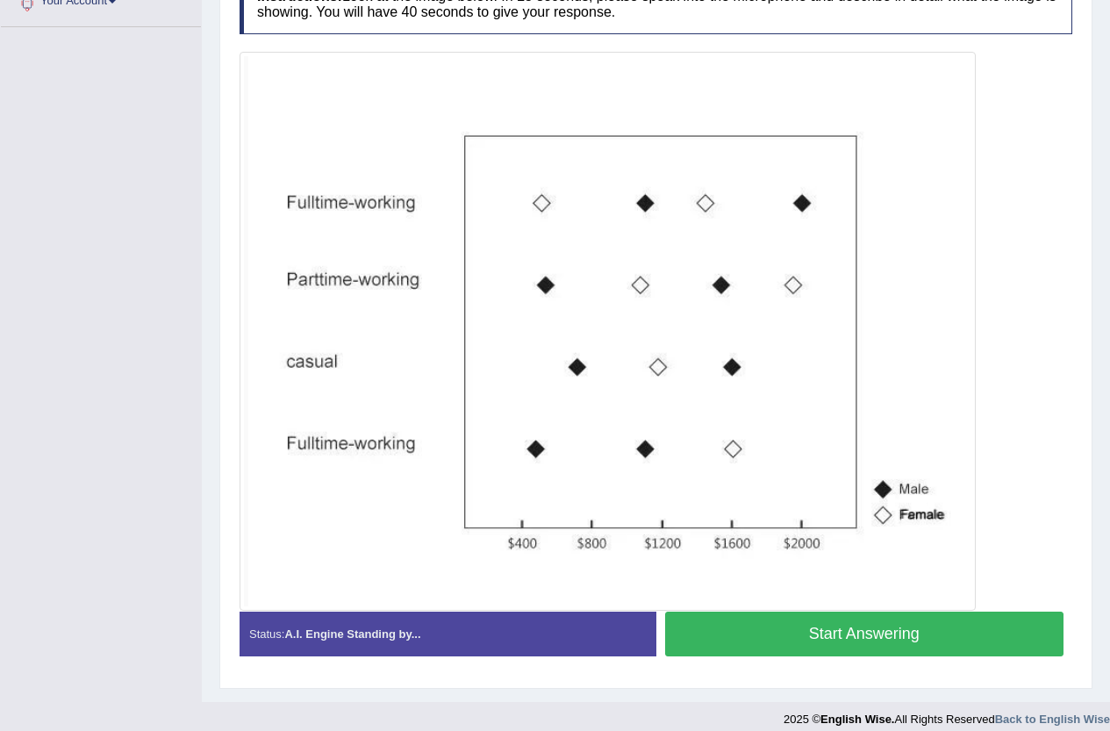
scroll to position [425, 0]
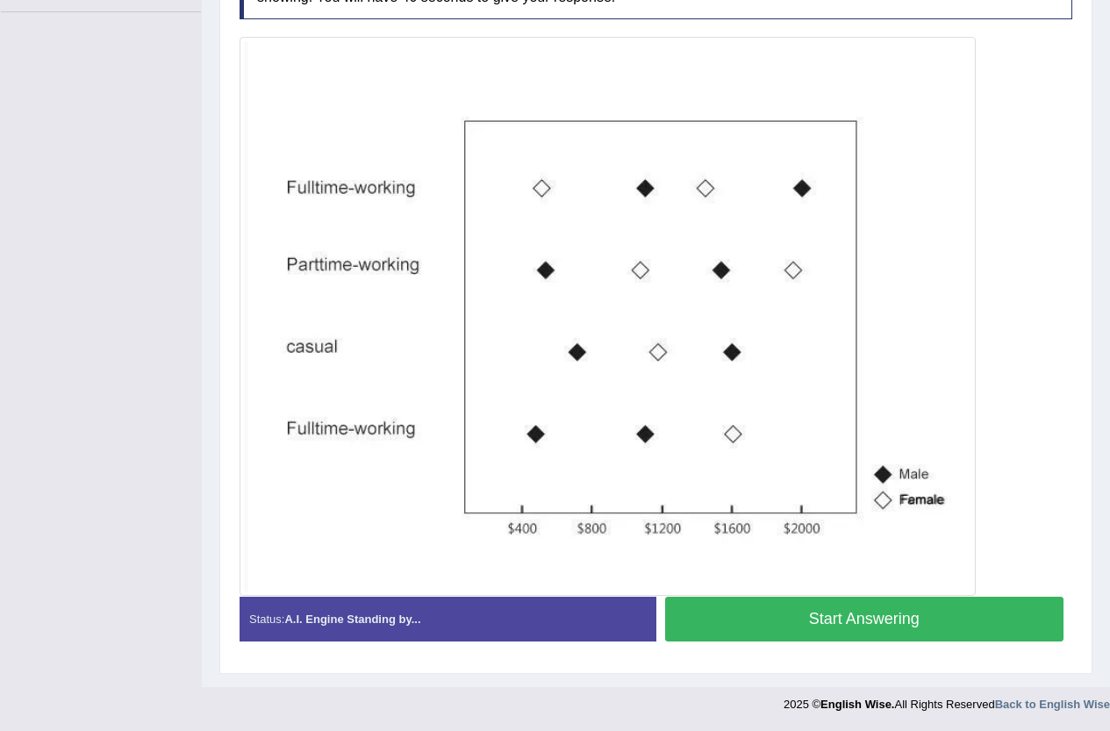
click at [745, 583] on button "Start Answering" at bounding box center [864, 619] width 399 height 45
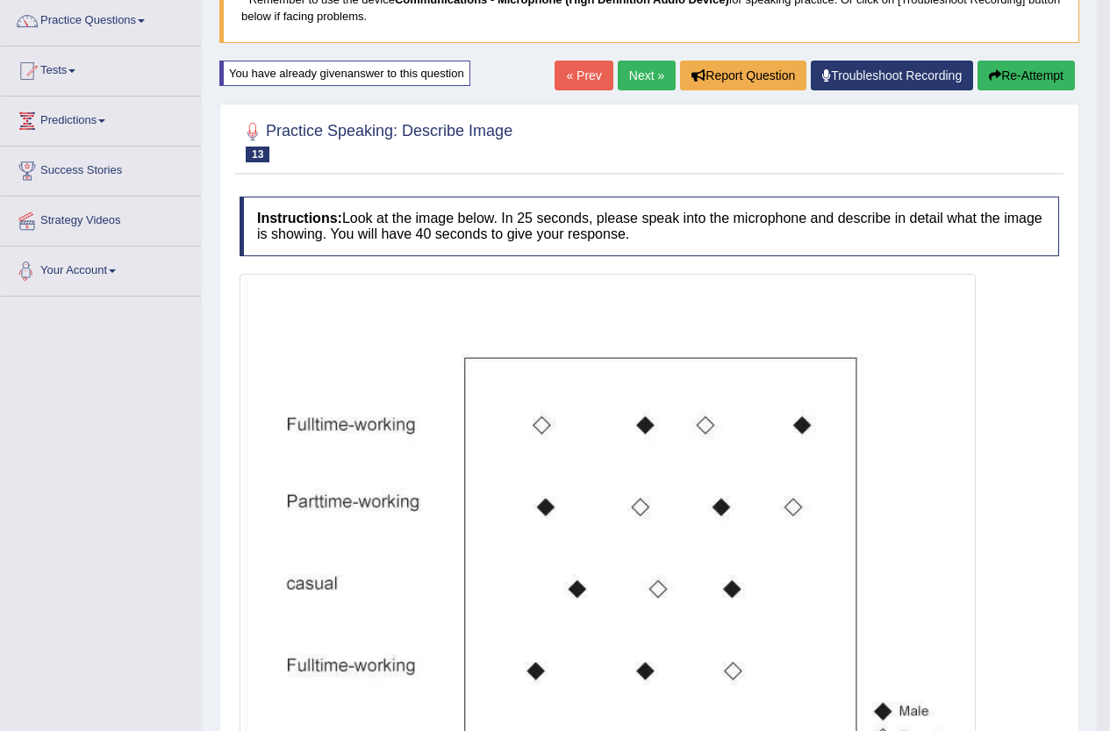
scroll to position [131, 0]
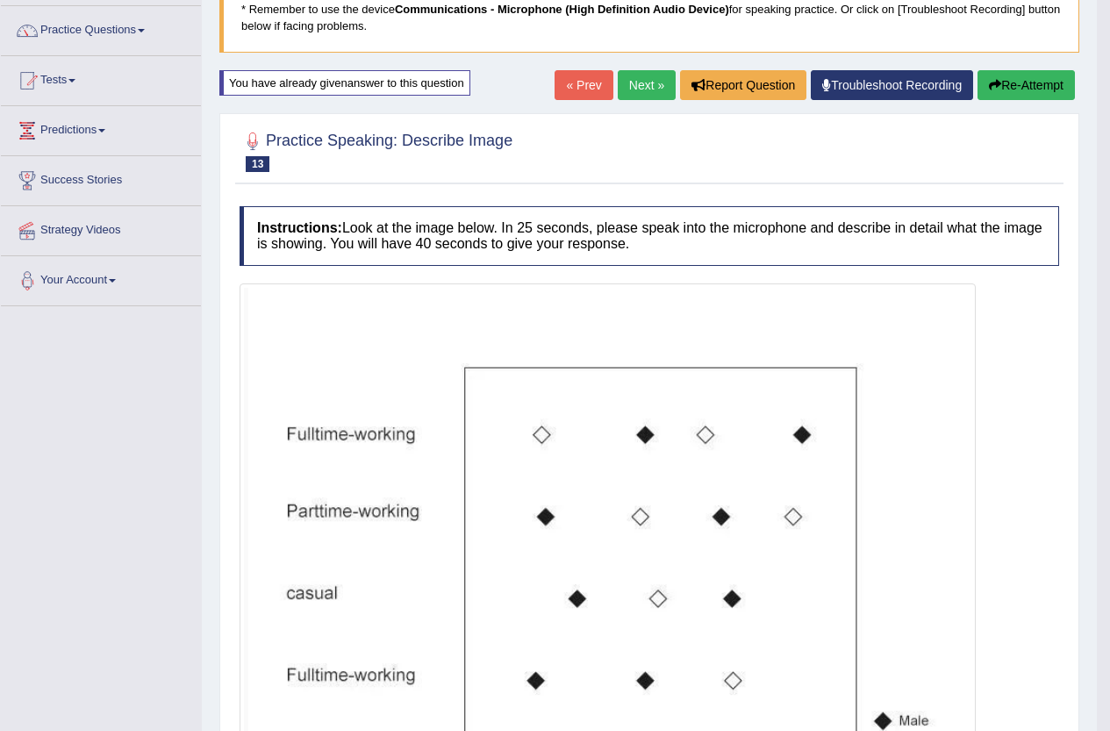
click at [627, 83] on link "Next »" at bounding box center [647, 85] width 58 height 30
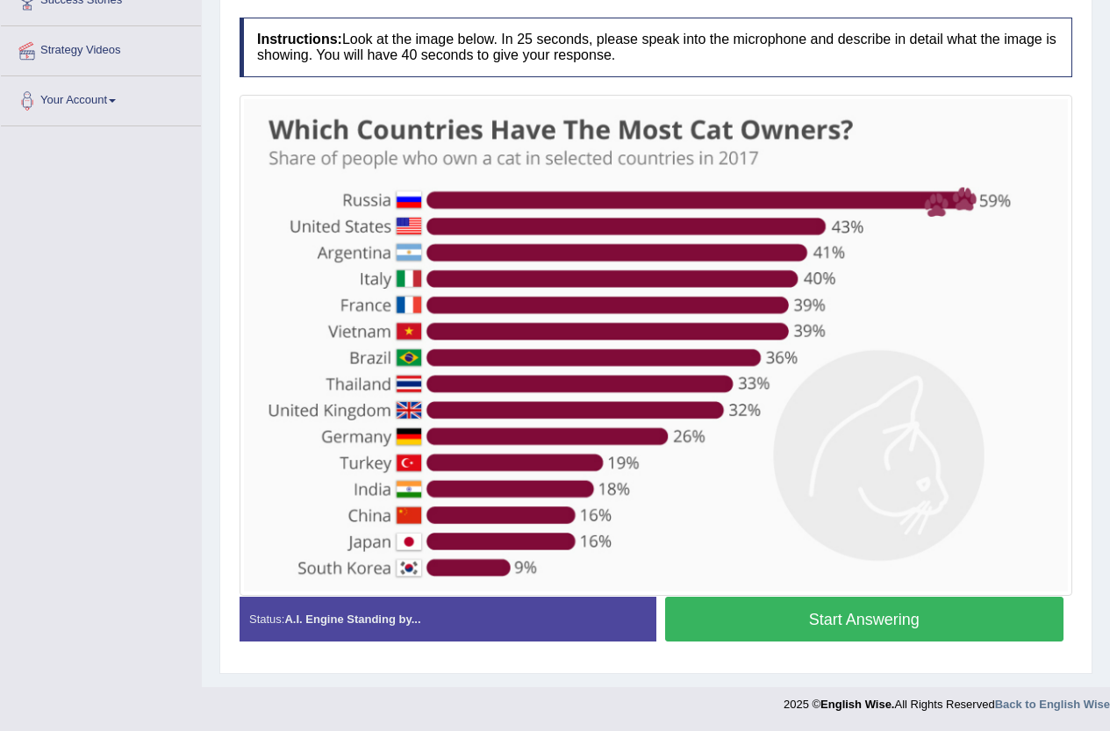
click at [770, 618] on button "Start Answering" at bounding box center [864, 619] width 399 height 45
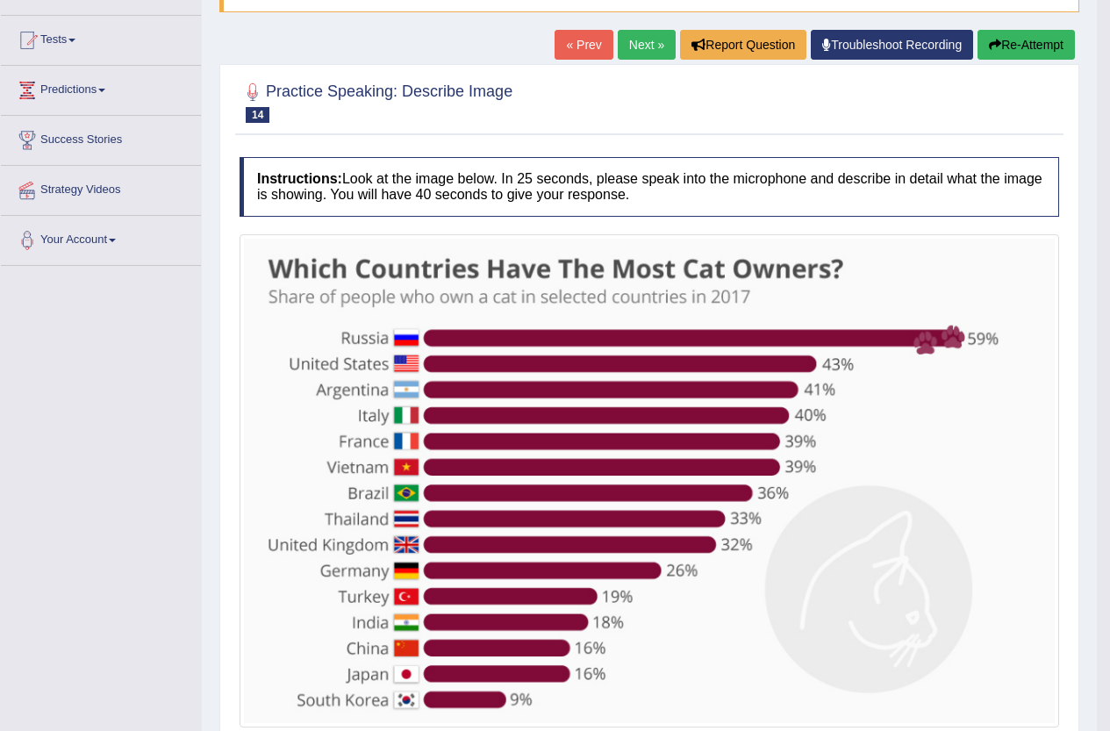
scroll to position [135, 0]
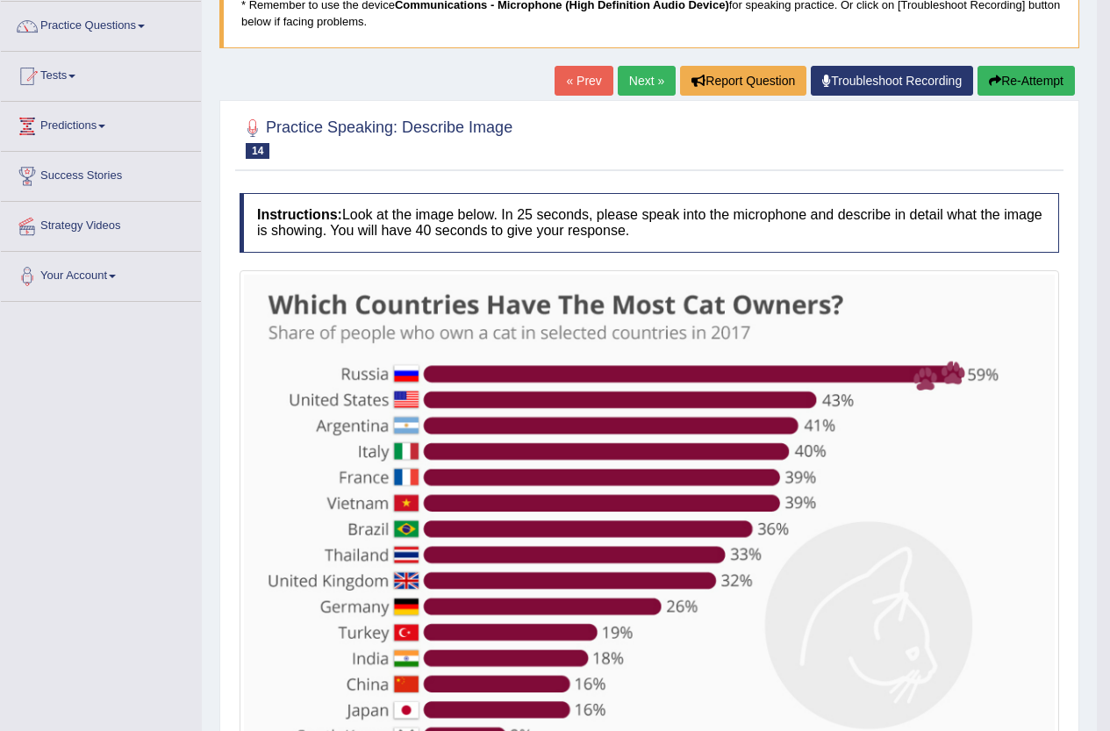
click at [650, 88] on link "Next »" at bounding box center [647, 81] width 58 height 30
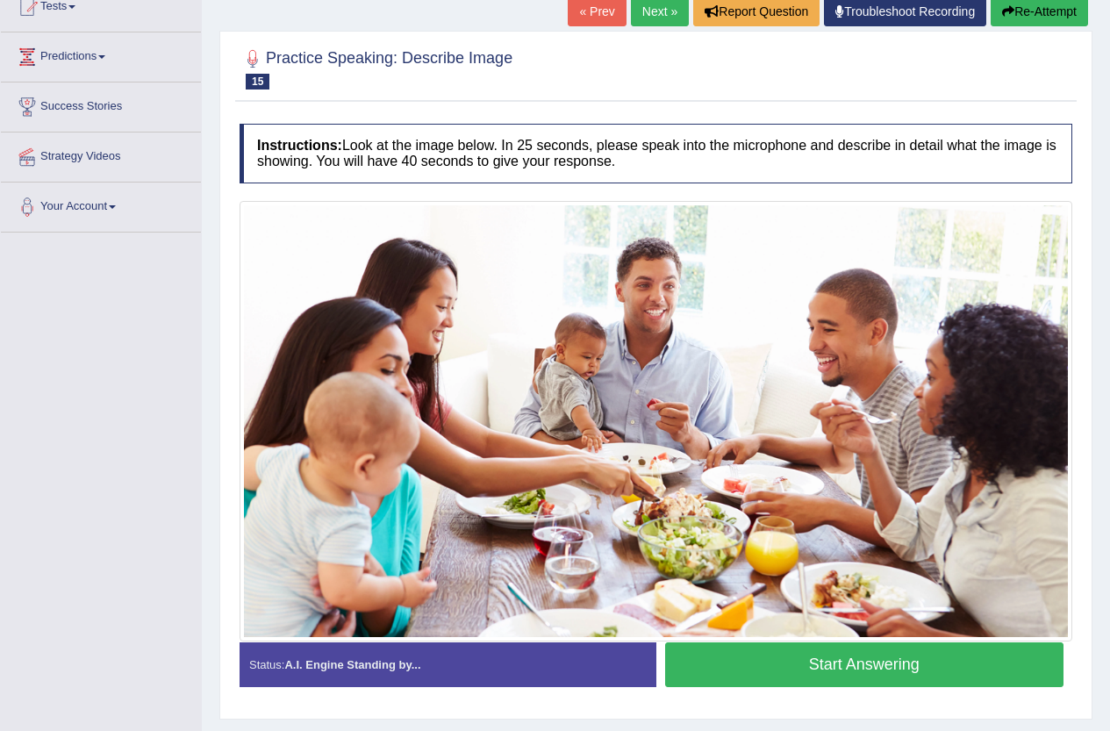
scroll to position [250, 0]
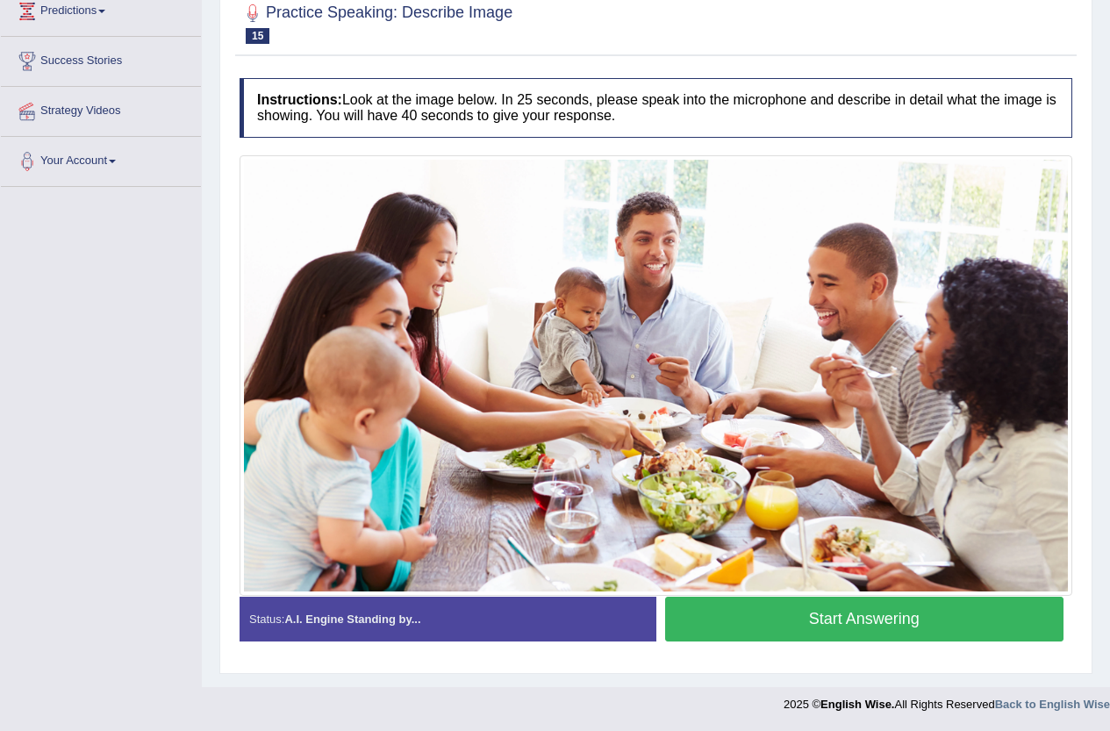
click at [719, 605] on button "Start Answering" at bounding box center [864, 619] width 399 height 45
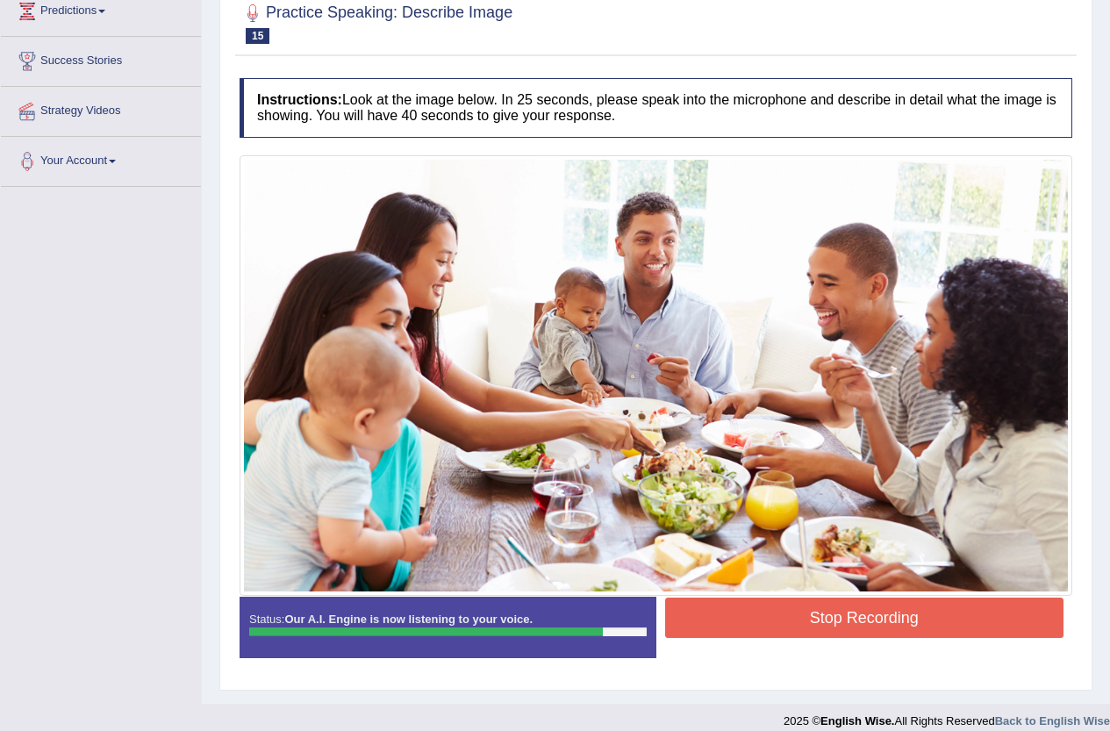
click at [704, 616] on button "Stop Recording" at bounding box center [864, 617] width 399 height 40
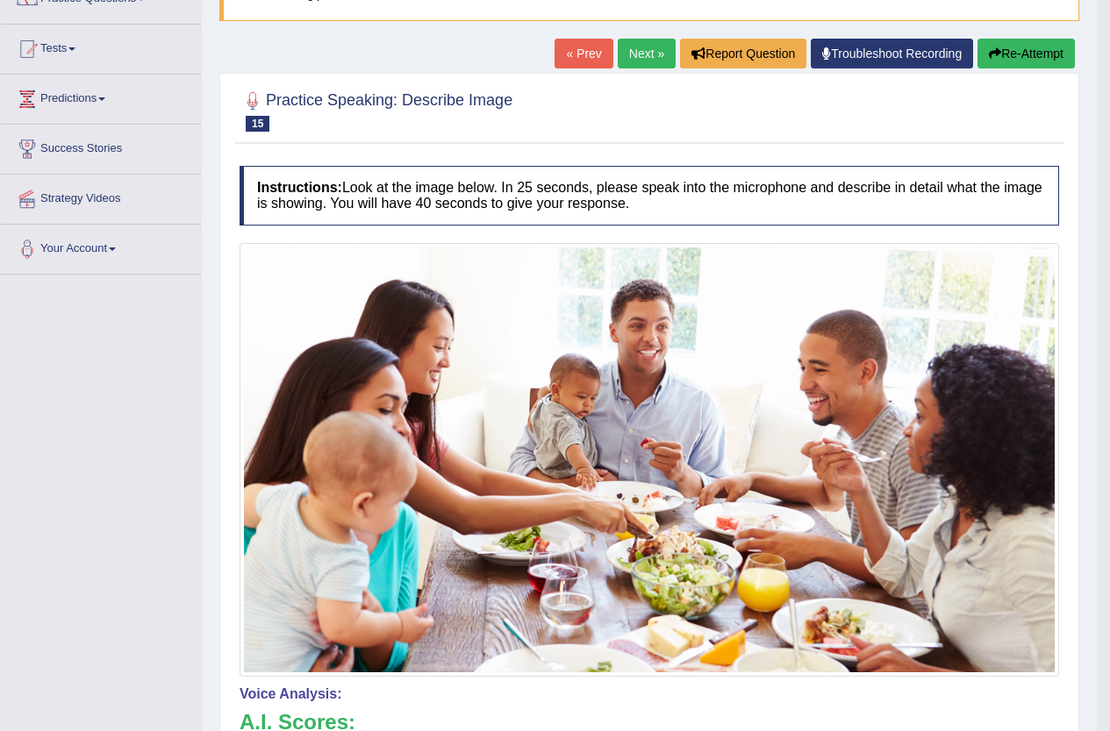
scroll to position [75, 0]
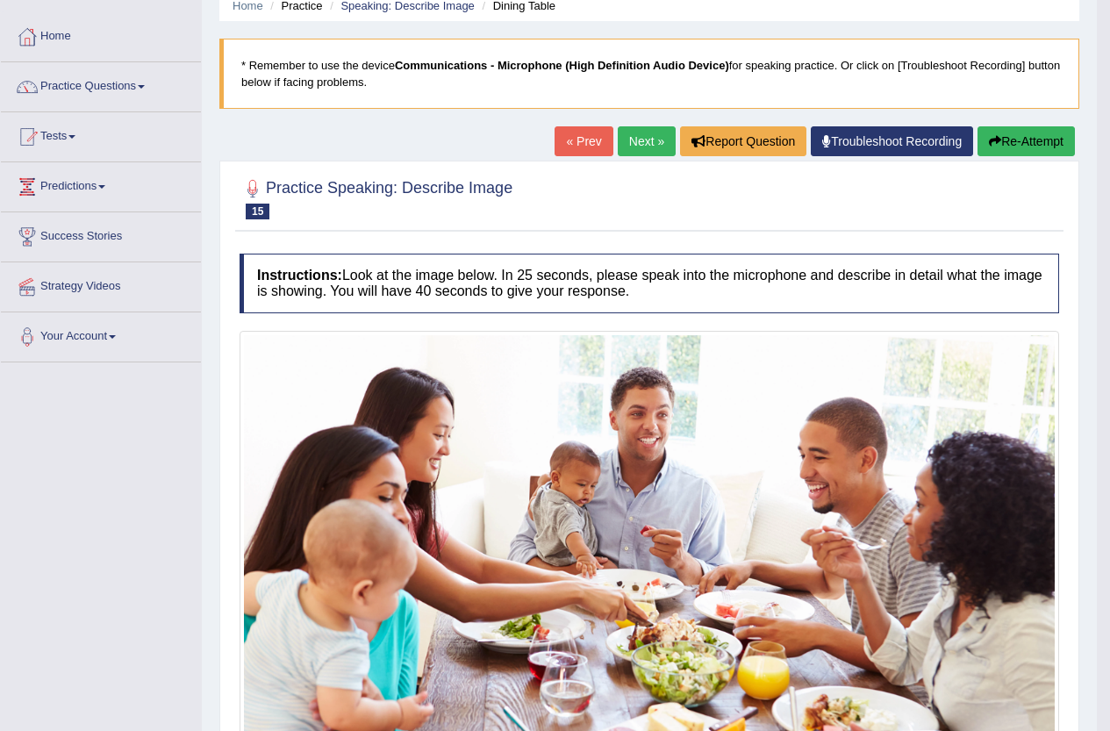
click at [618, 147] on link "Next »" at bounding box center [647, 141] width 58 height 30
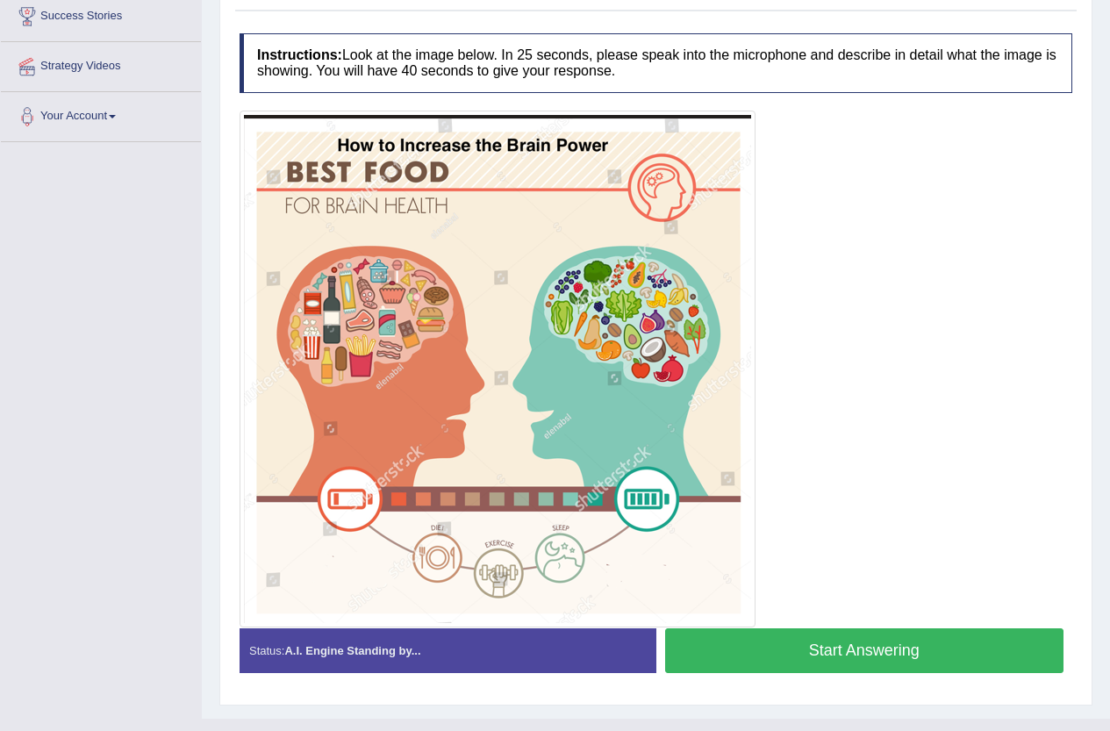
scroll to position [326, 0]
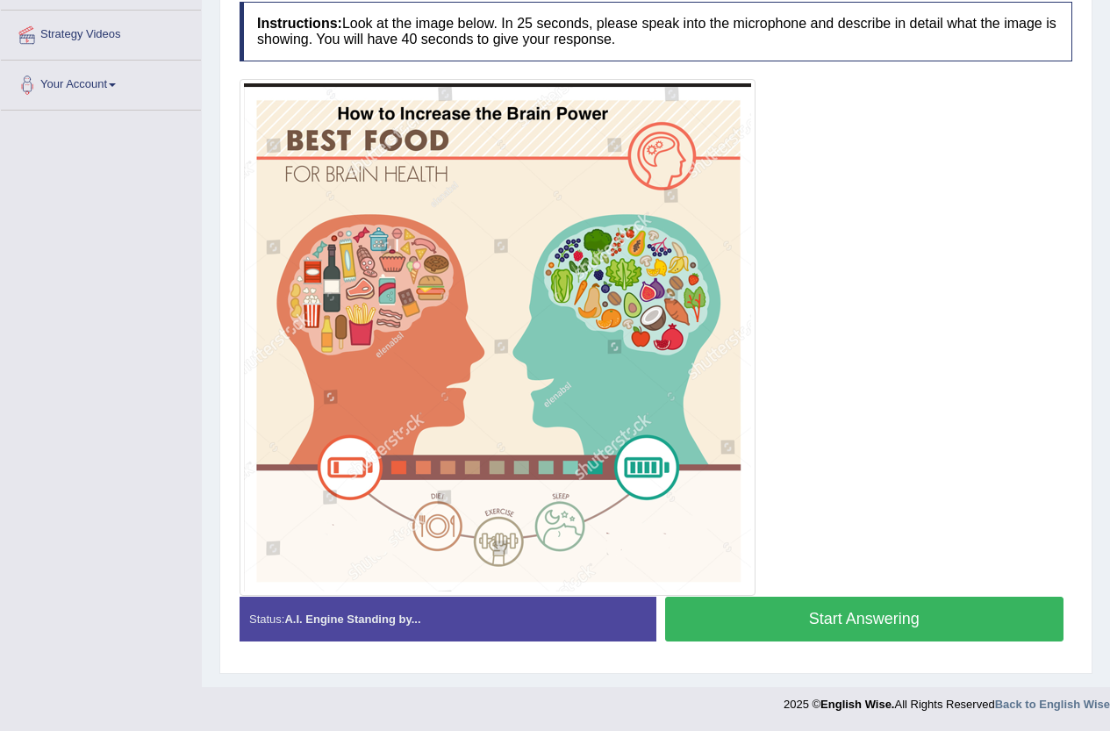
click at [731, 612] on button "Start Answering" at bounding box center [864, 619] width 399 height 45
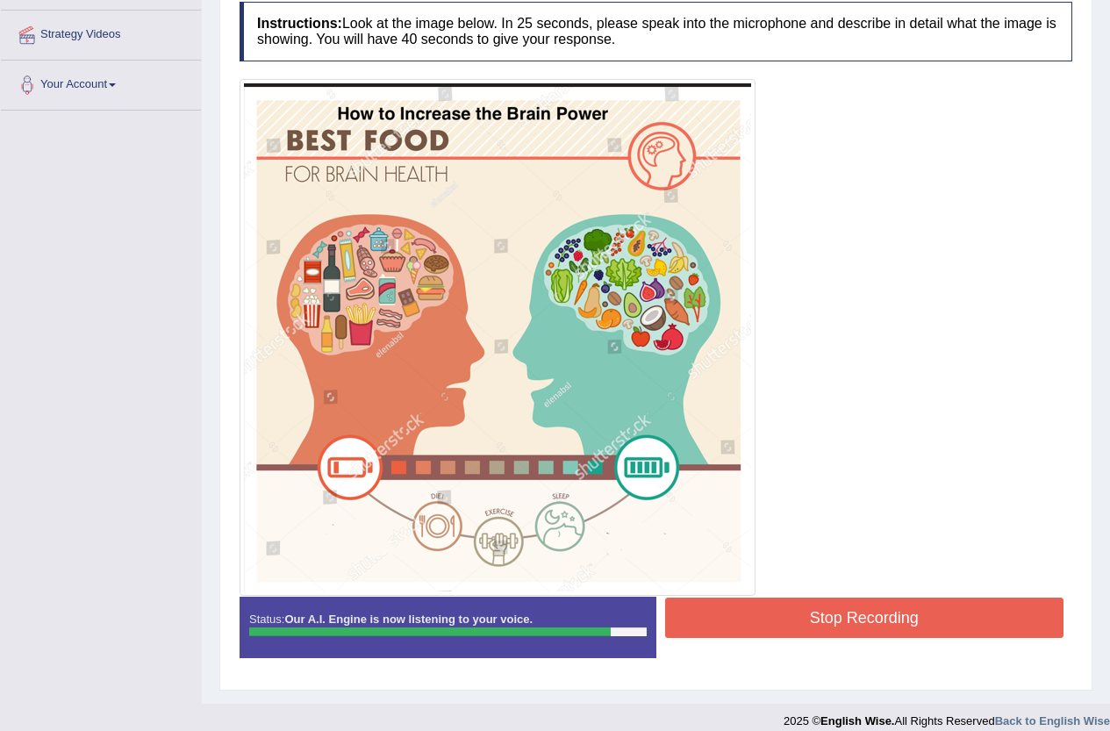
click at [753, 627] on button "Stop Recording" at bounding box center [864, 617] width 399 height 40
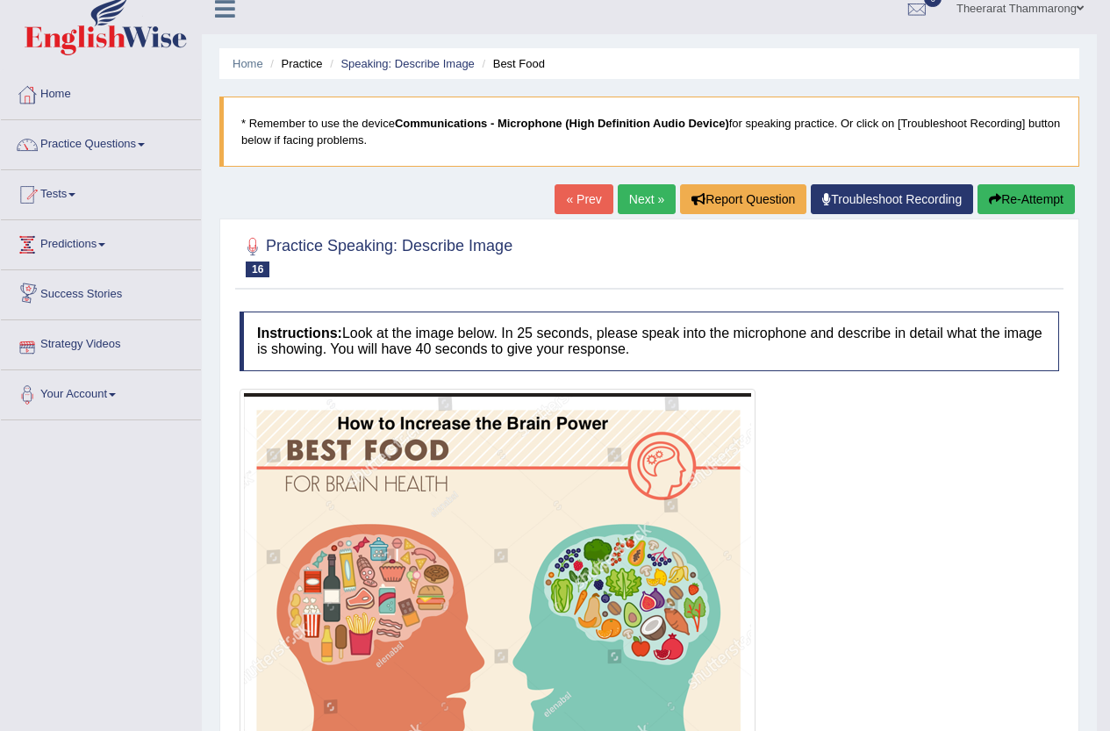
scroll to position [0, 0]
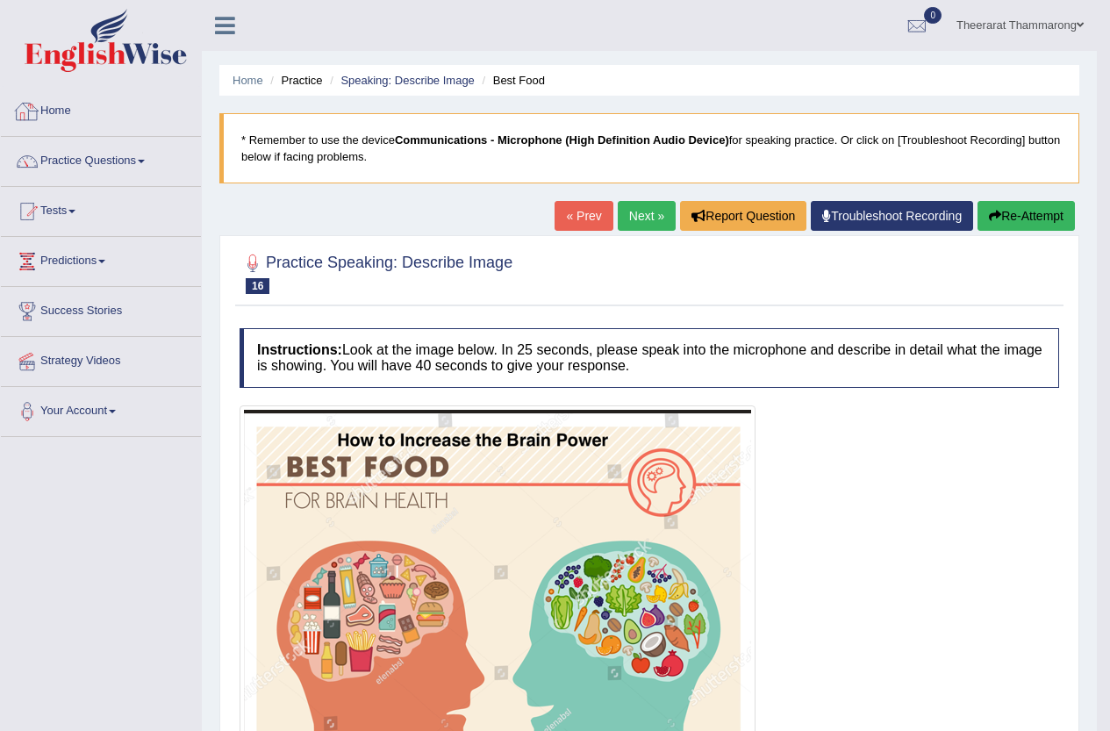
click at [66, 168] on link "Practice Questions" at bounding box center [101, 159] width 200 height 44
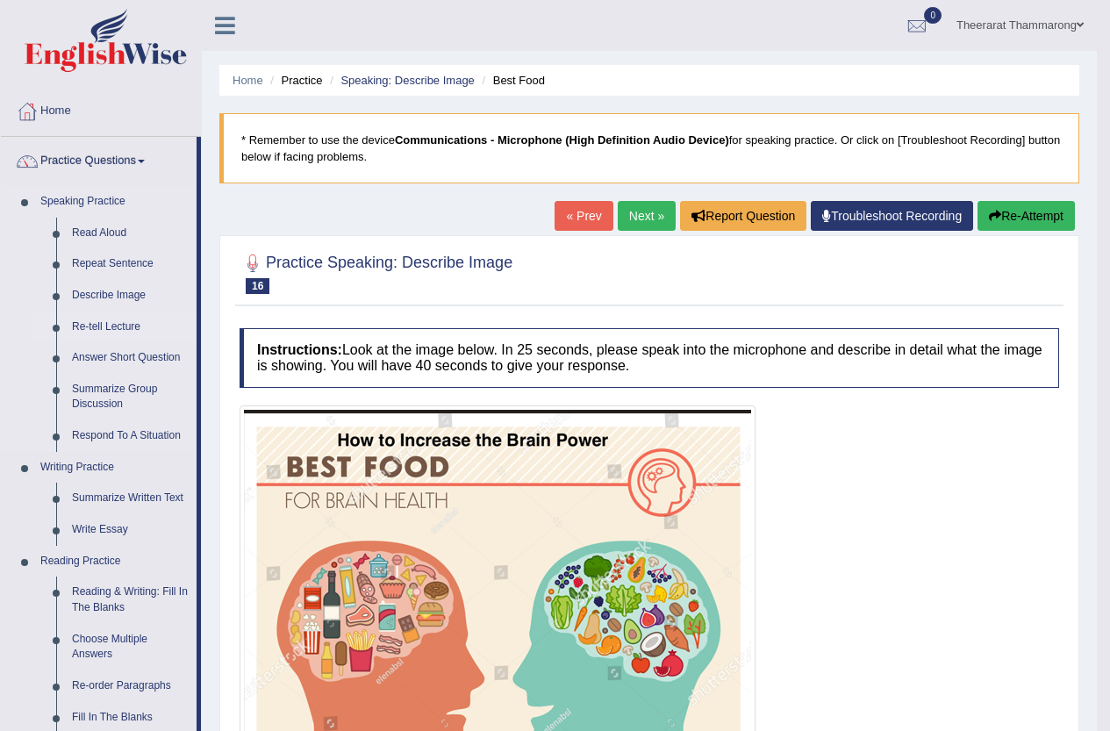
click at [82, 322] on link "Re-tell Lecture" at bounding box center [130, 327] width 132 height 32
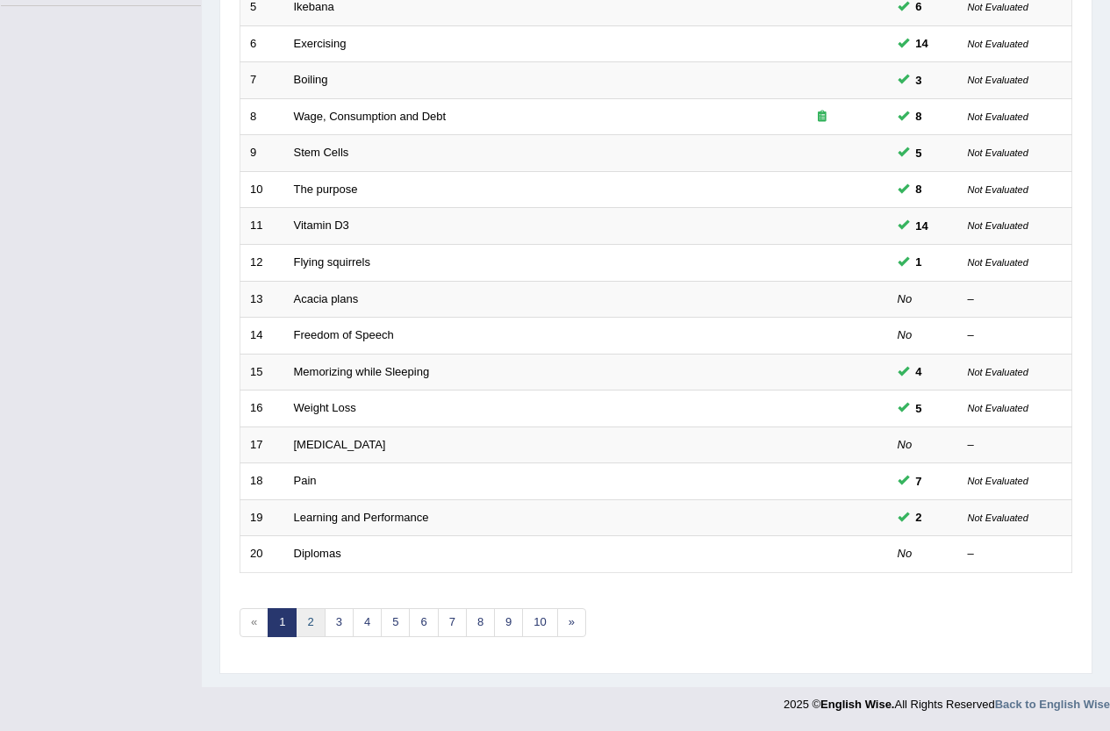
click at [308, 622] on link "2" at bounding box center [310, 622] width 29 height 29
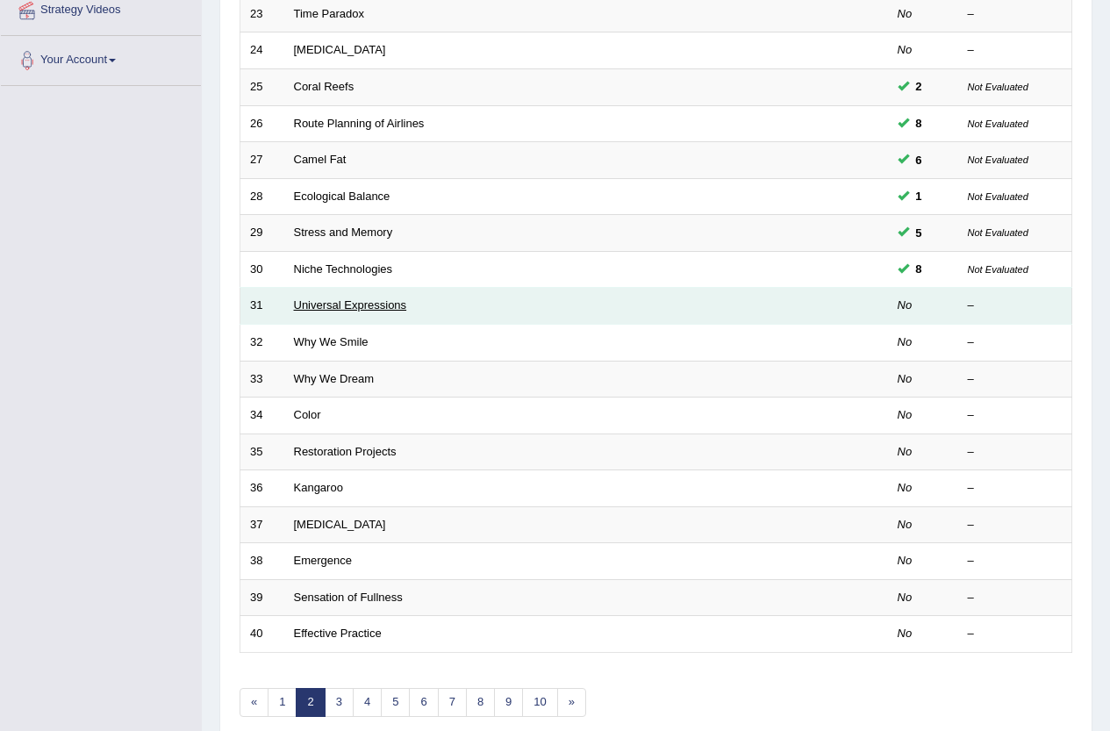
click at [305, 302] on link "Universal Expressions" at bounding box center [350, 304] width 113 height 13
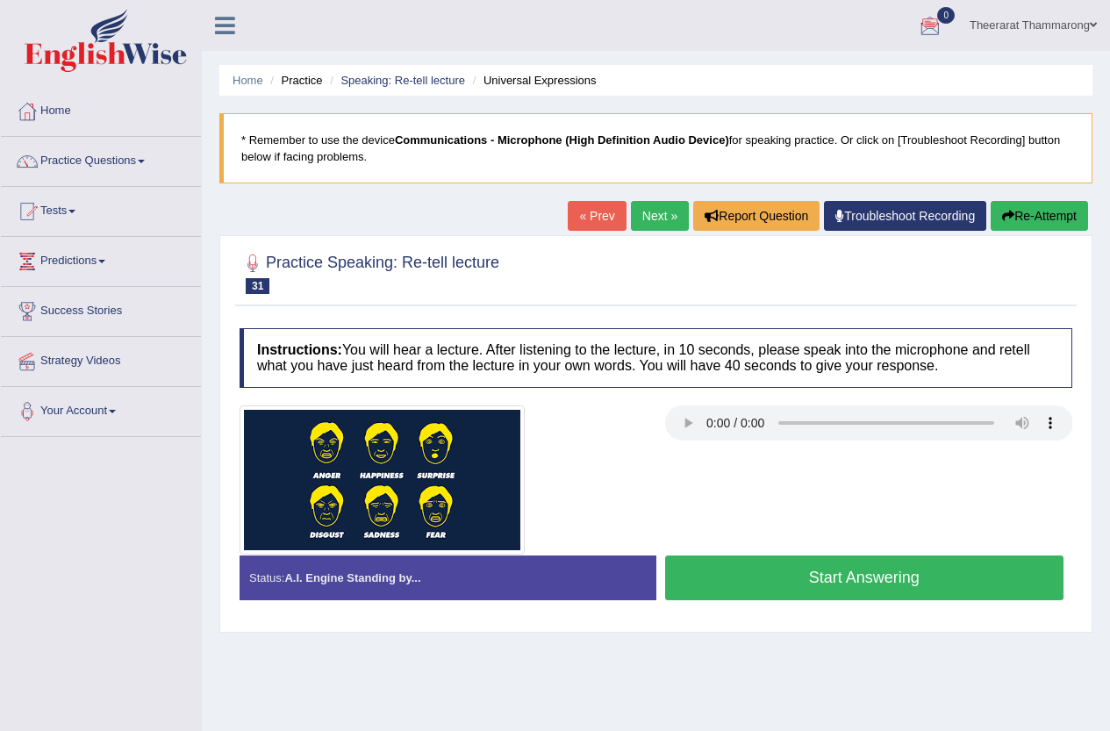
click at [766, 575] on button "Start Answering" at bounding box center [864, 577] width 399 height 45
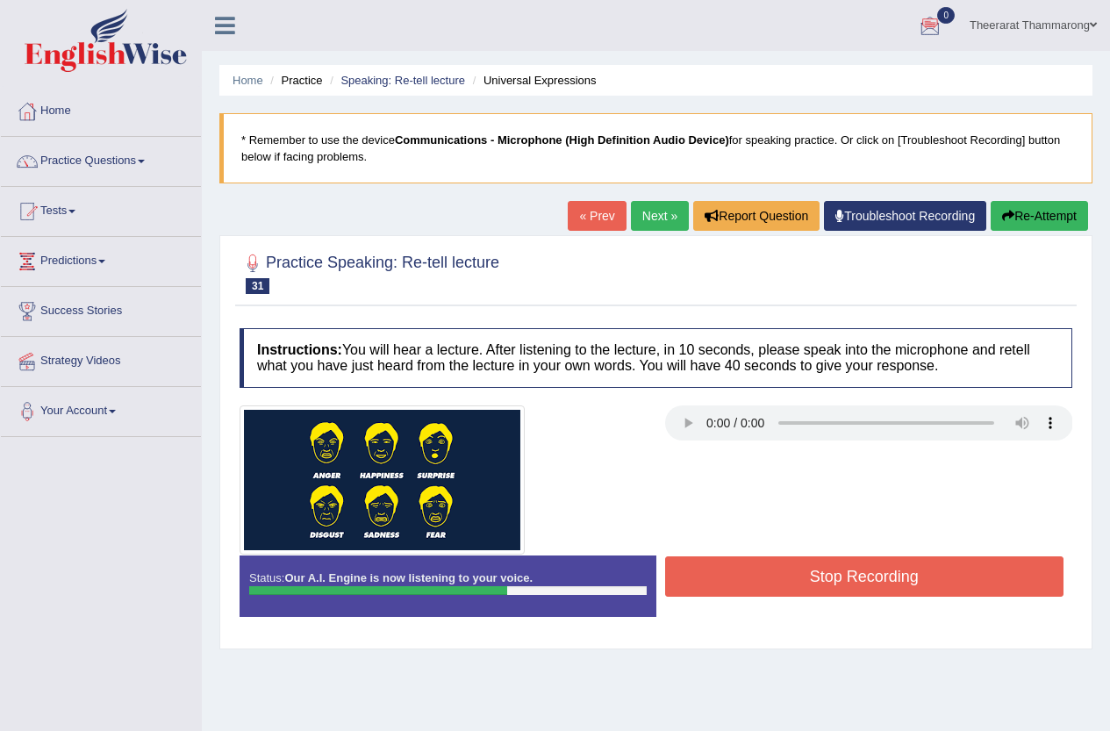
click at [769, 571] on button "Stop Recording" at bounding box center [864, 576] width 399 height 40
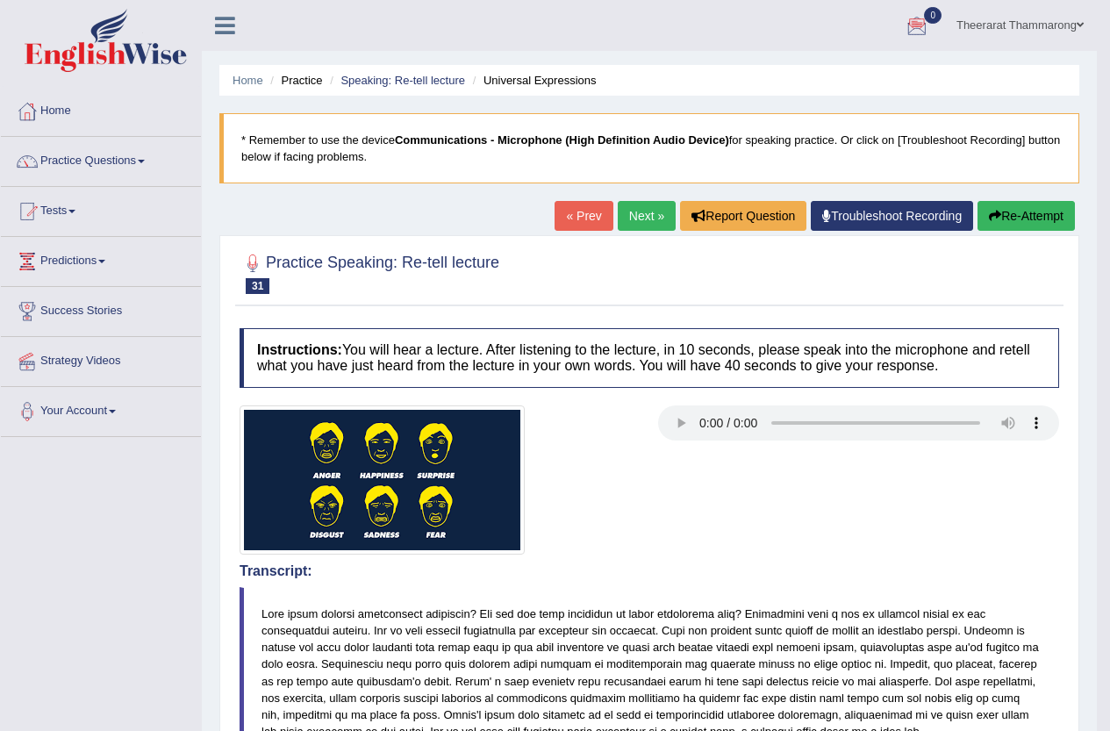
click at [1012, 211] on button "Re-Attempt" at bounding box center [1025, 216] width 97 height 30
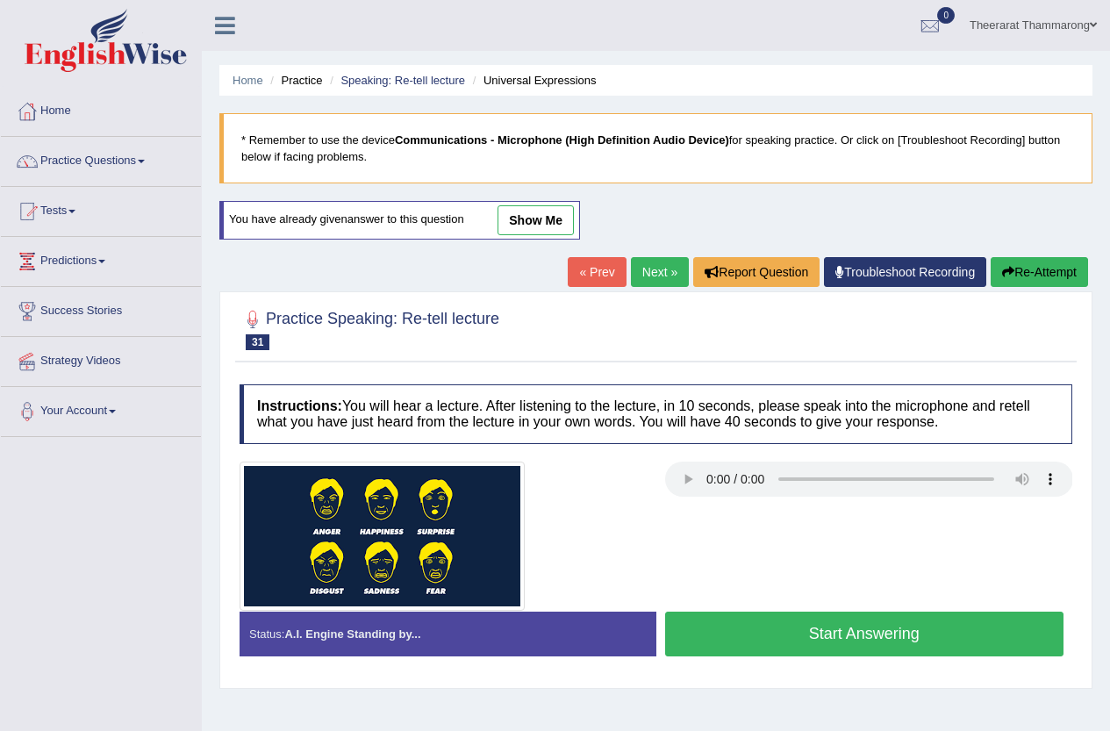
click at [719, 640] on button "Start Answering" at bounding box center [864, 633] width 399 height 45
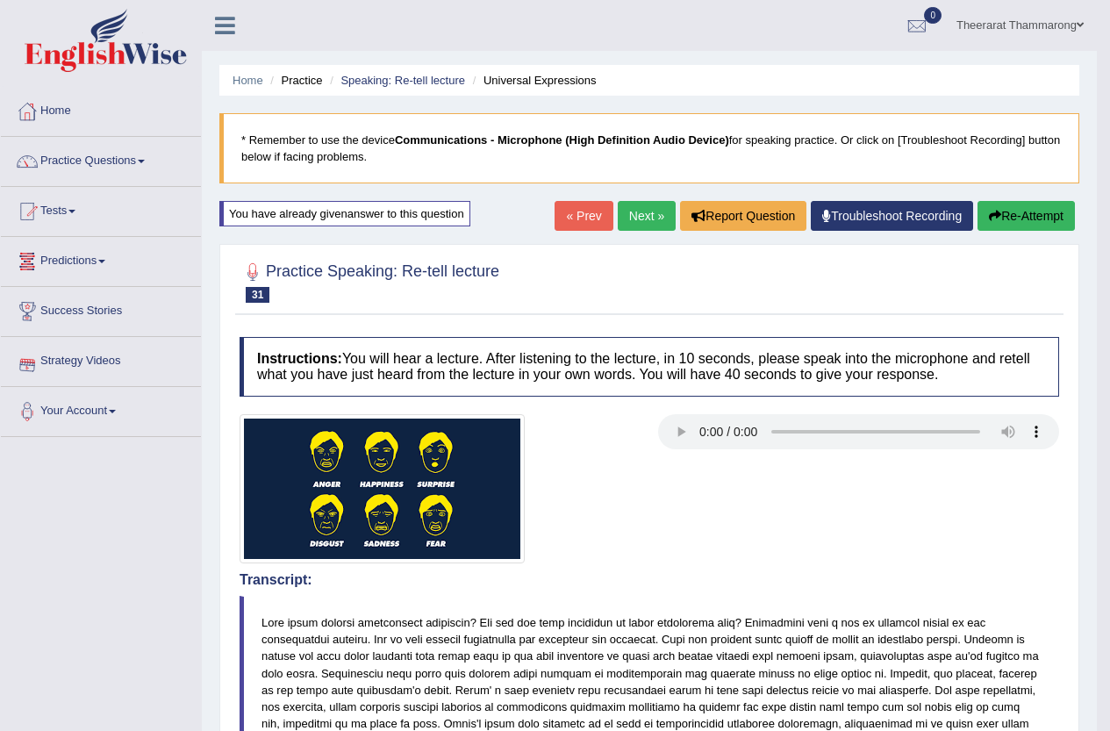
click at [641, 215] on link "Next »" at bounding box center [647, 216] width 58 height 30
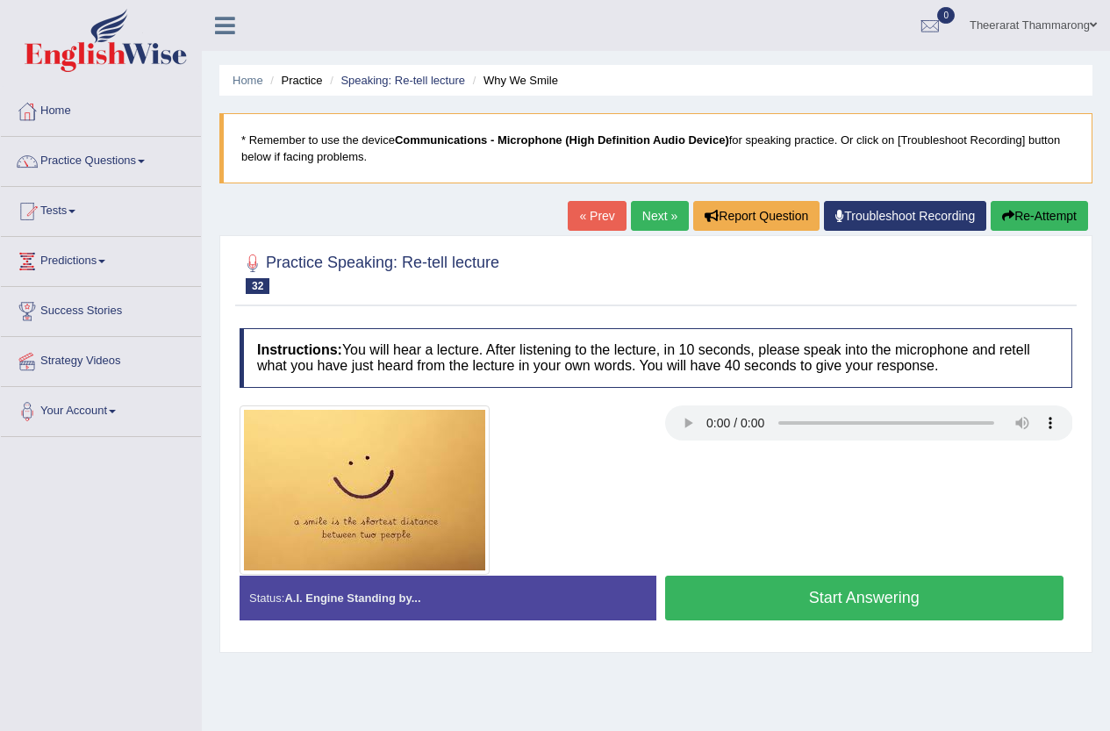
click at [607, 208] on link "« Prev" at bounding box center [597, 216] width 58 height 30
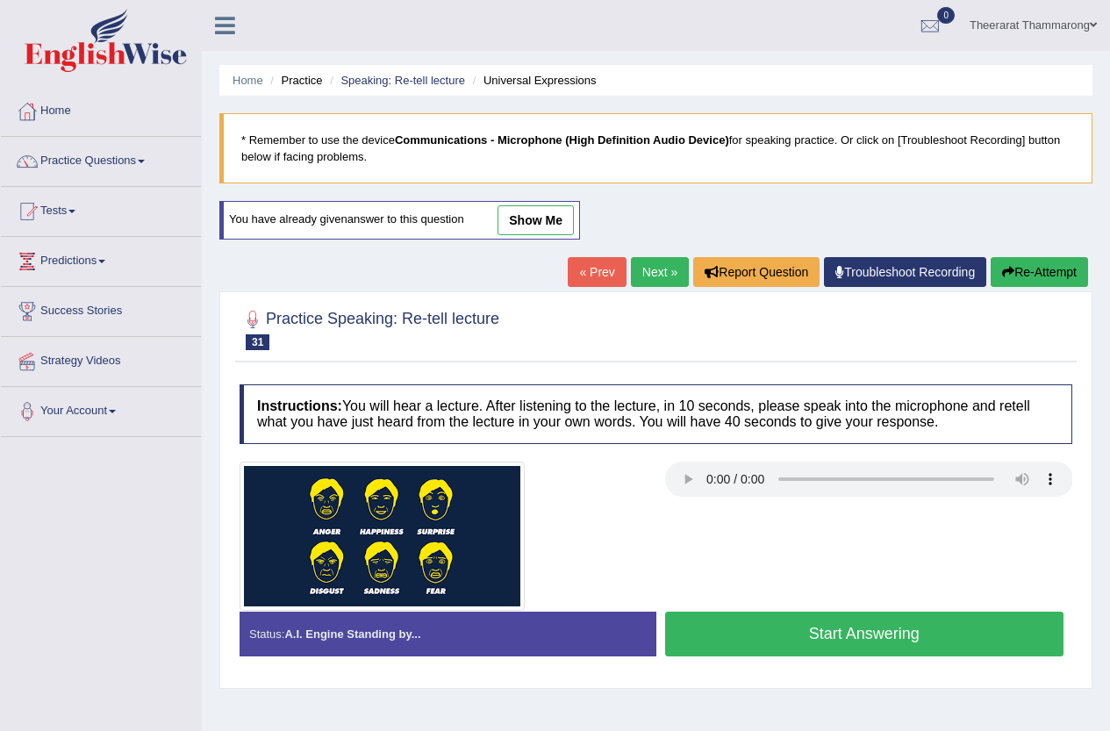
click at [719, 643] on button "Start Answering" at bounding box center [864, 633] width 399 height 45
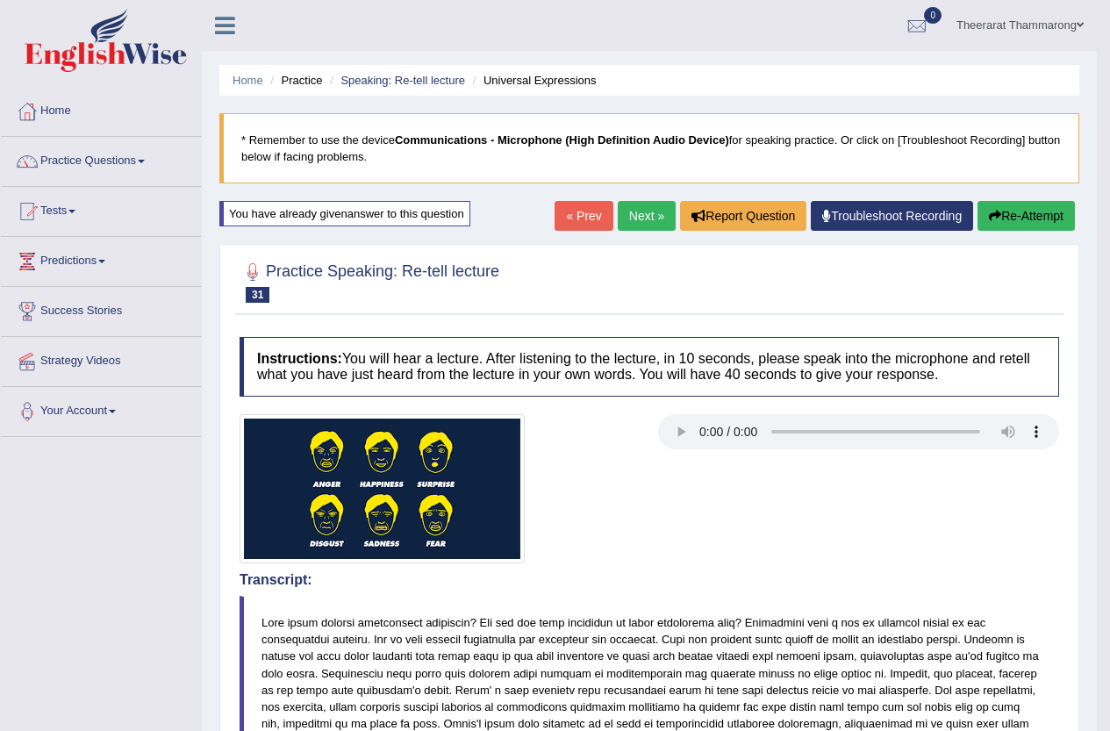
click at [635, 216] on link "Next »" at bounding box center [647, 216] width 58 height 30
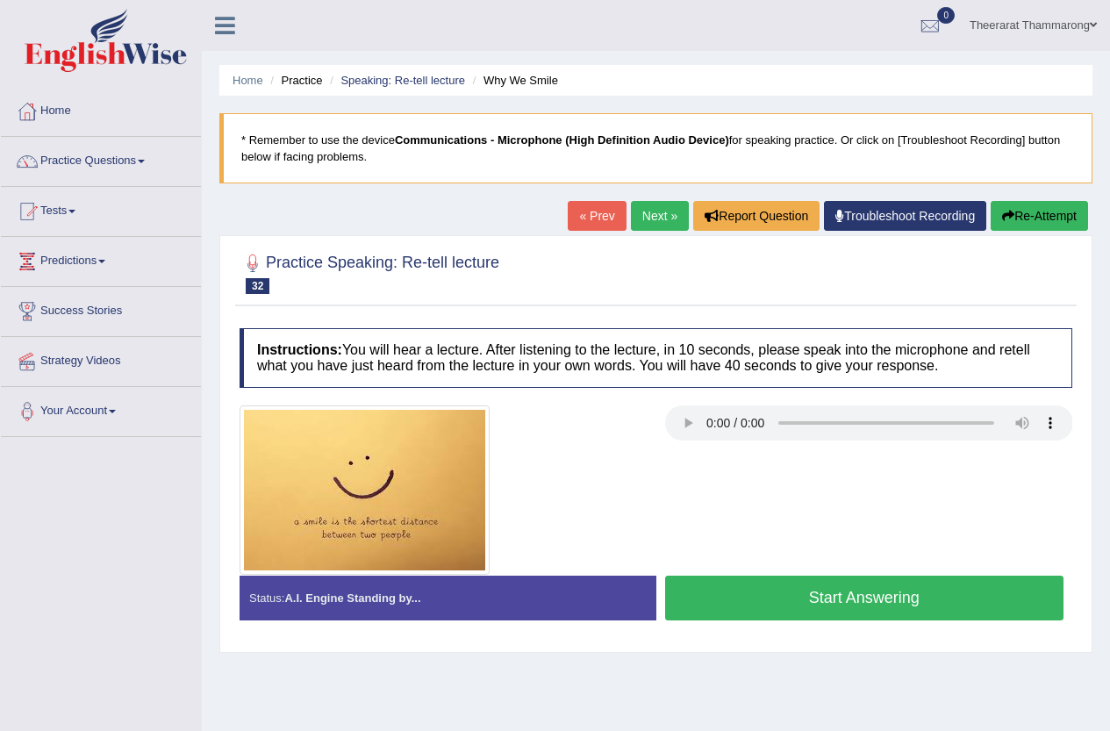
click at [740, 606] on button "Start Answering" at bounding box center [864, 598] width 399 height 45
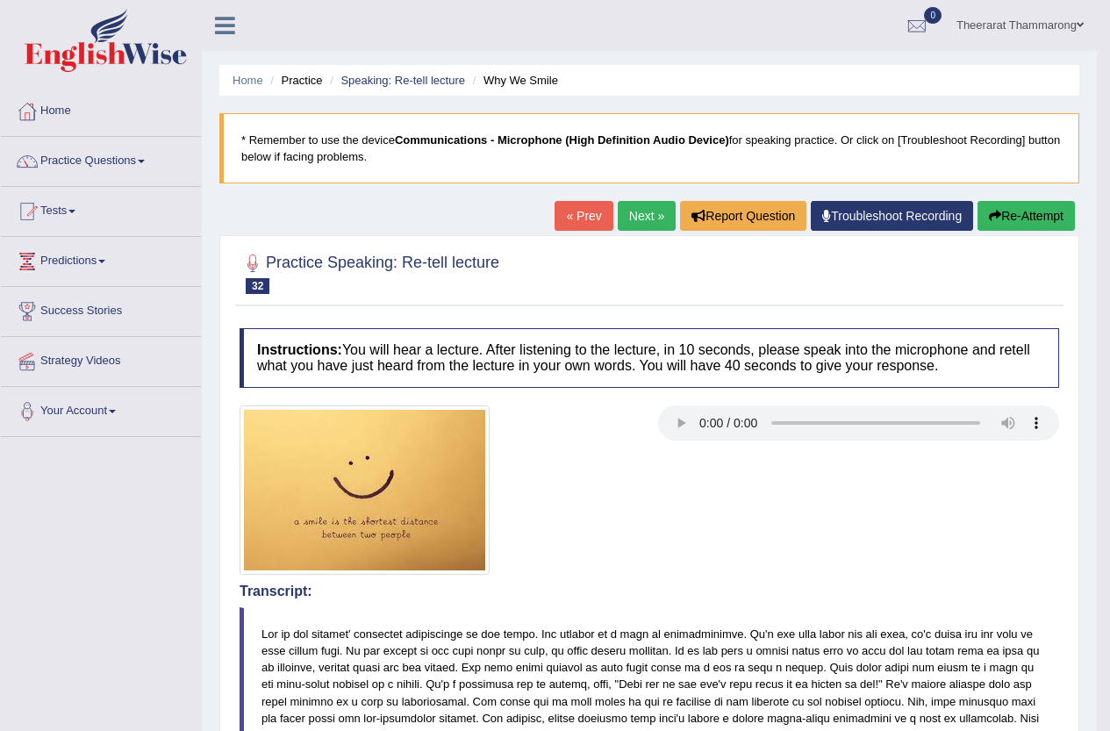
click at [622, 214] on link "Next »" at bounding box center [647, 216] width 58 height 30
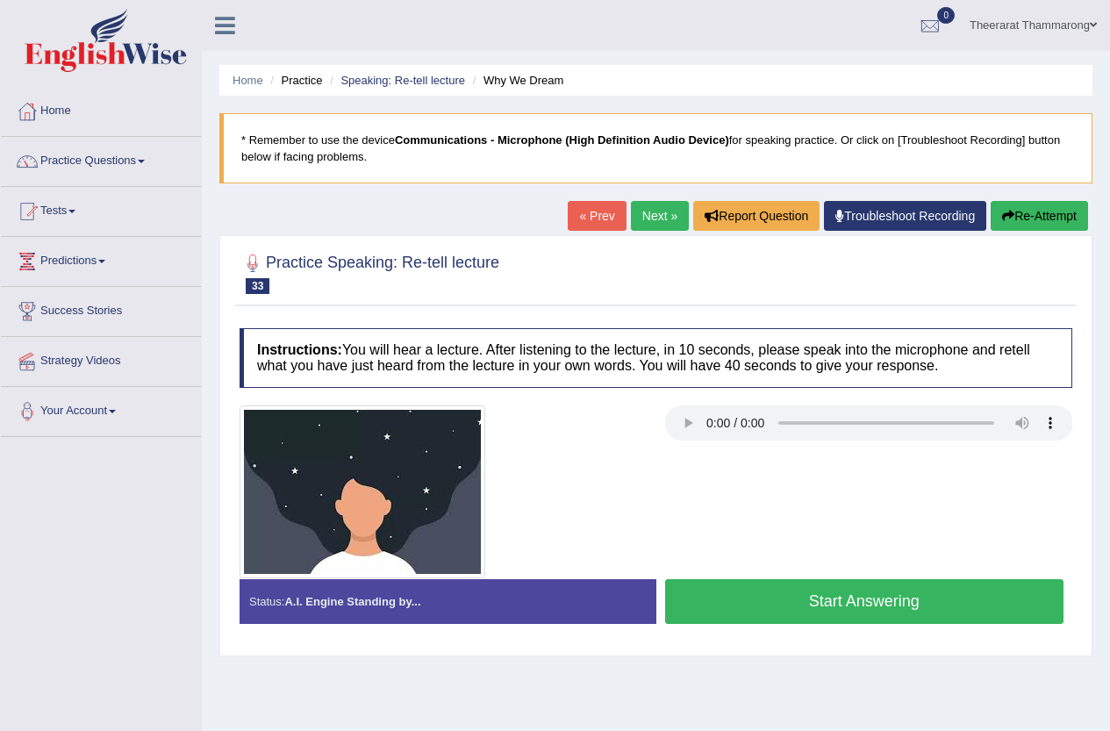
click at [83, 161] on link "Practice Questions" at bounding box center [101, 159] width 200 height 44
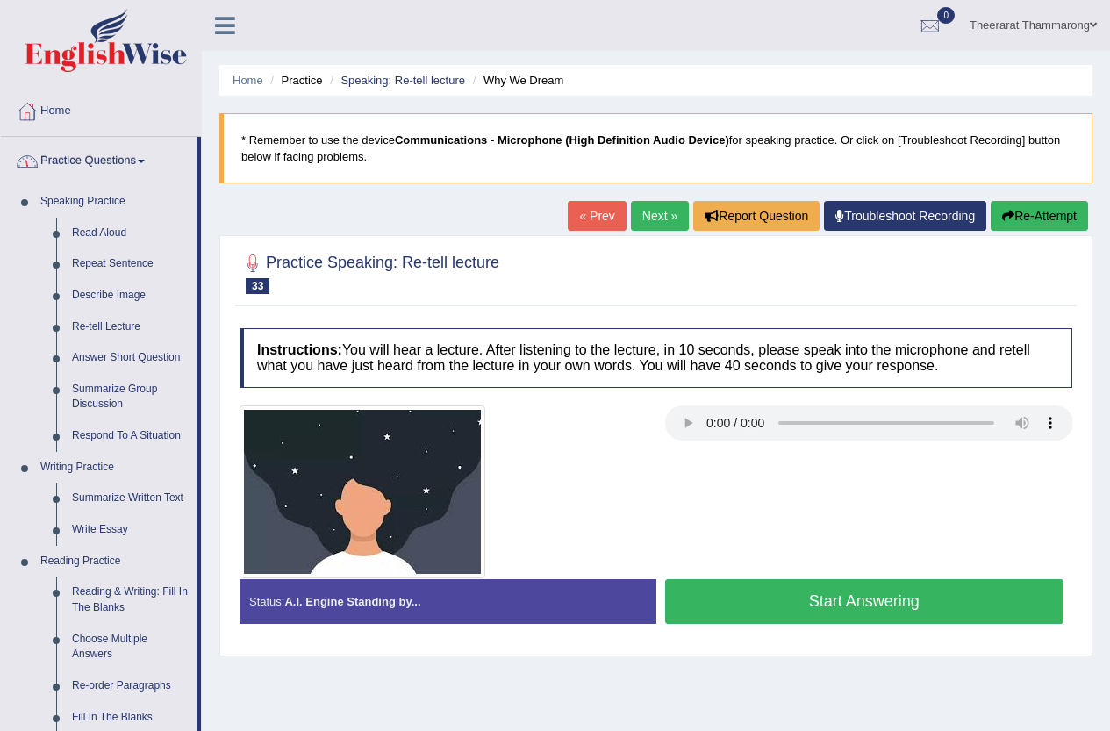
click at [84, 151] on link "Practice Questions" at bounding box center [99, 159] width 196 height 44
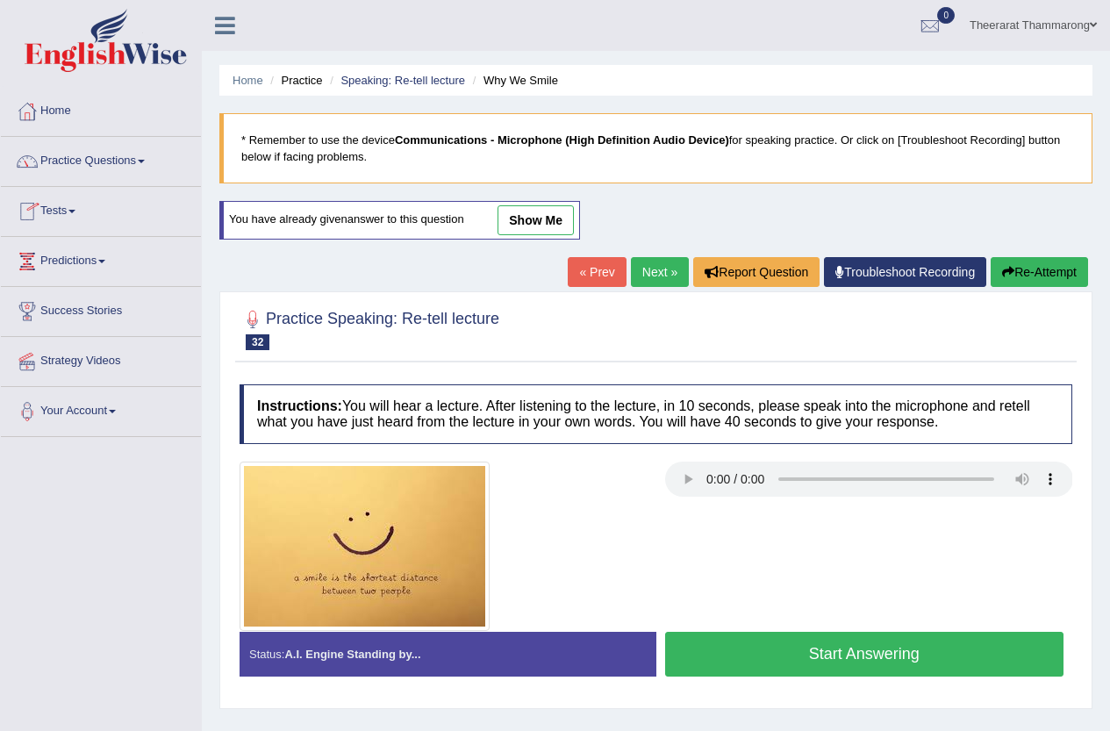
click at [48, 213] on link "Tests" at bounding box center [101, 209] width 200 height 44
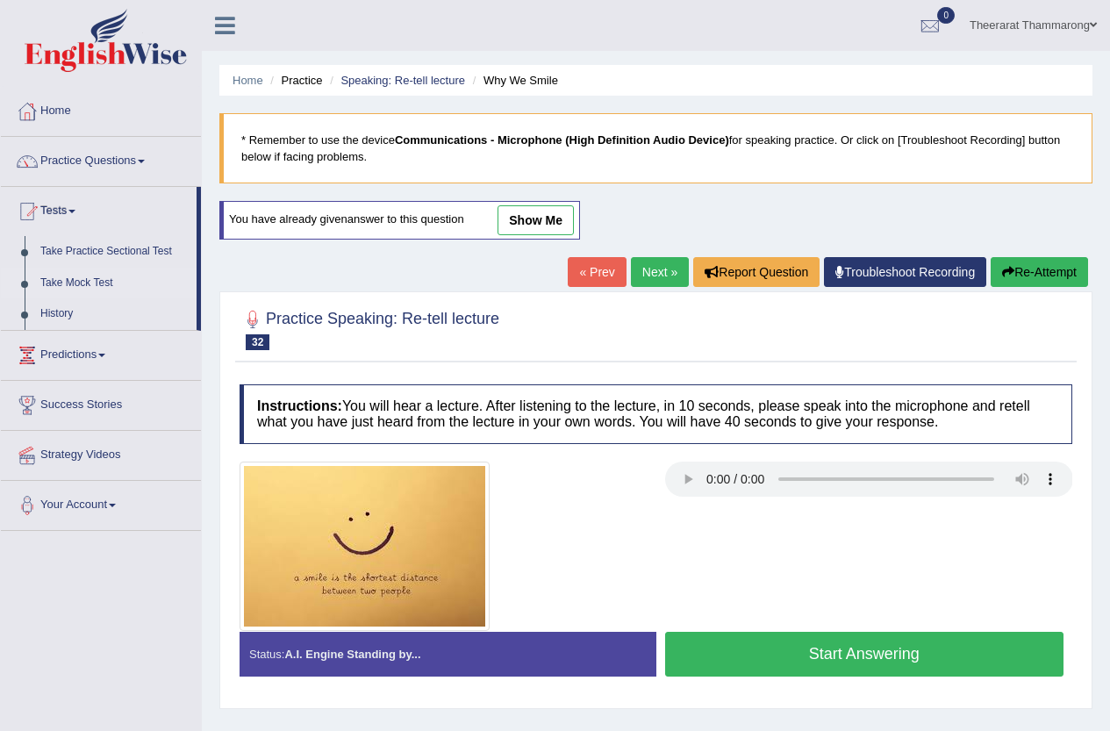
click at [76, 279] on link "Take Mock Test" at bounding box center [114, 284] width 164 height 32
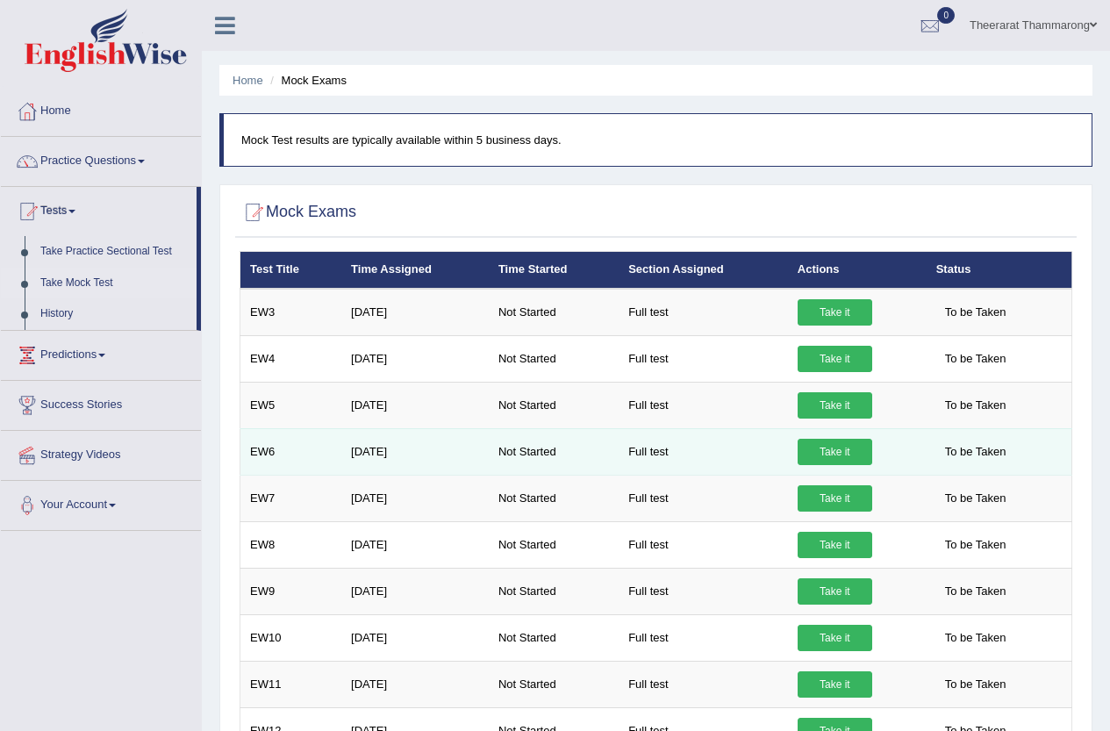
click at [809, 447] on link "Take it" at bounding box center [834, 452] width 75 height 26
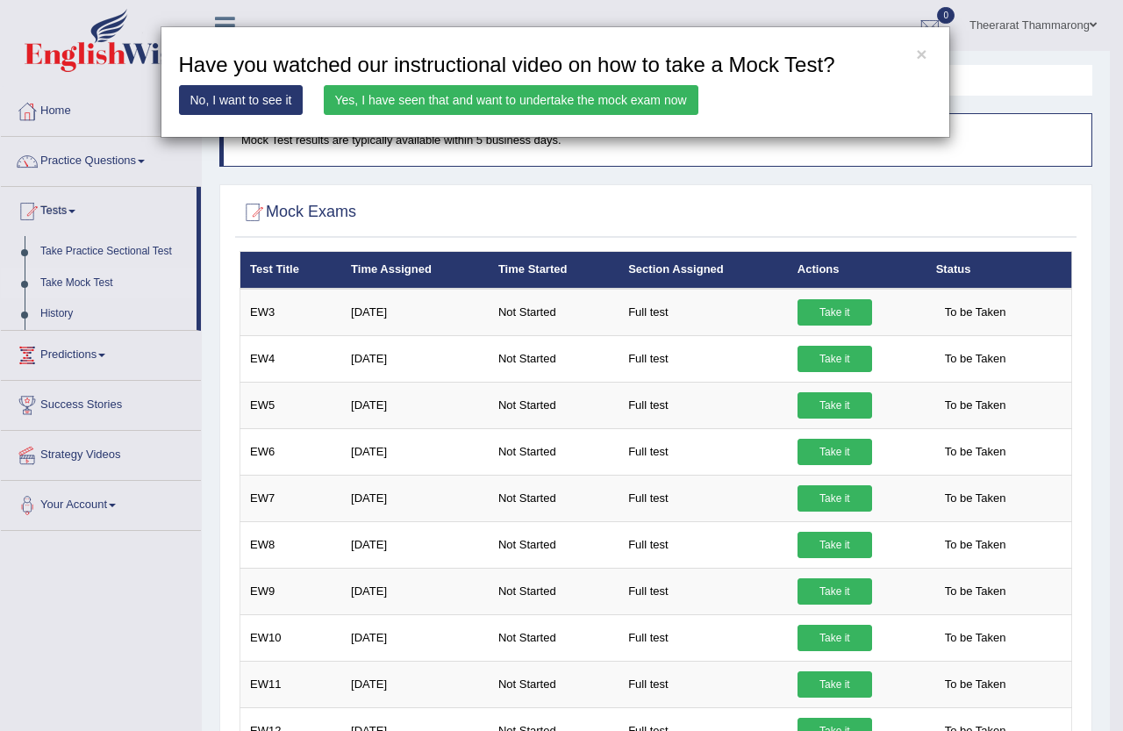
click at [475, 94] on link "Yes, I have seen that and want to undertake the mock exam now" at bounding box center [511, 100] width 375 height 30
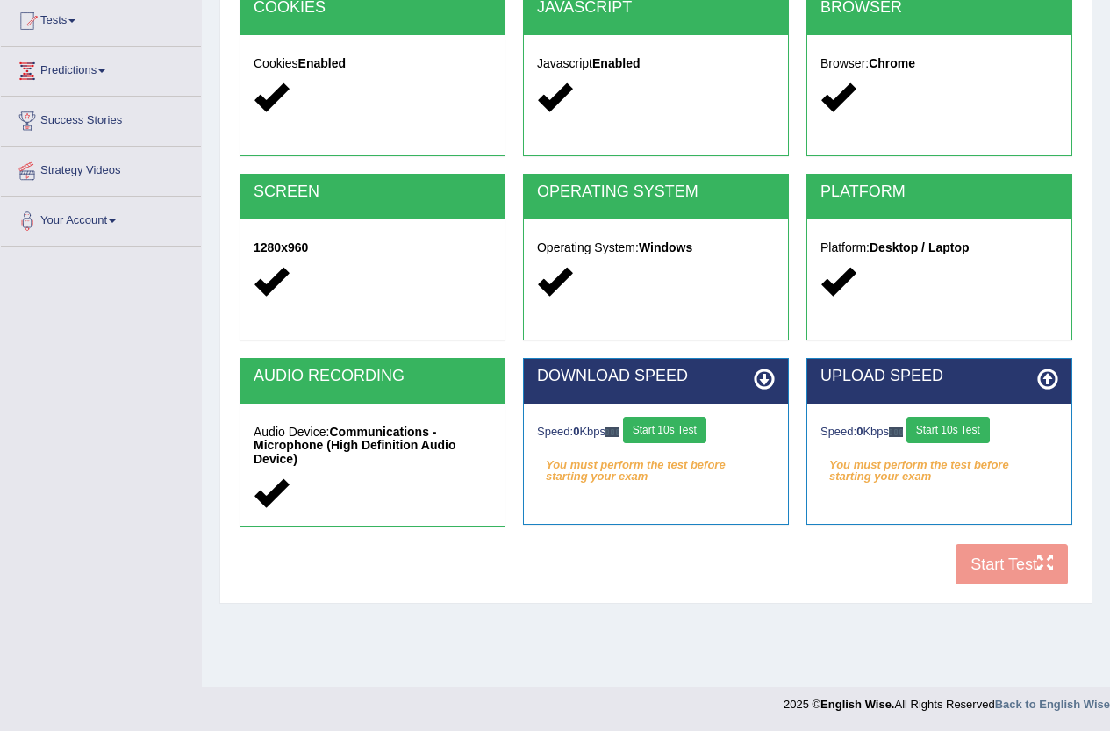
click at [689, 429] on button "Start 10s Test" at bounding box center [664, 430] width 83 height 26
click at [973, 432] on button "Start 10s Test" at bounding box center [947, 430] width 83 height 26
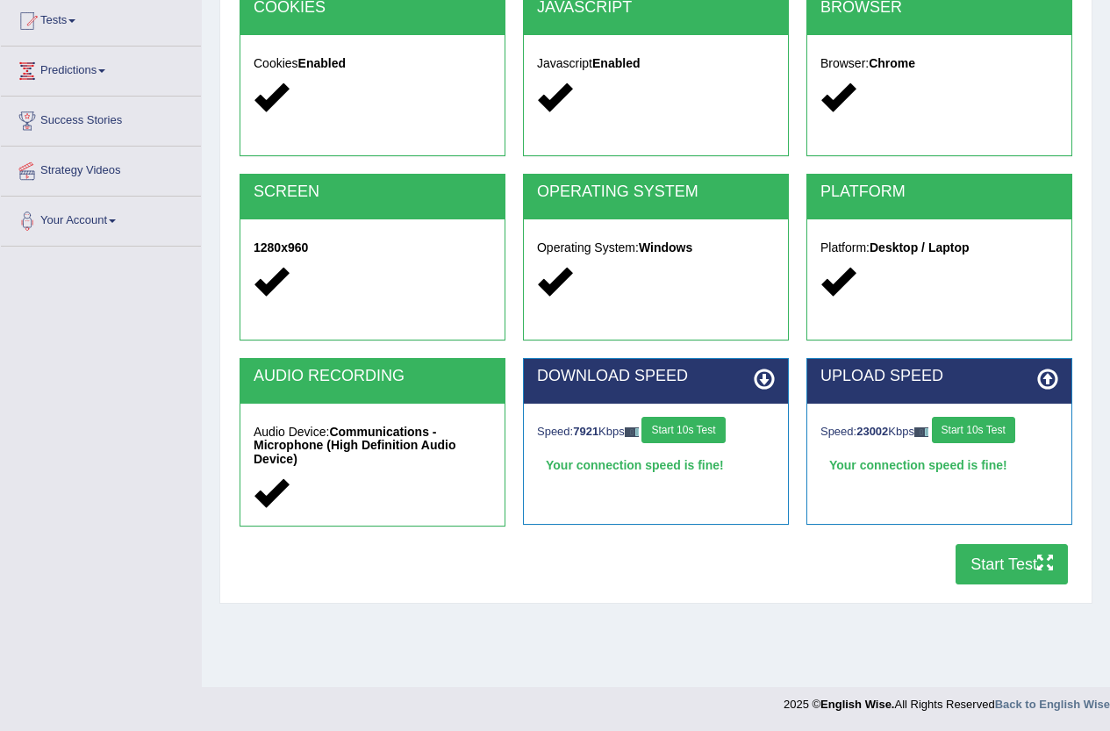
click at [1014, 567] on button "Start Test" at bounding box center [1011, 564] width 112 height 40
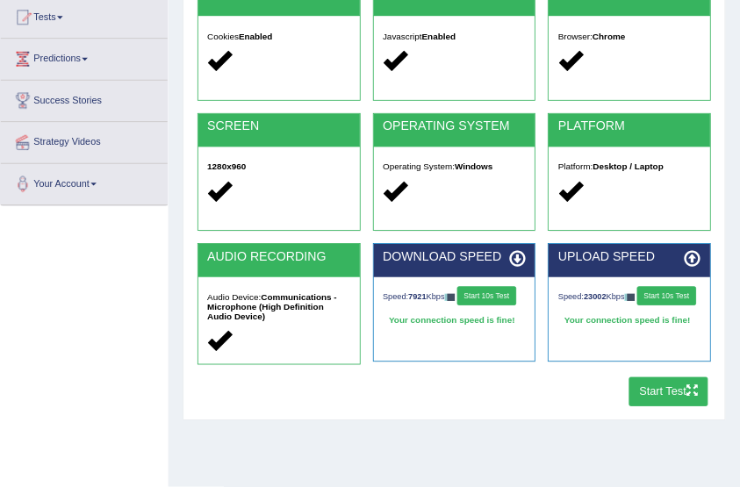
scroll to position [190, 0]
